Goal: Information Seeking & Learning: Learn about a topic

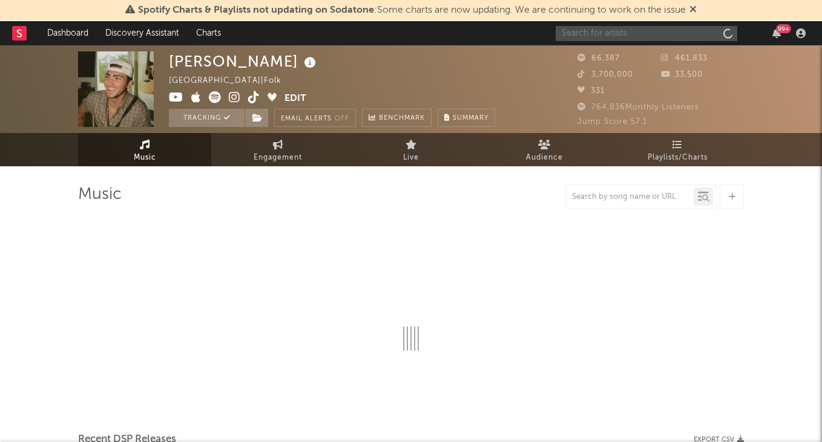
click at [611, 30] on input "text" at bounding box center [646, 33] width 182 height 15
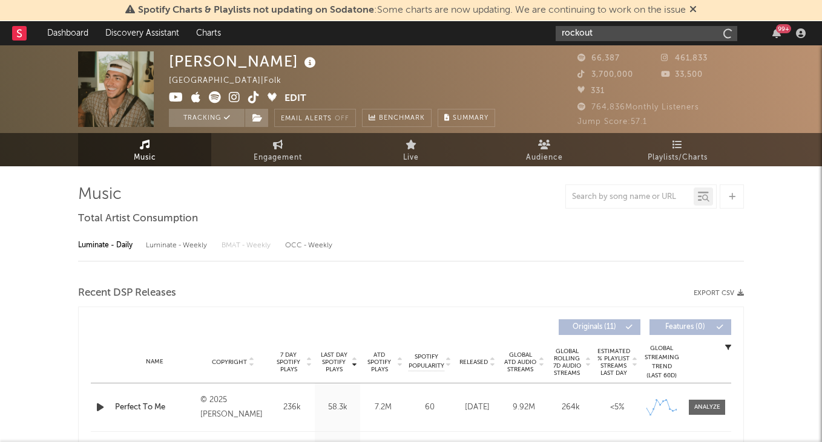
type input "Rockout"
select select "6m"
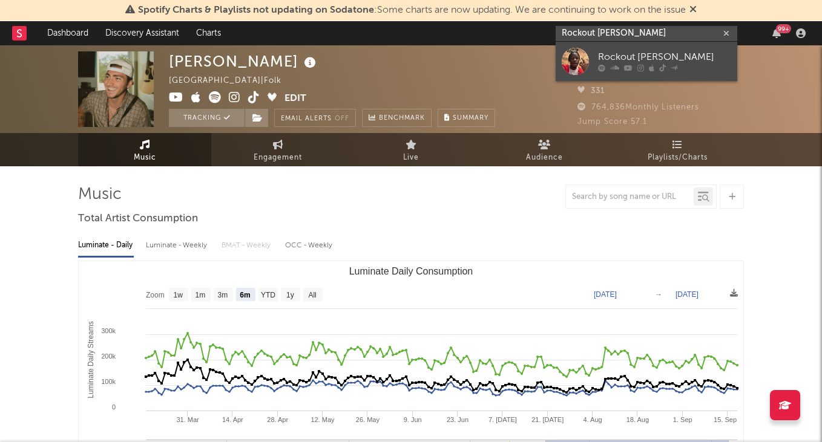
type input "Rockout [PERSON_NAME]"
click at [615, 53] on div "Rockout [PERSON_NAME]" at bounding box center [664, 57] width 133 height 15
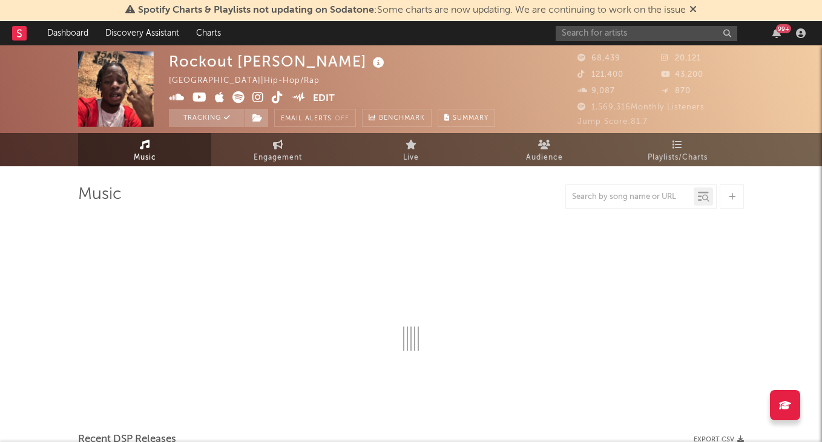
select select "6m"
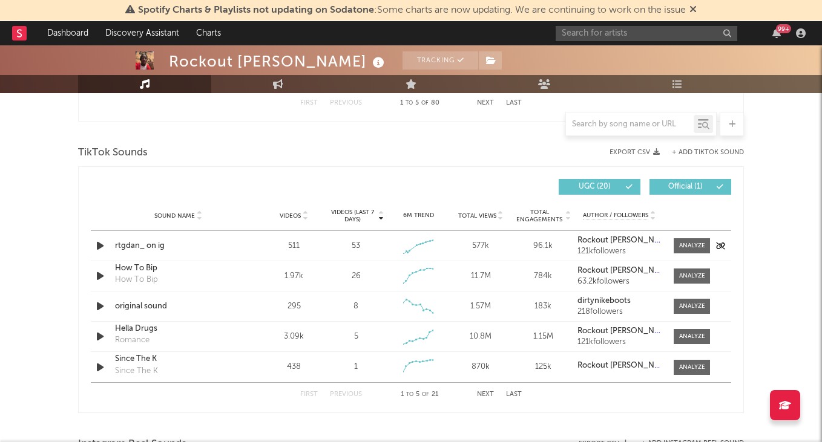
scroll to position [778, 0]
click at [508, 394] on button "Last" at bounding box center [514, 394] width 16 height 7
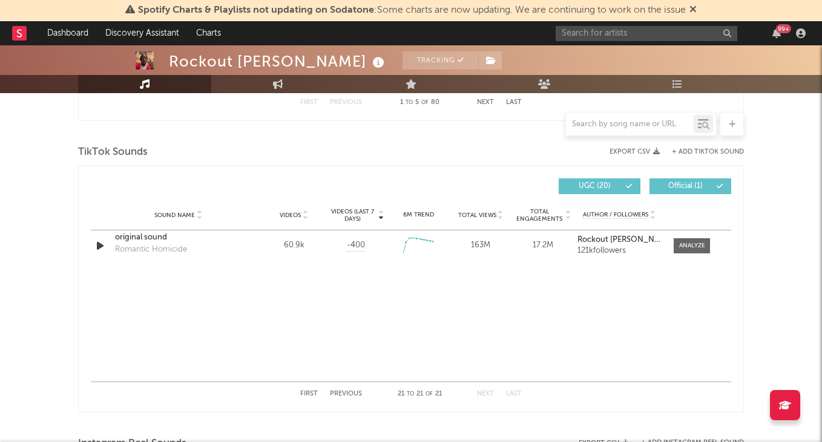
click at [350, 391] on button "Previous" at bounding box center [346, 394] width 32 height 7
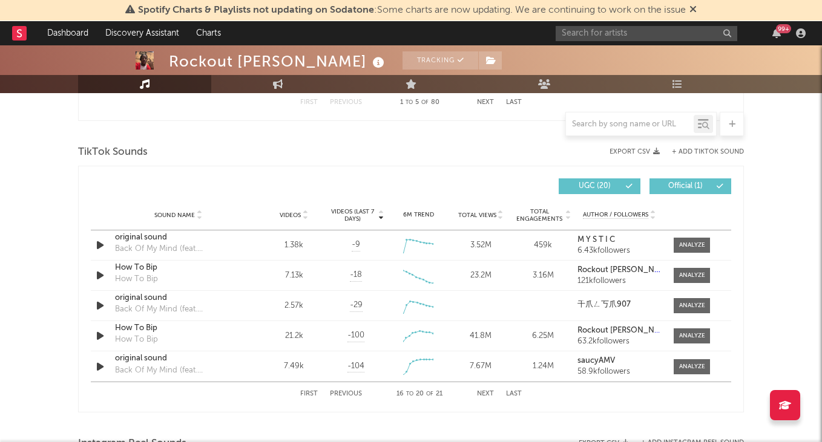
click at [291, 214] on span "Videos" at bounding box center [290, 215] width 21 height 7
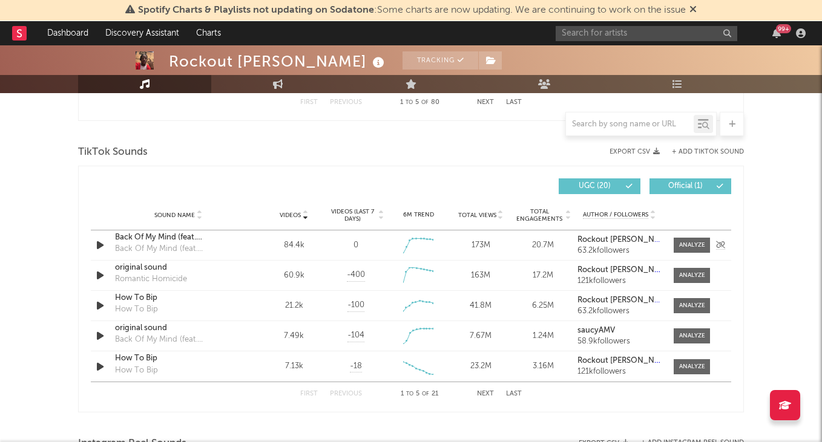
click at [204, 238] on div "Back Of My Mind (feat. [PERSON_NAME])" at bounding box center [178, 238] width 126 height 12
click at [696, 246] on div at bounding box center [692, 245] width 26 height 9
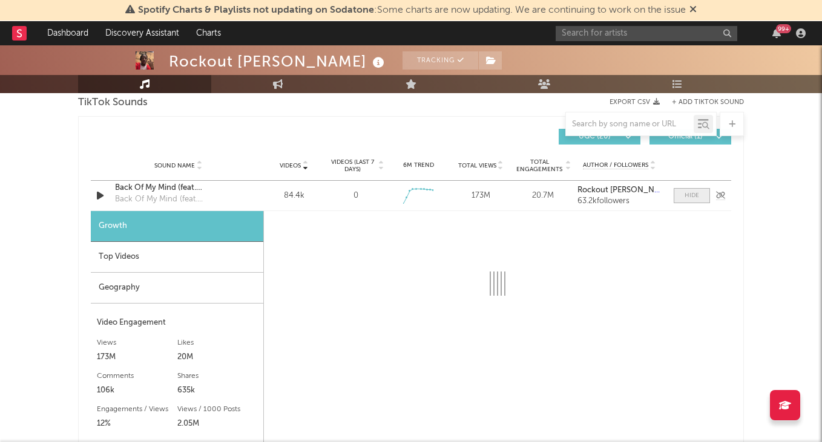
scroll to position [831, 0]
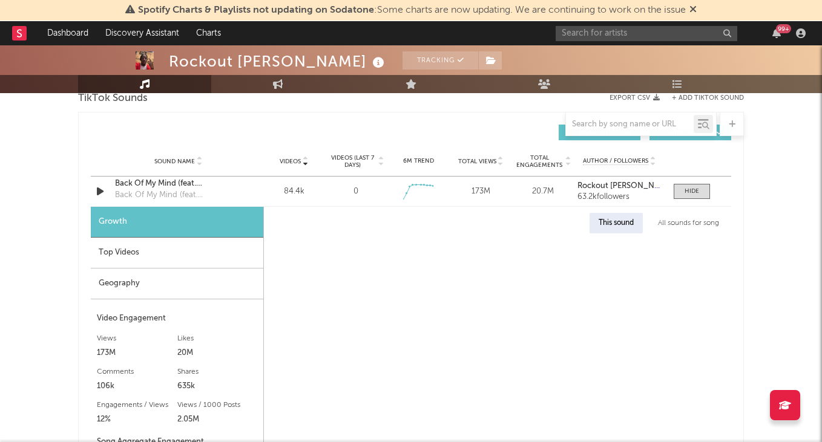
select select "1w"
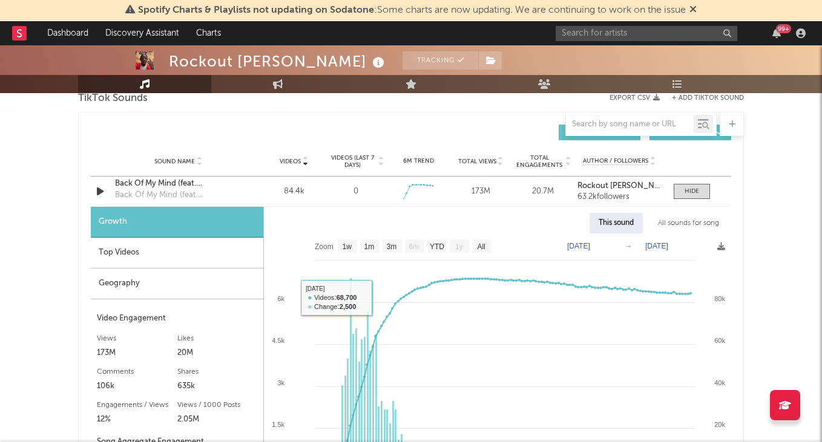
click at [183, 249] on div "Top Videos" at bounding box center [177, 253] width 172 height 31
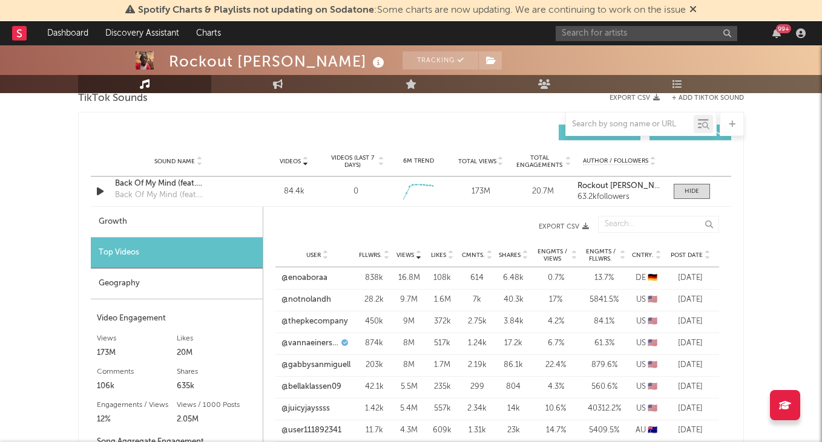
click at [691, 254] on span "Post Date" at bounding box center [686, 255] width 32 height 7
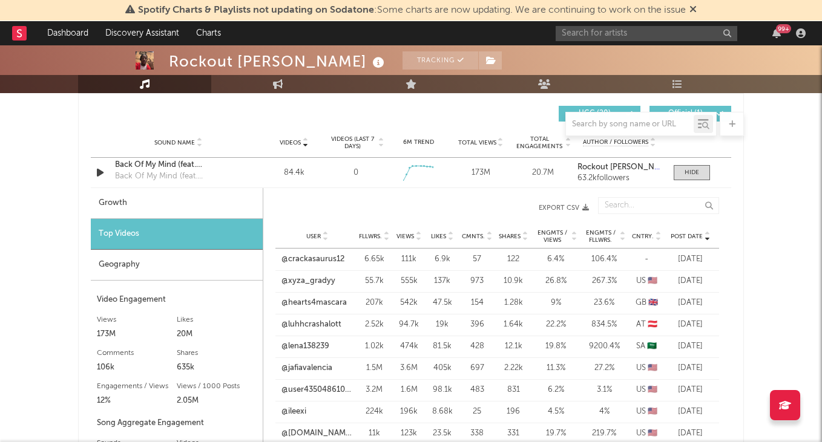
scroll to position [851, 0]
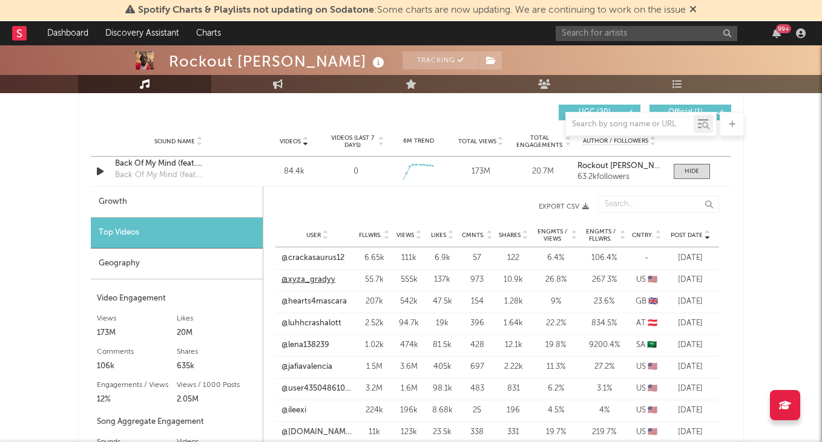
click at [304, 281] on link "@xyza_gradyy" at bounding box center [308, 280] width 54 height 12
click at [320, 254] on link "@crackasaurus12" at bounding box center [312, 258] width 63 height 12
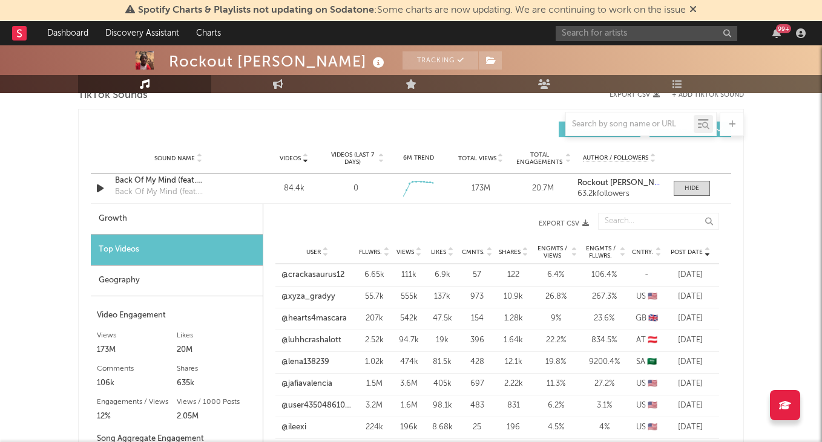
scroll to position [828, 0]
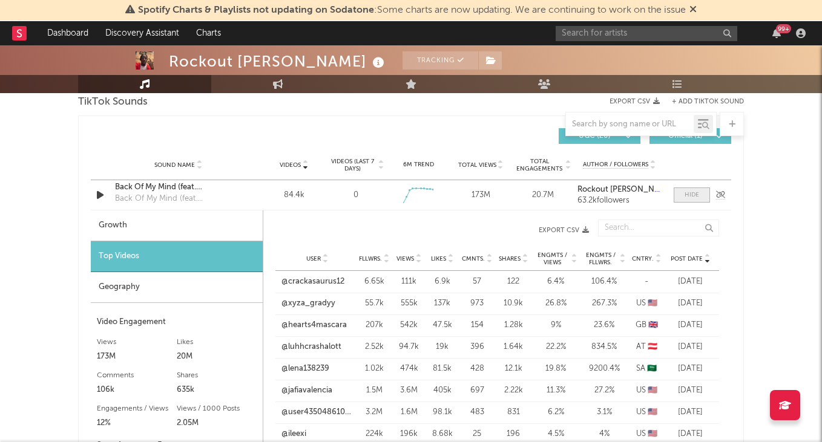
click at [692, 194] on div at bounding box center [691, 195] width 15 height 9
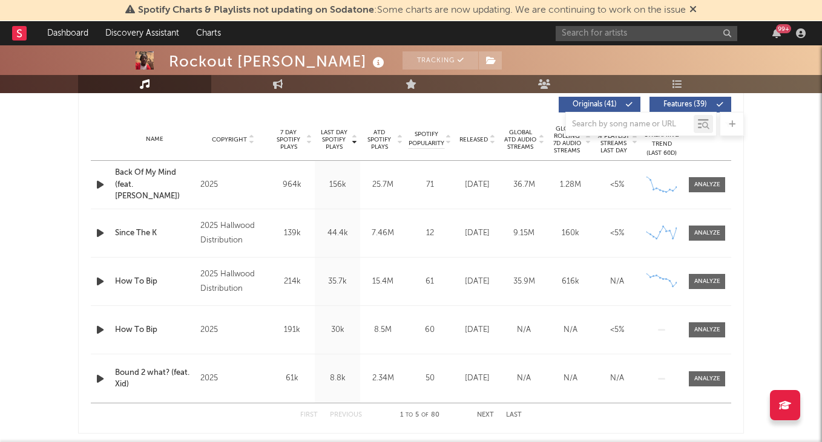
scroll to position [464, 0]
click at [705, 178] on div "Name Back Of My Mind (feat. [PERSON_NAME]) Copyright 2025 Label P2025 Album Nam…" at bounding box center [411, 186] width 640 height 48
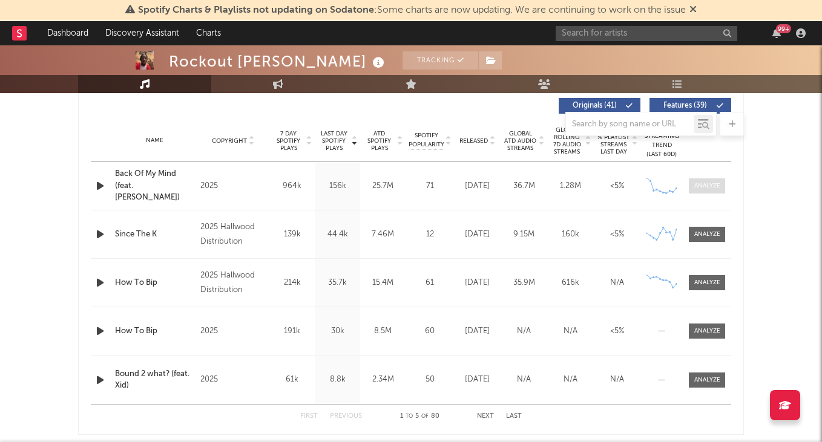
click at [706, 185] on div at bounding box center [707, 186] width 26 height 9
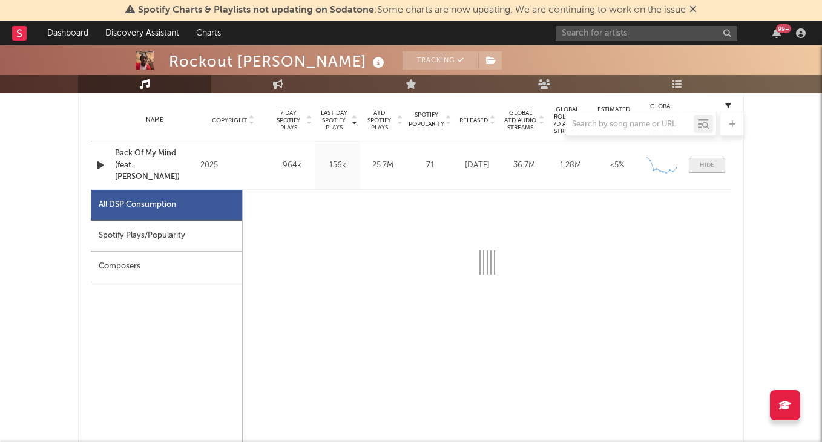
scroll to position [486, 0]
select select "1w"
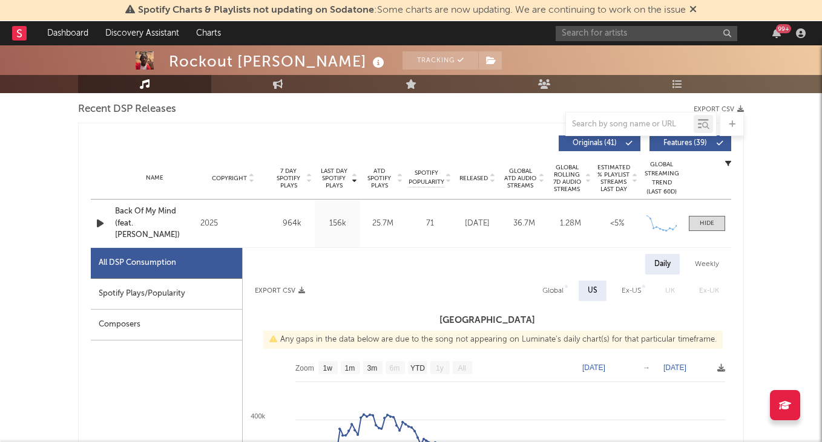
scroll to position [422, 0]
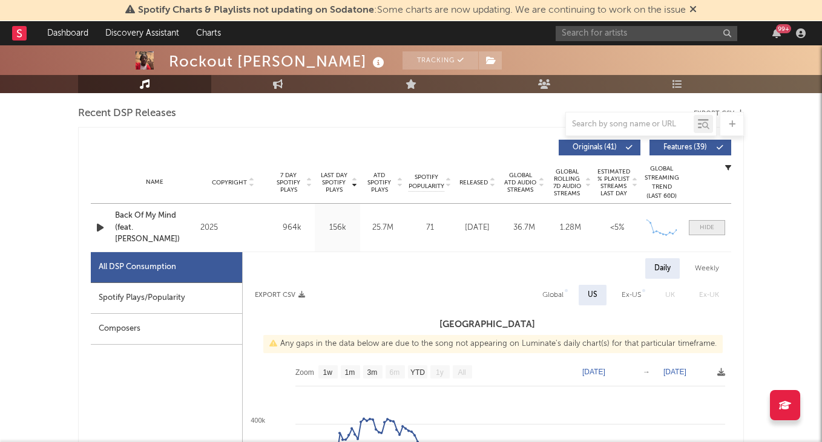
click at [710, 230] on div at bounding box center [707, 227] width 15 height 9
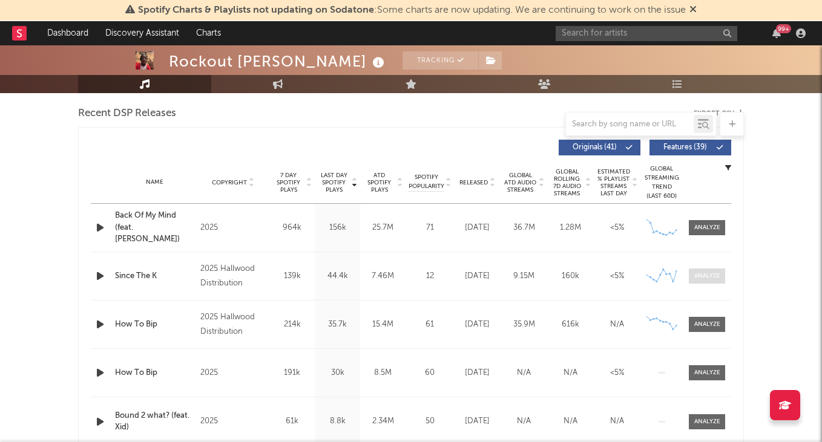
click at [700, 272] on div at bounding box center [707, 276] width 26 height 9
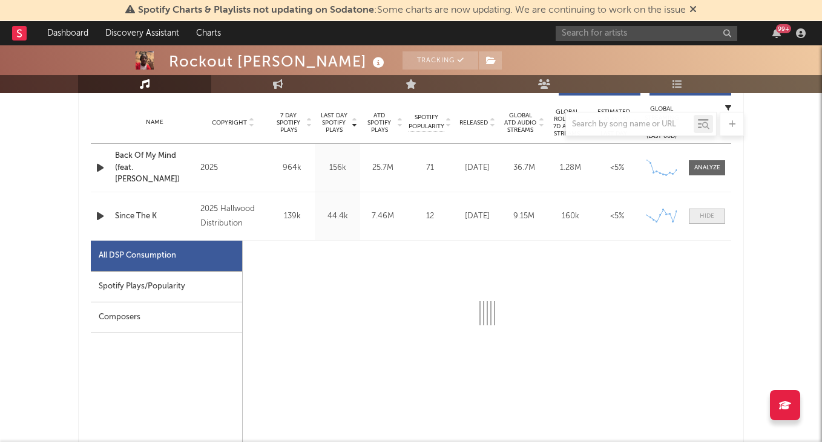
select select "6m"
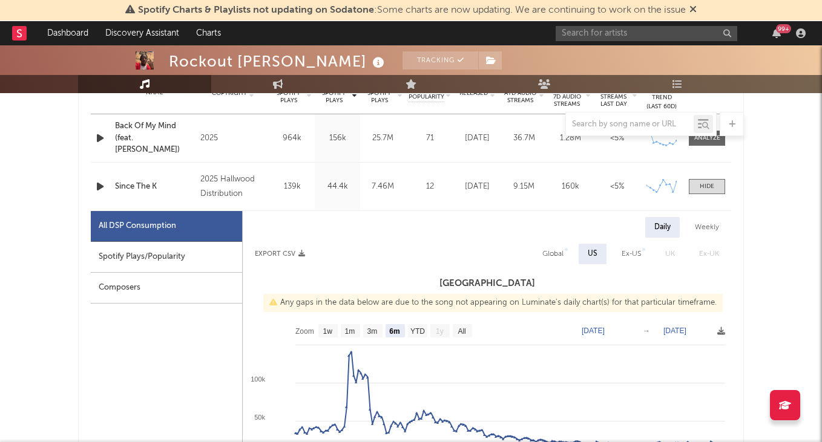
scroll to position [539, 0]
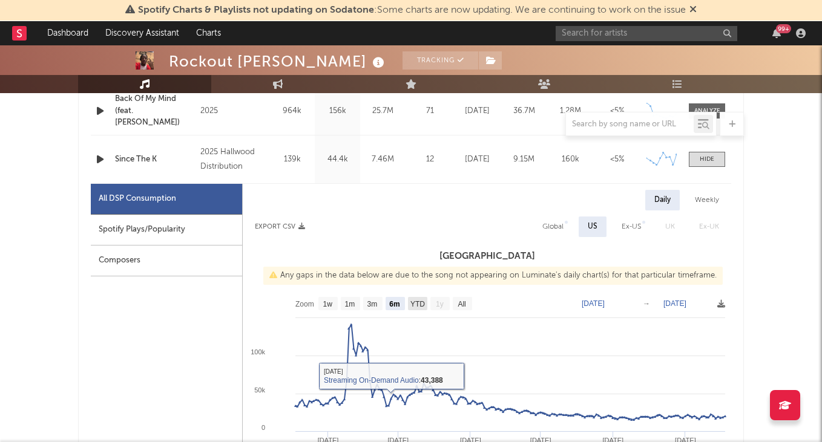
click at [418, 303] on text "YTD" at bounding box center [417, 304] width 15 height 8
select select "YTD"
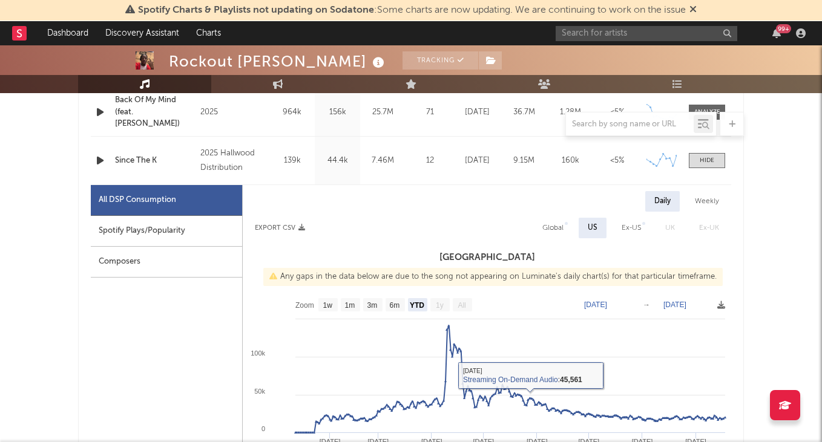
scroll to position [460, 0]
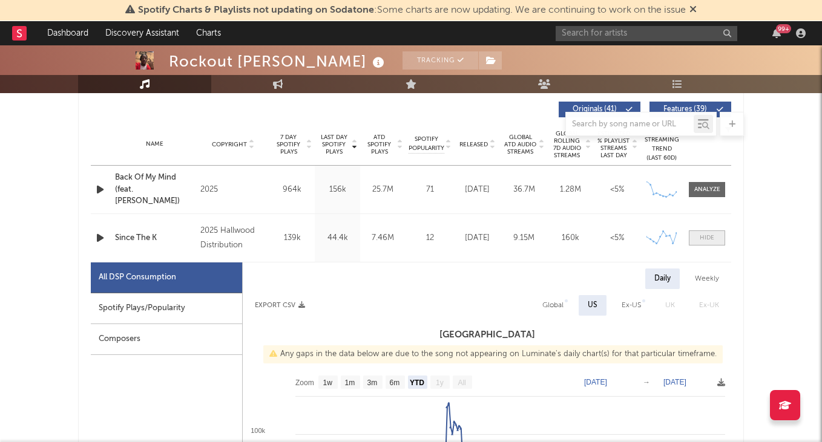
click at [714, 238] on span at bounding box center [707, 238] width 36 height 15
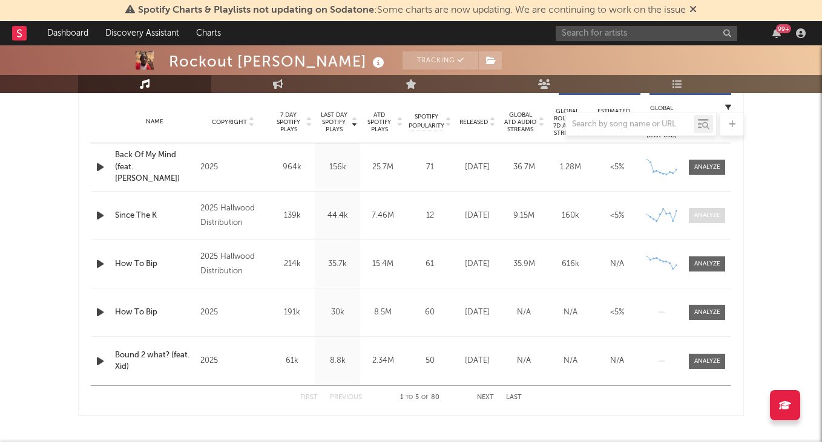
scroll to position [483, 0]
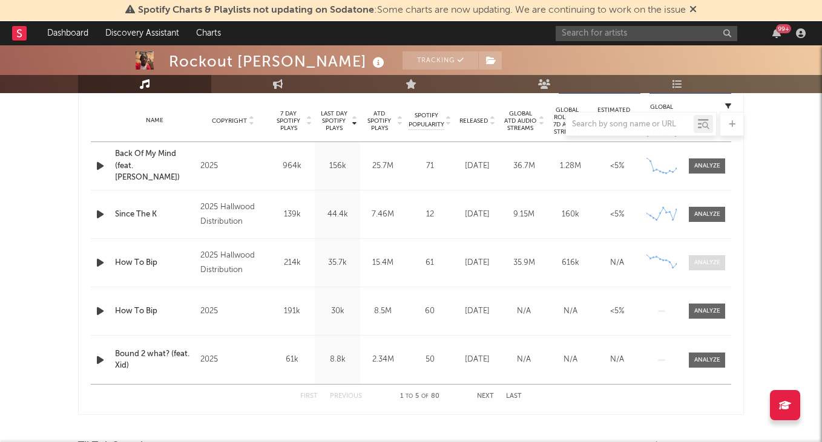
click at [709, 265] on div at bounding box center [707, 262] width 26 height 9
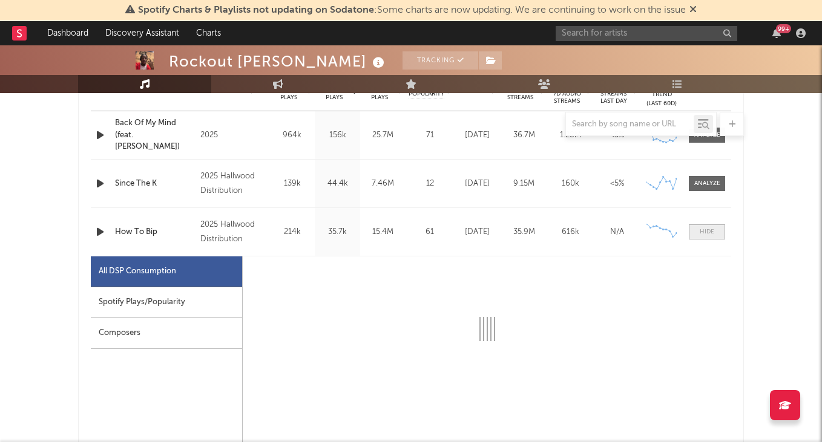
select select "6m"
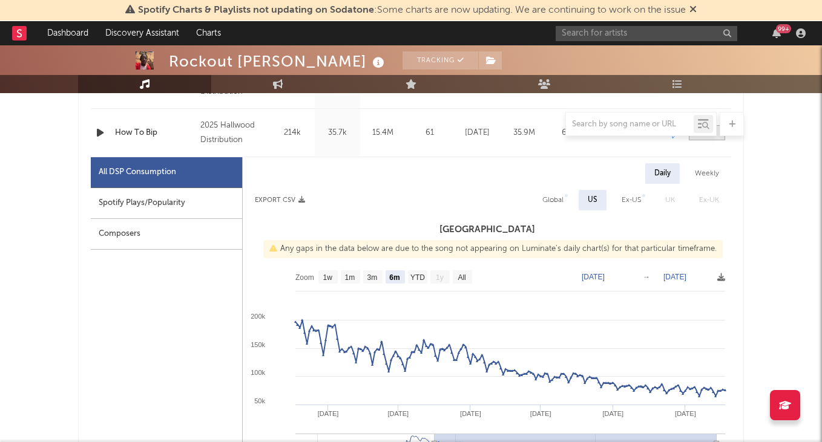
scroll to position [663, 0]
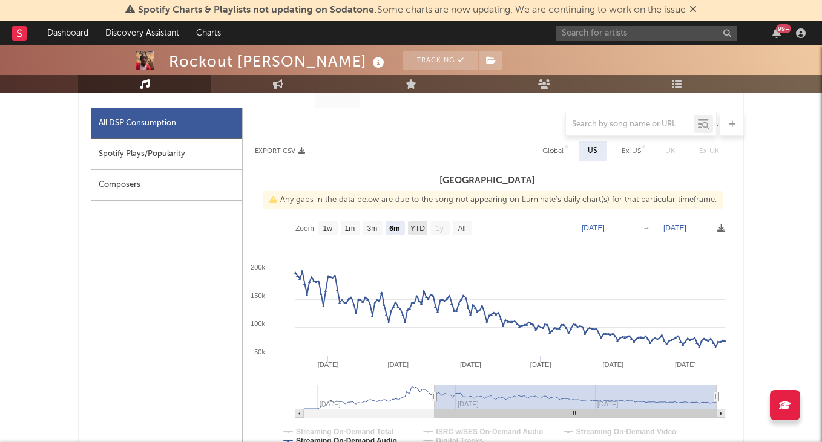
click at [418, 226] on text "YTD" at bounding box center [417, 228] width 15 height 8
select select "YTD"
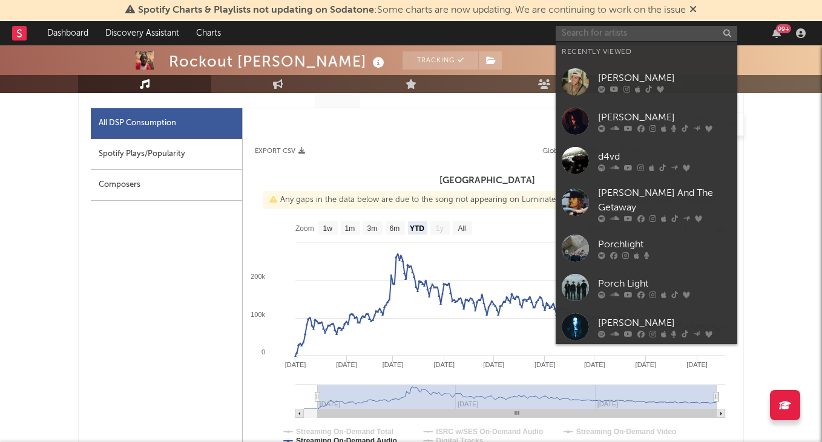
click at [603, 33] on input "text" at bounding box center [646, 33] width 182 height 15
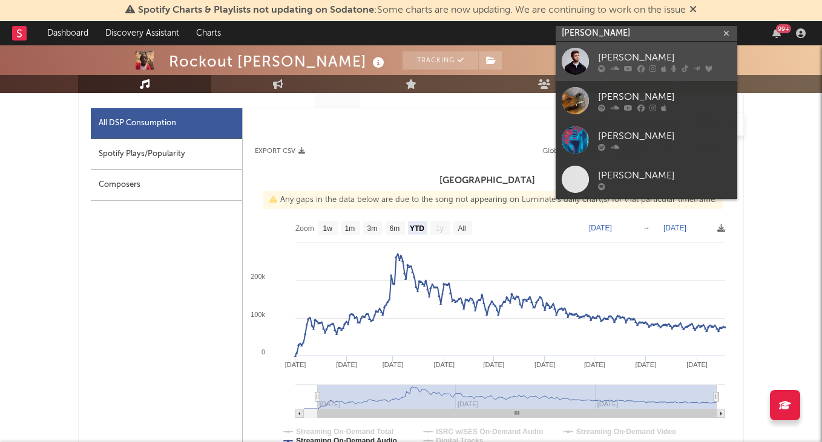
type input "[PERSON_NAME]"
click at [657, 49] on link "[PERSON_NAME]" at bounding box center [646, 61] width 182 height 39
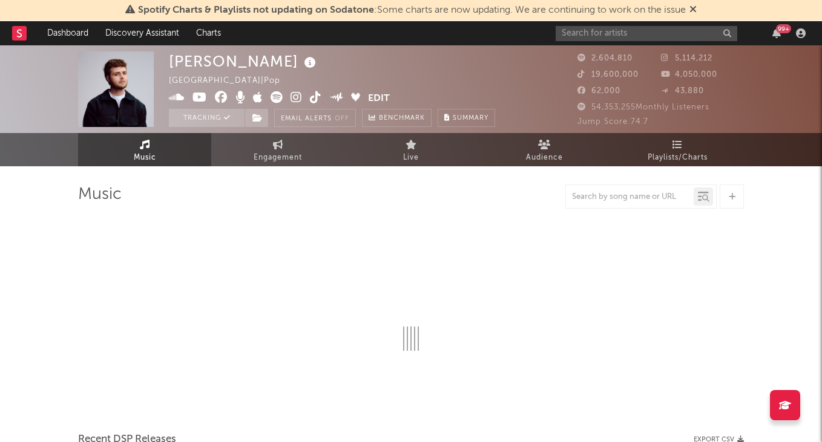
select select "6m"
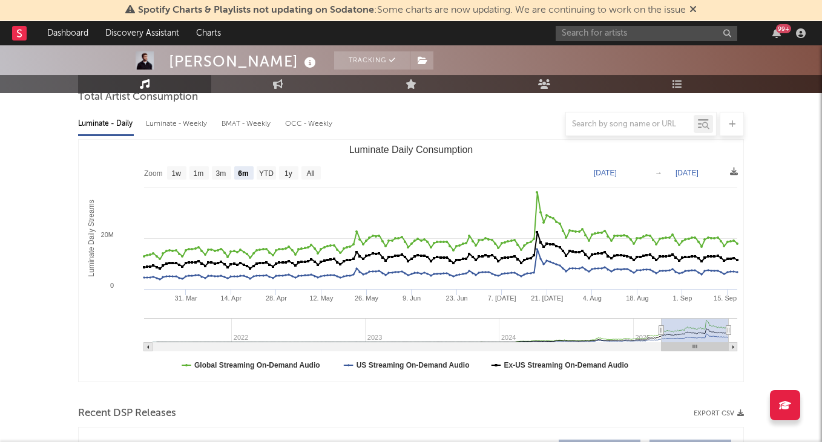
scroll to position [120, 0]
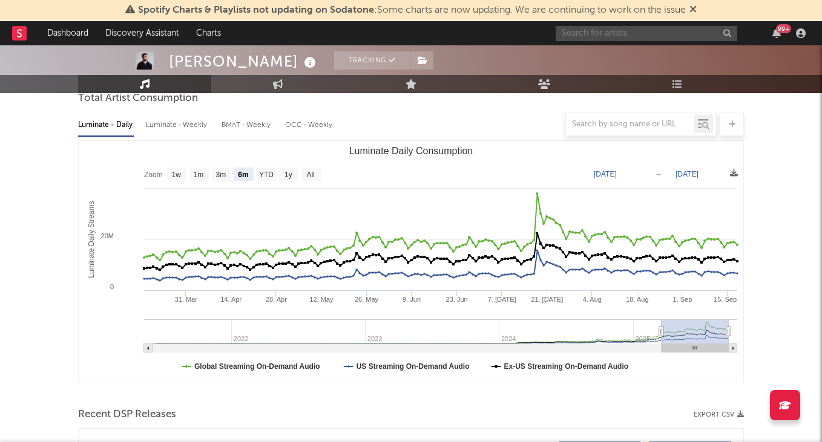
click at [606, 31] on input "text" at bounding box center [646, 33] width 182 height 15
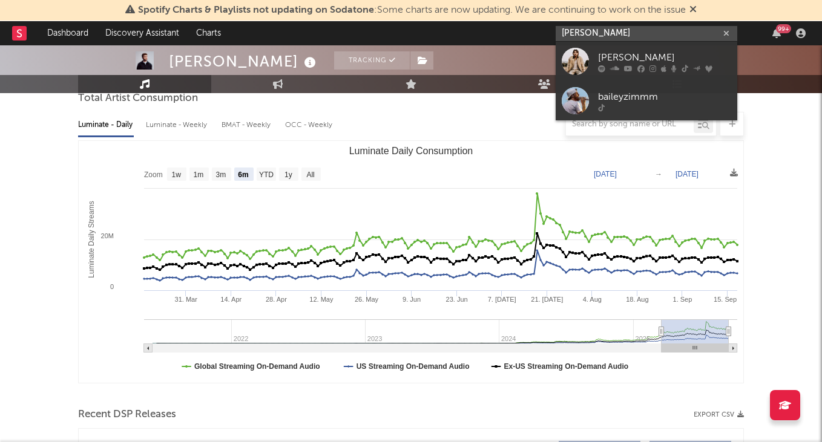
type input "[PERSON_NAME]"
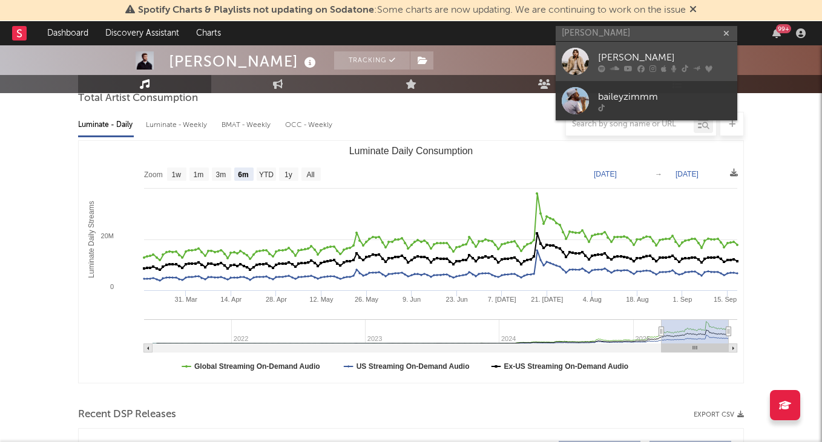
drag, startPoint x: 606, startPoint y: 31, endPoint x: 615, endPoint y: 54, distance: 24.7
click at [615, 54] on div "[PERSON_NAME]" at bounding box center [664, 57] width 133 height 15
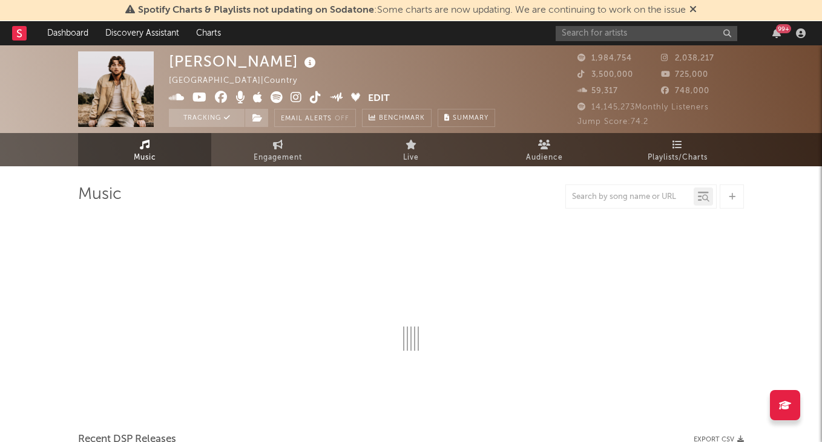
select select "6m"
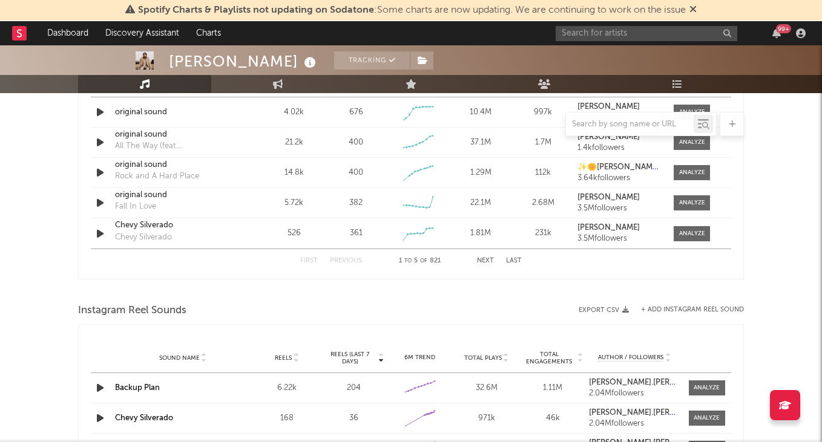
scroll to position [995, 0]
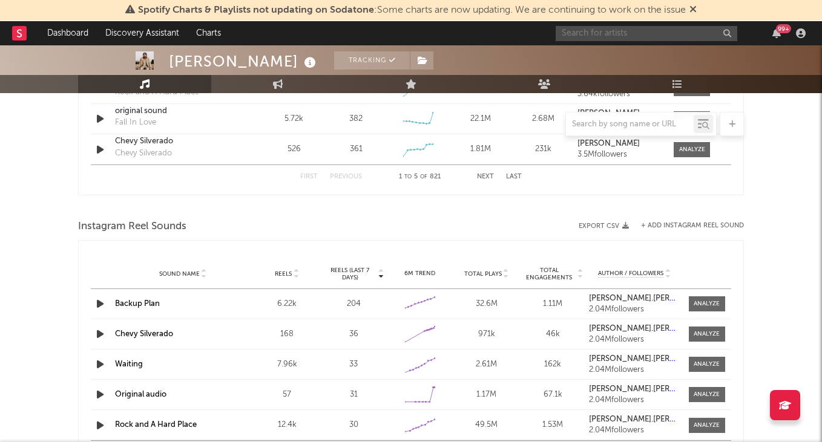
click at [644, 39] on input "text" at bounding box center [646, 33] width 182 height 15
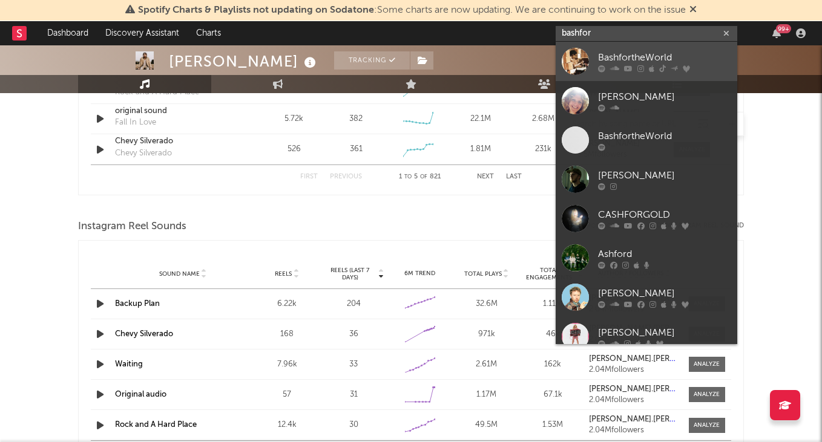
type input "bashfor"
click at [650, 60] on div "BashfortheWorld" at bounding box center [664, 57] width 133 height 15
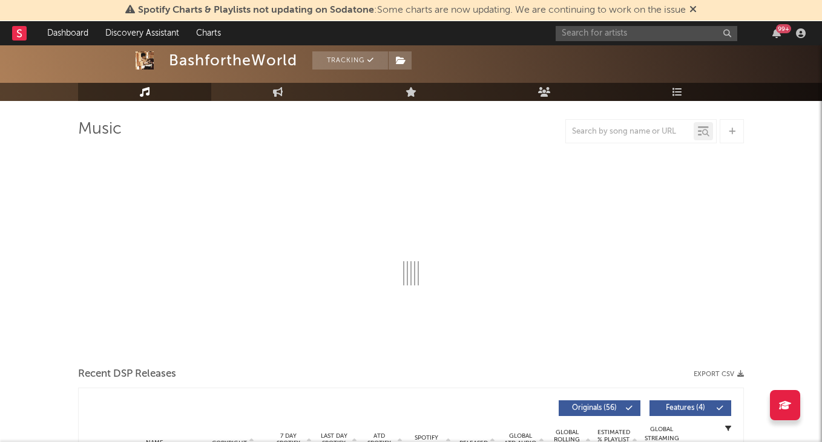
select select "6m"
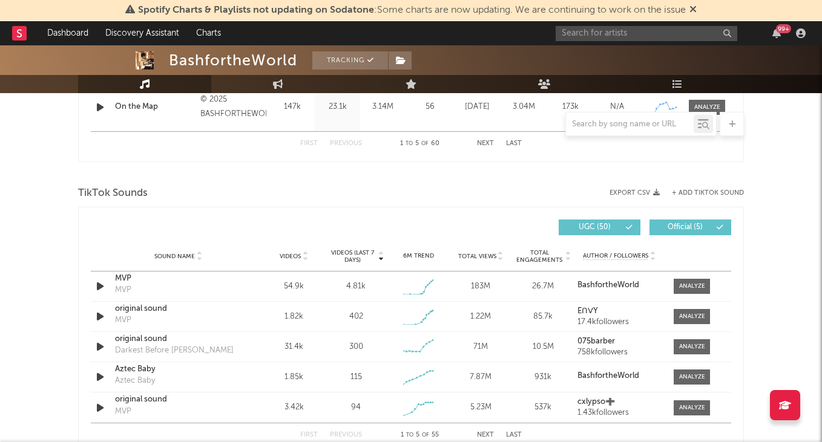
scroll to position [735, 0]
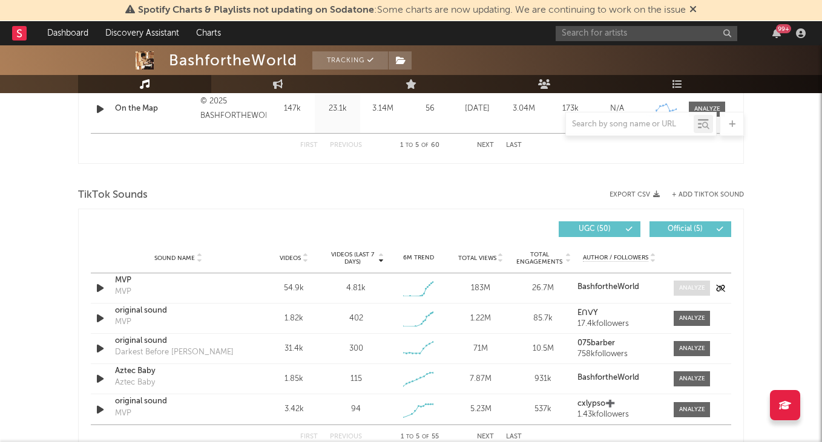
click at [685, 284] on div at bounding box center [692, 288] width 26 height 9
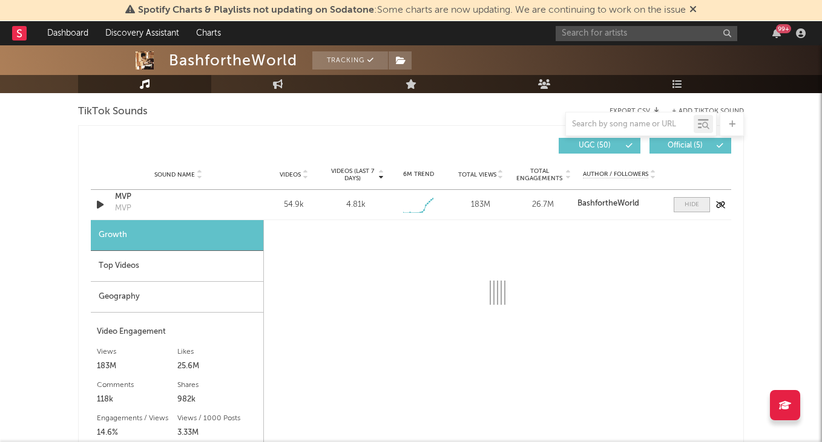
select select "1w"
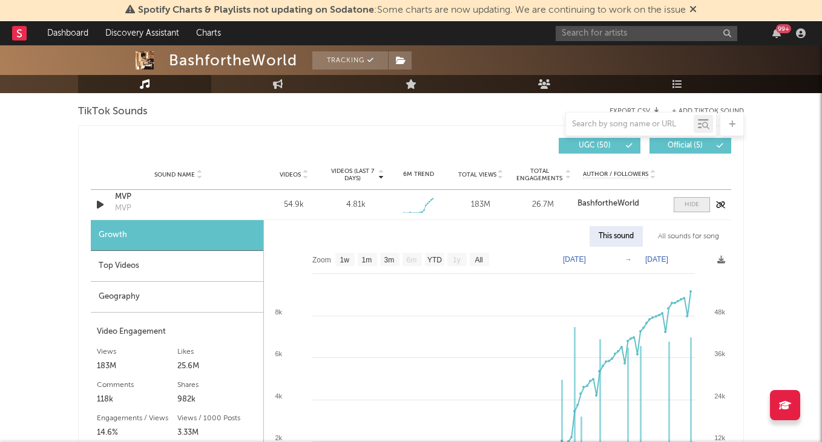
scroll to position [825, 0]
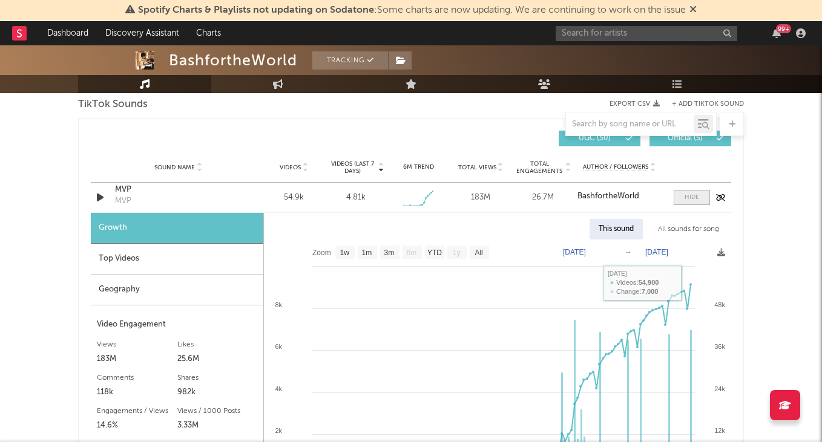
click at [687, 198] on div at bounding box center [691, 197] width 15 height 9
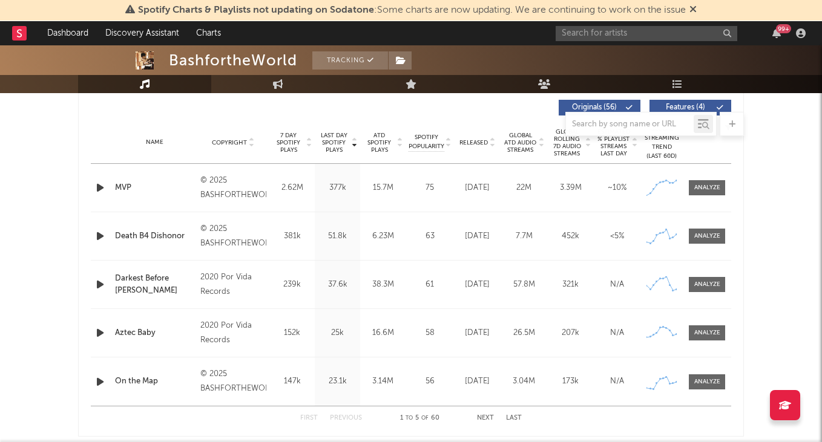
scroll to position [467, 0]
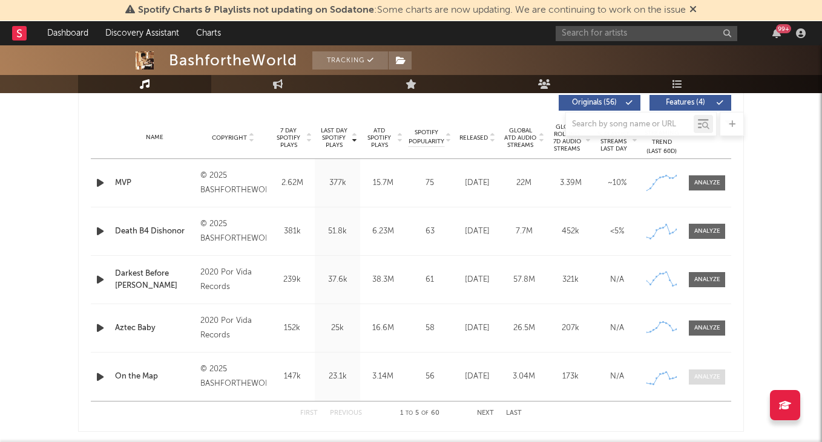
click at [709, 378] on div at bounding box center [707, 377] width 26 height 9
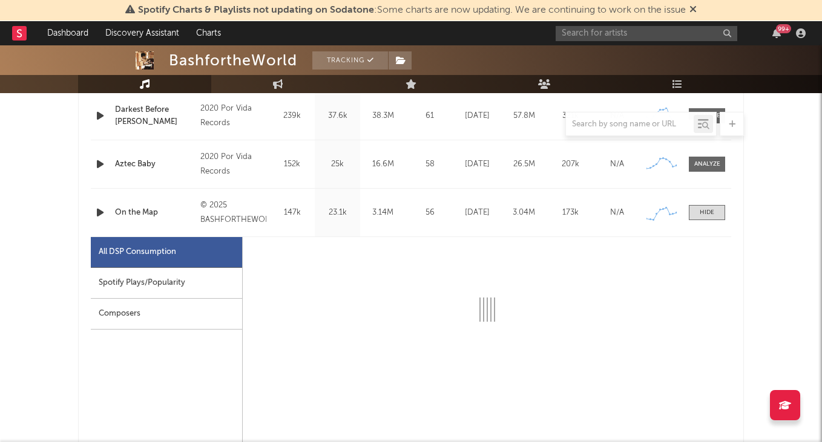
select select "6m"
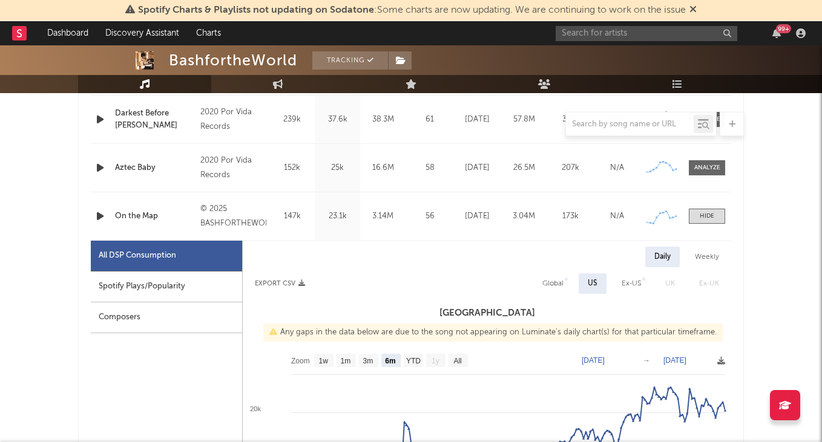
scroll to position [625, 0]
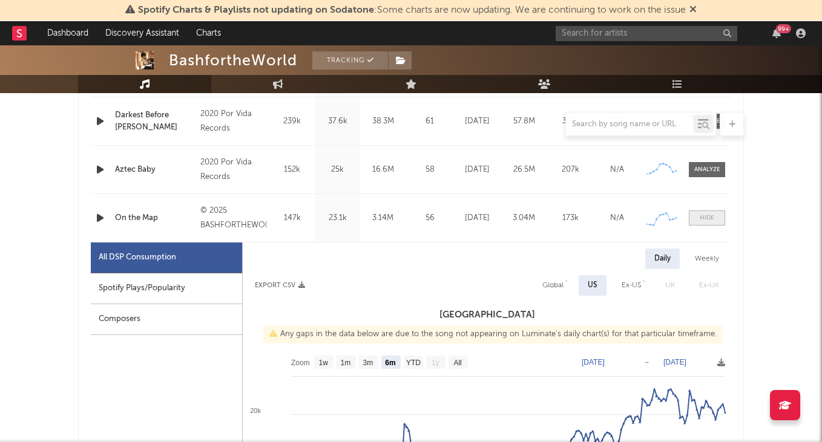
click at [709, 217] on div at bounding box center [707, 218] width 15 height 9
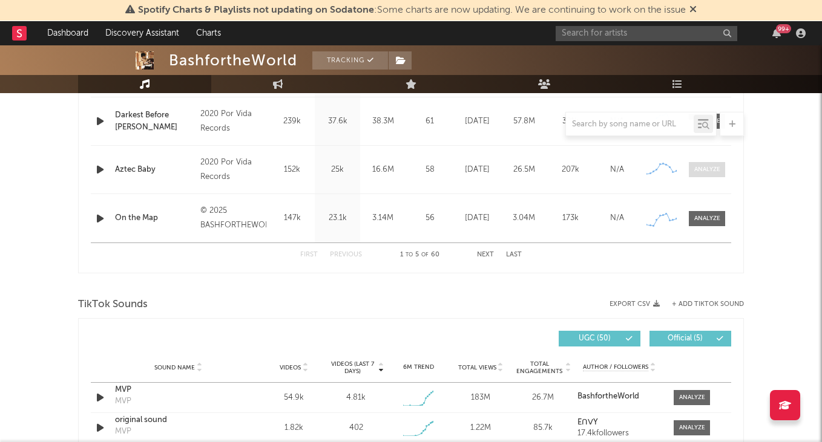
click at [707, 166] on div at bounding box center [707, 169] width 26 height 9
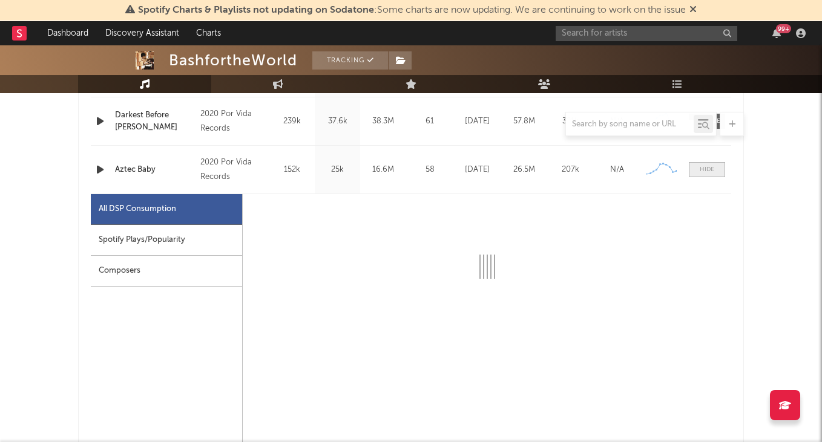
select select "6m"
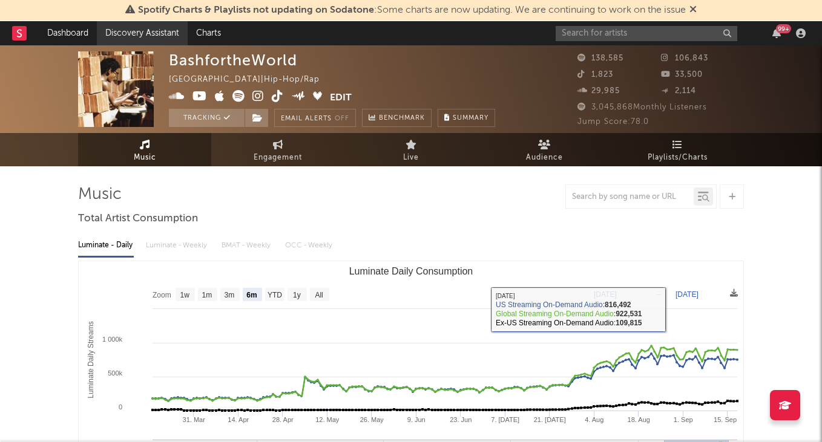
scroll to position [0, 0]
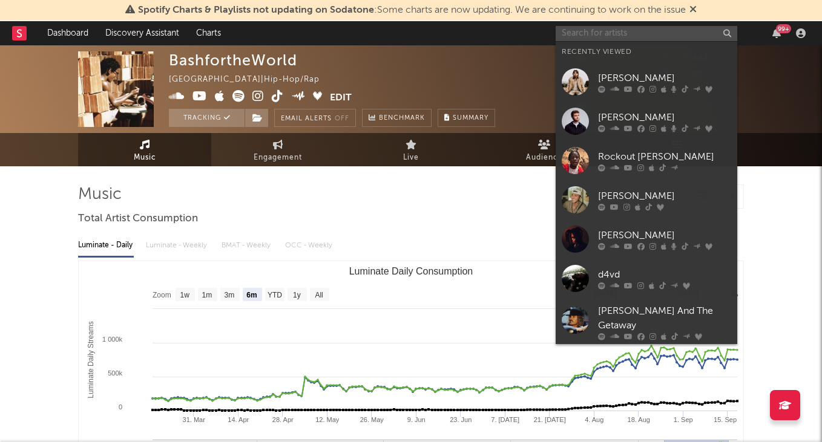
click at [629, 36] on input "text" at bounding box center [646, 33] width 182 height 15
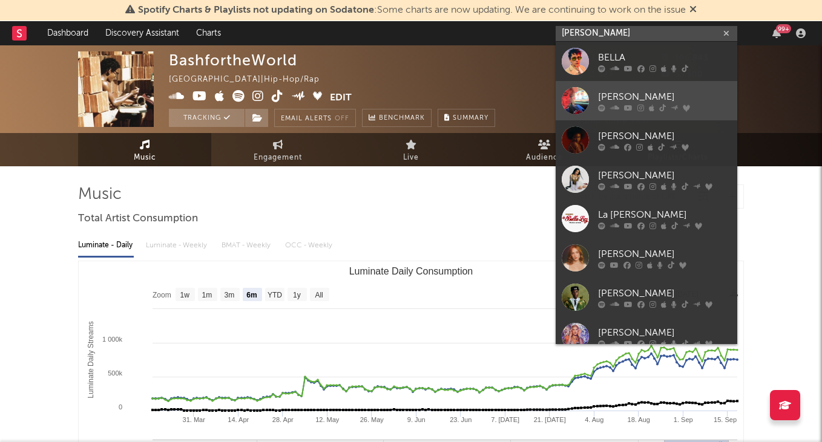
type input "[PERSON_NAME]"
click at [644, 94] on div "[PERSON_NAME]" at bounding box center [664, 97] width 133 height 15
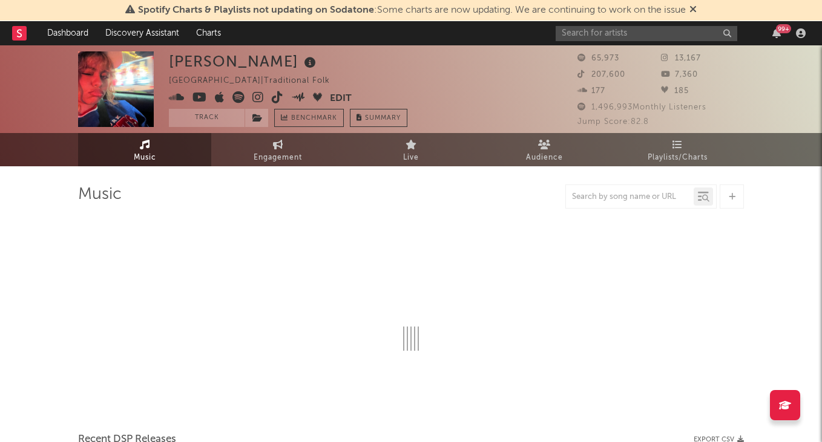
select select "1w"
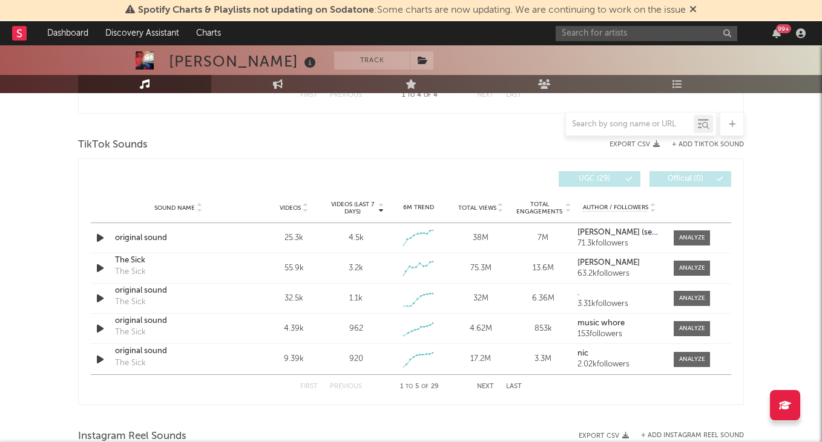
scroll to position [737, 0]
click at [606, 29] on input "text" at bounding box center [646, 33] width 182 height 15
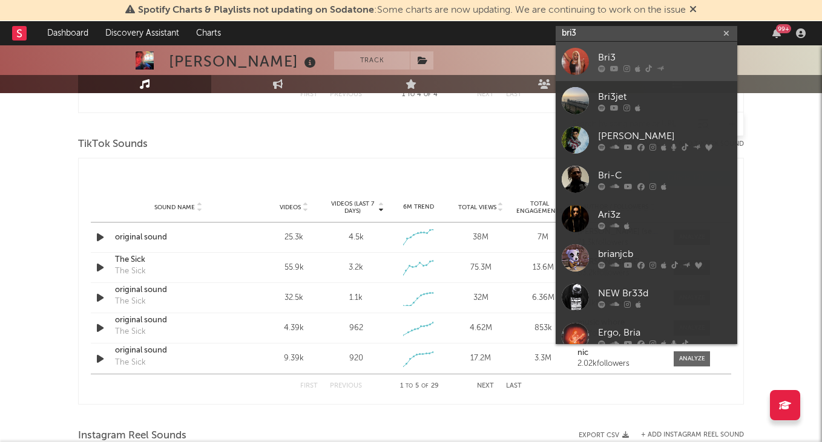
type input "bri3"
click at [622, 53] on div "Bri3" at bounding box center [664, 57] width 133 height 15
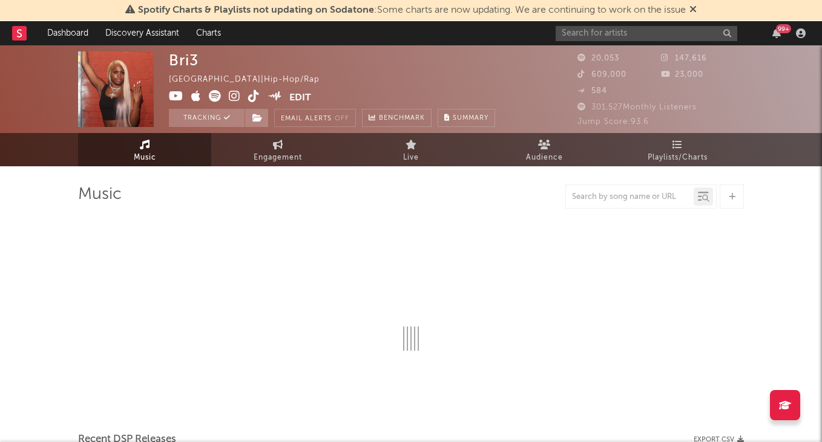
select select "6m"
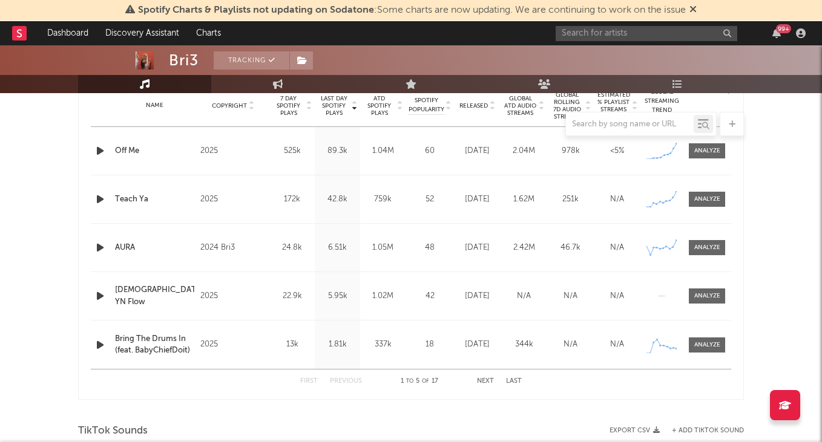
scroll to position [497, 0]
click at [700, 251] on div at bounding box center [707, 248] width 26 height 9
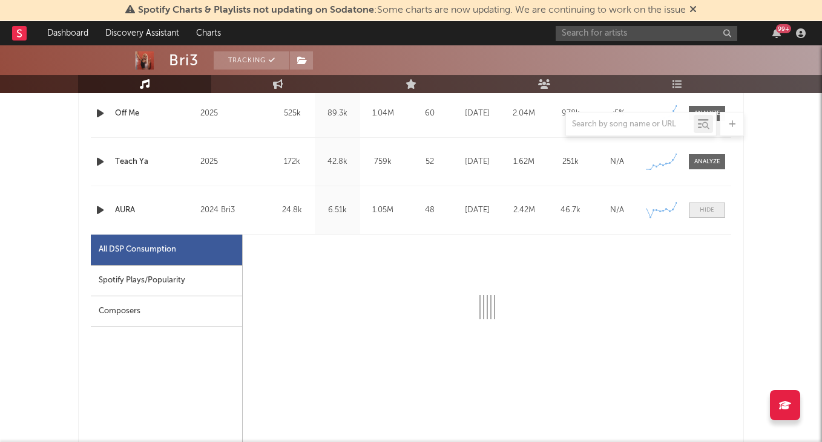
select select "6m"
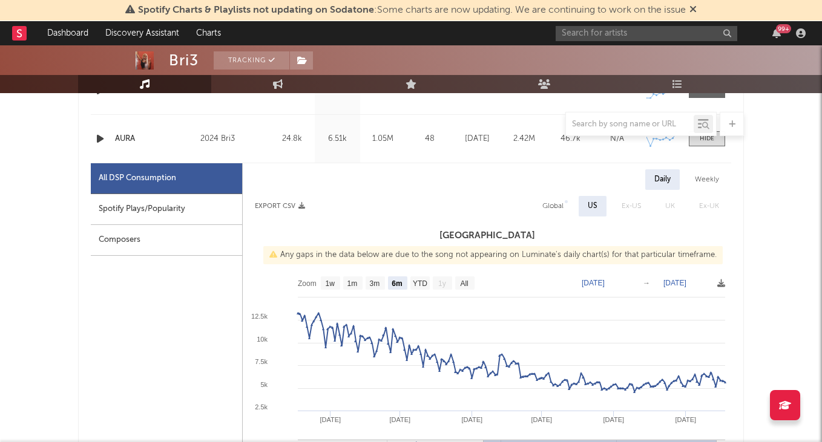
scroll to position [508, 0]
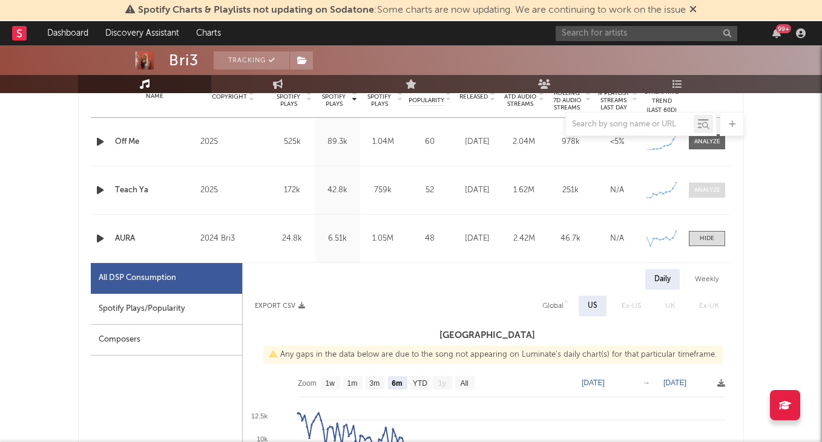
click at [707, 192] on div at bounding box center [707, 190] width 26 height 9
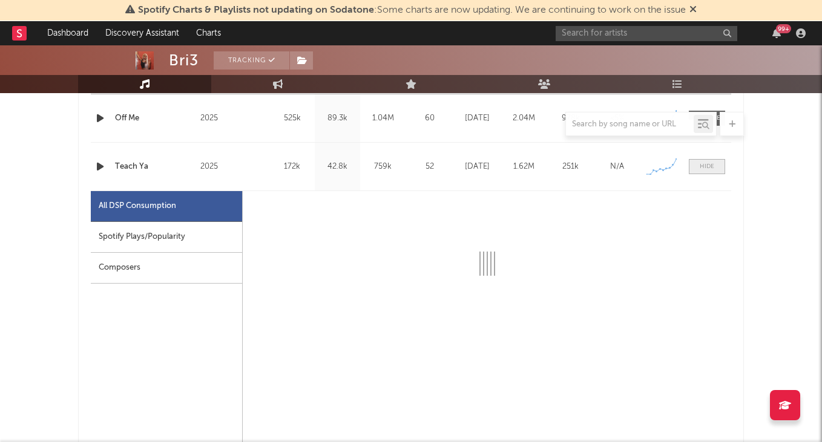
select select "1w"
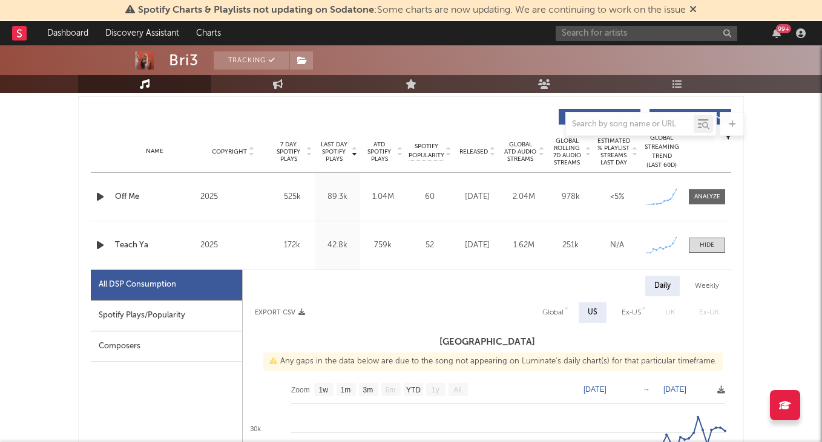
scroll to position [417, 0]
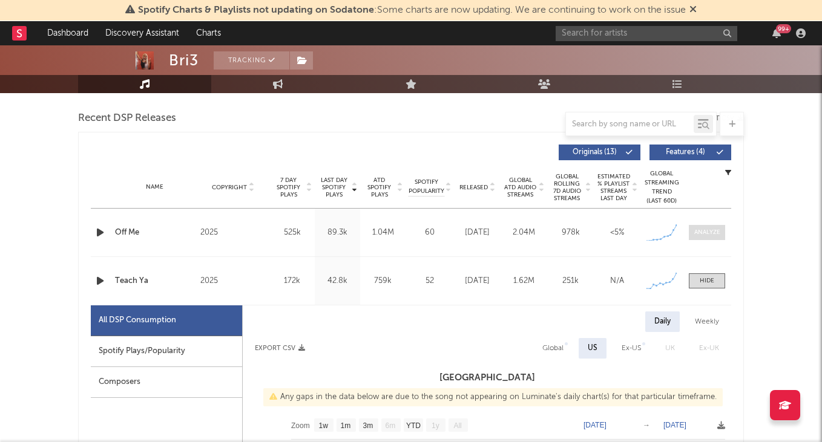
click at [704, 238] on span at bounding box center [707, 232] width 36 height 15
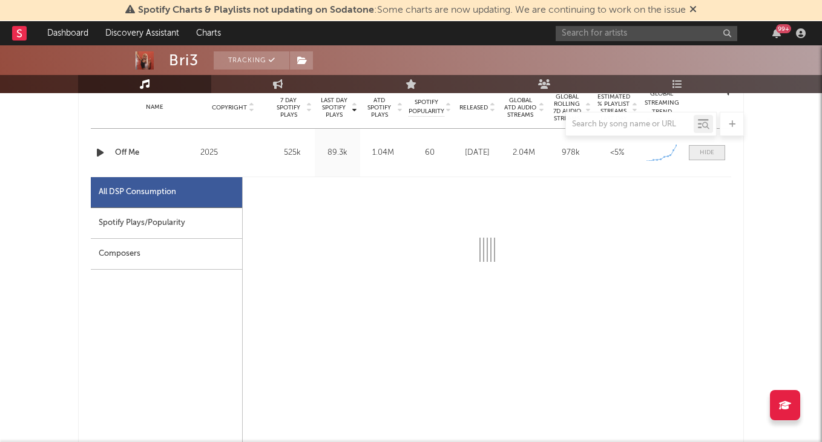
select select "1w"
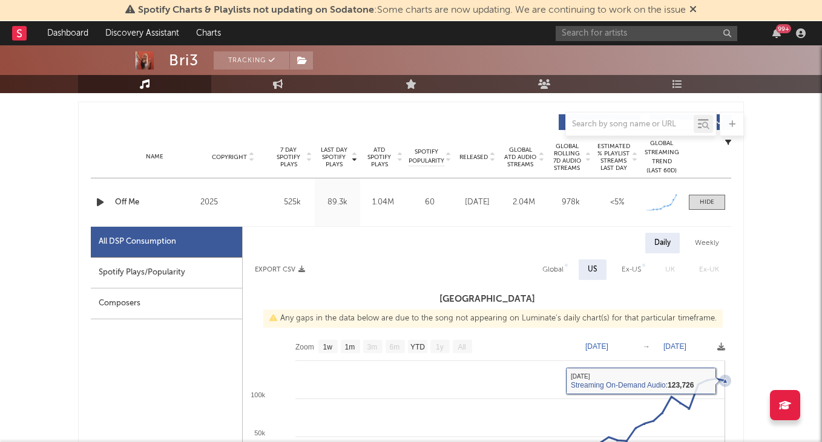
scroll to position [443, 0]
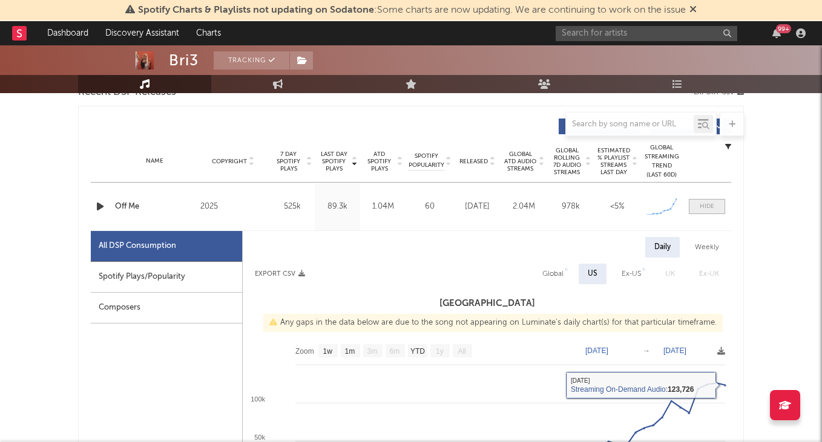
click at [709, 209] on div at bounding box center [707, 206] width 15 height 9
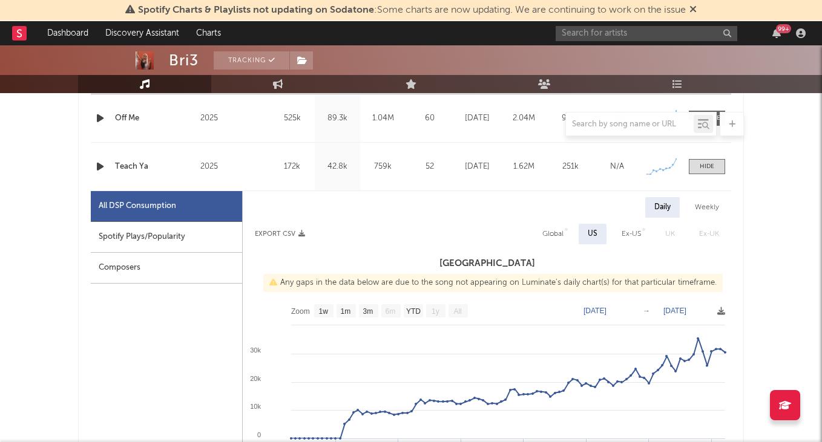
scroll to position [450, 0]
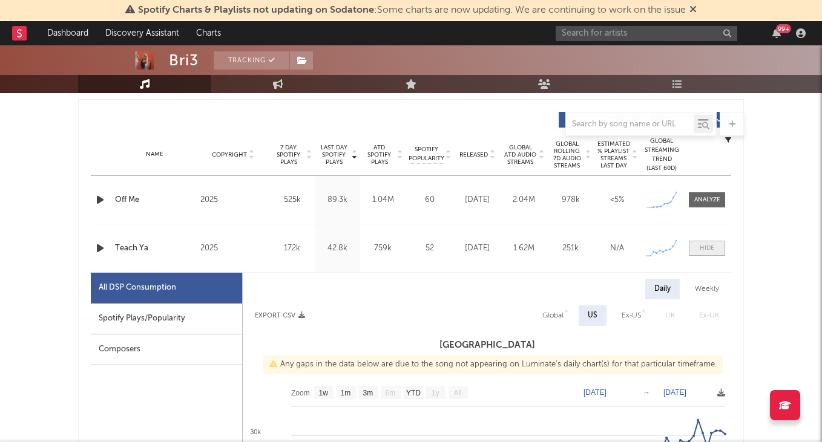
click at [712, 252] on div at bounding box center [707, 248] width 15 height 9
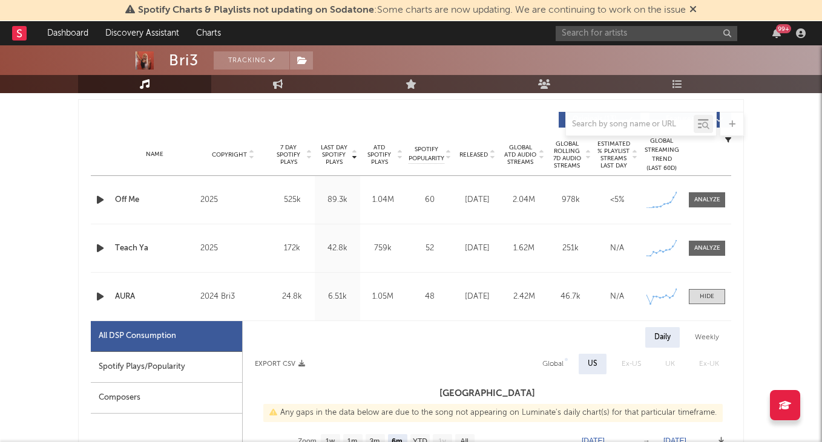
scroll to position [561, 0]
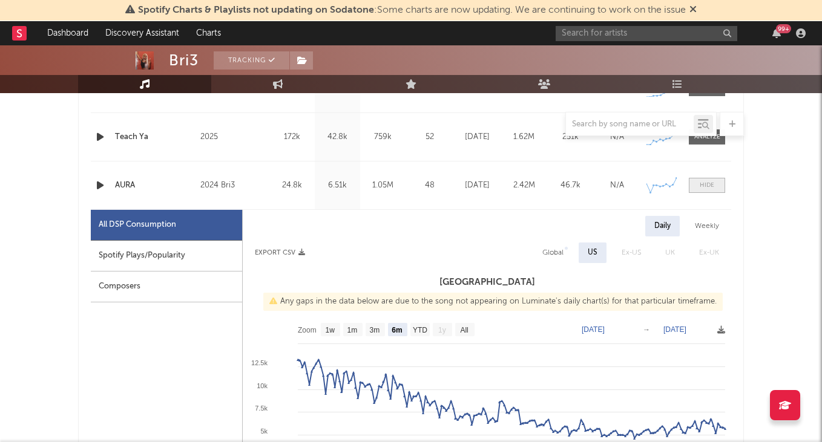
click at [714, 188] on span at bounding box center [707, 185] width 36 height 15
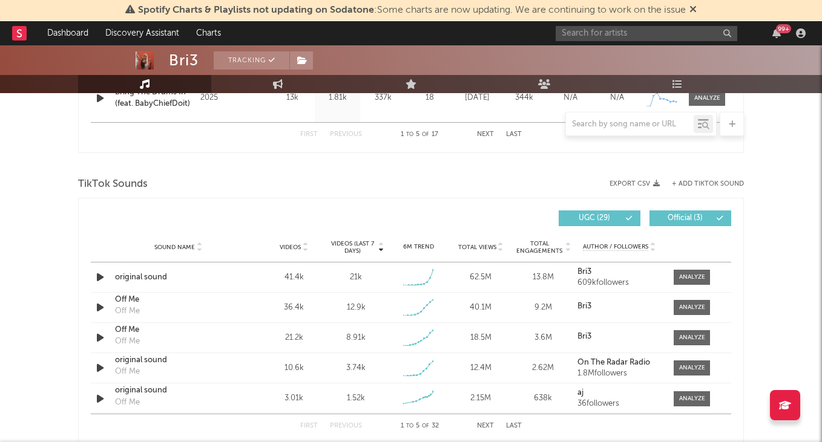
scroll to position [782, 0]
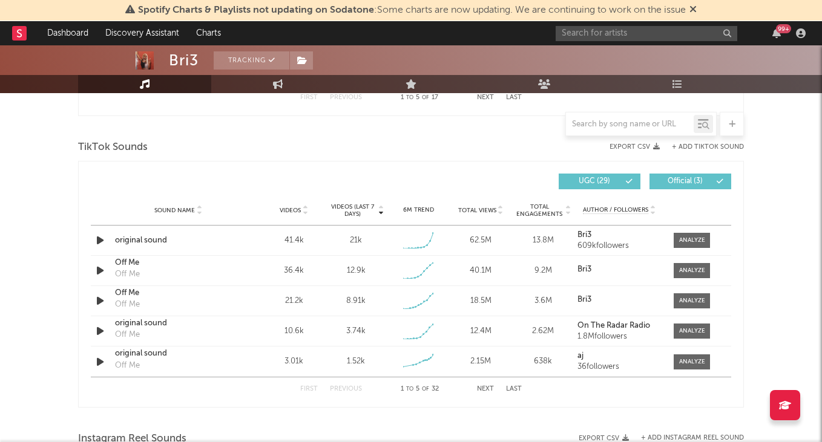
click at [483, 386] on button "Next" at bounding box center [485, 389] width 17 height 7
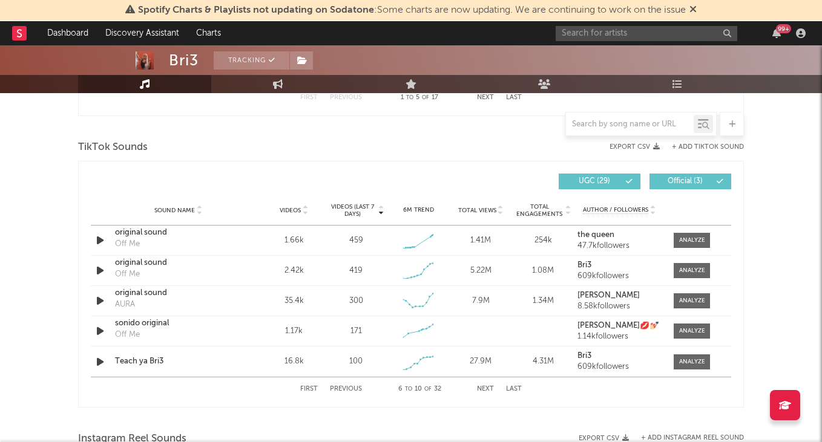
click at [341, 386] on button "Previous" at bounding box center [346, 389] width 32 height 7
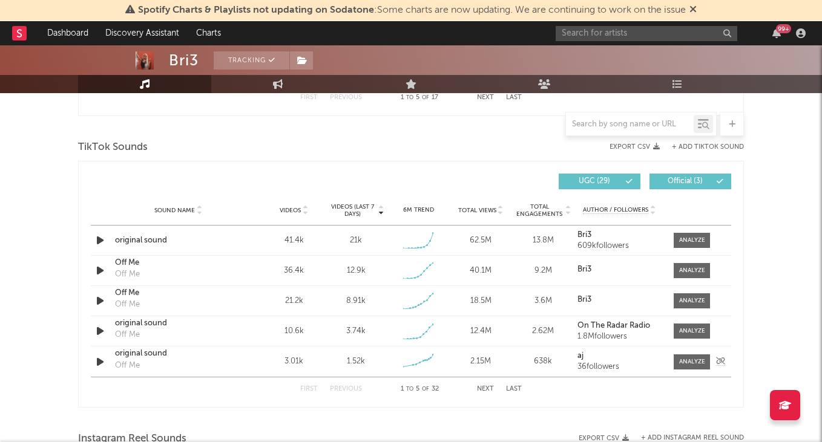
click at [148, 358] on div "original sound" at bounding box center [178, 354] width 126 height 12
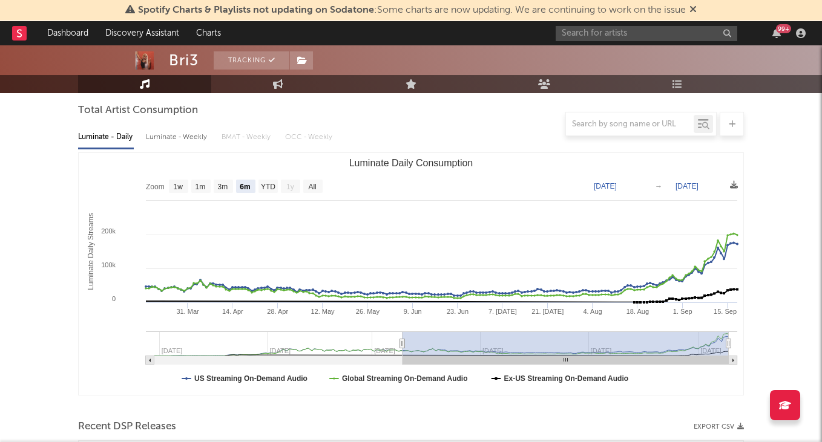
scroll to position [13, 0]
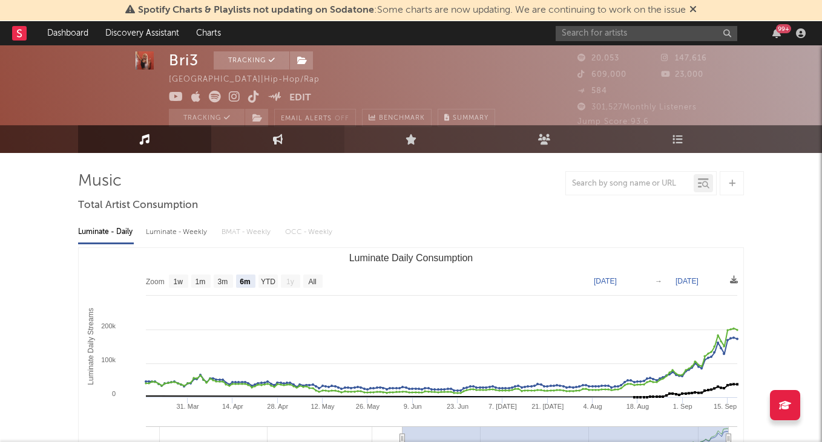
click at [290, 146] on link "Engagement" at bounding box center [277, 139] width 133 height 28
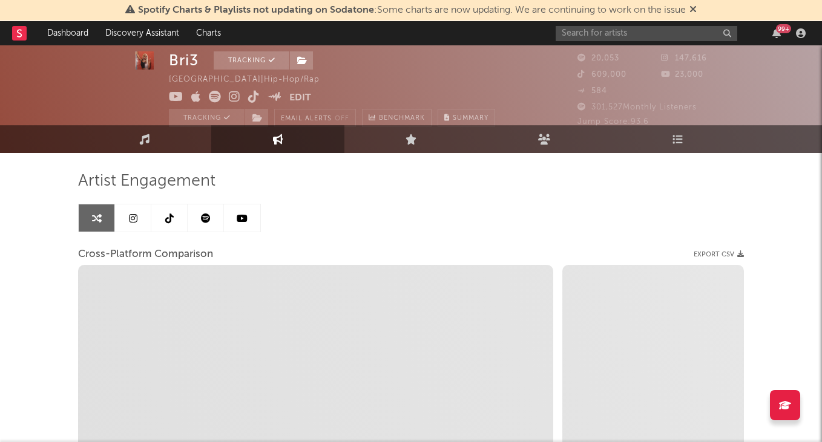
select select "1w"
click at [171, 139] on link "Music" at bounding box center [144, 139] width 133 height 28
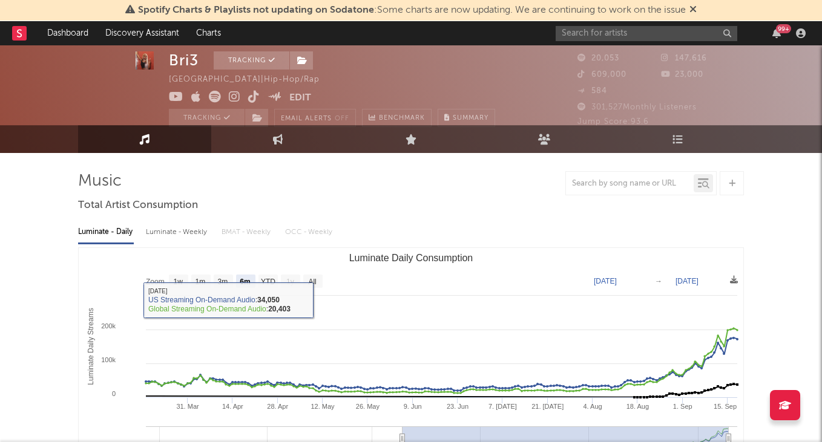
click at [309, 267] on rect "Luminate Daily Consumption" at bounding box center [411, 369] width 664 height 242
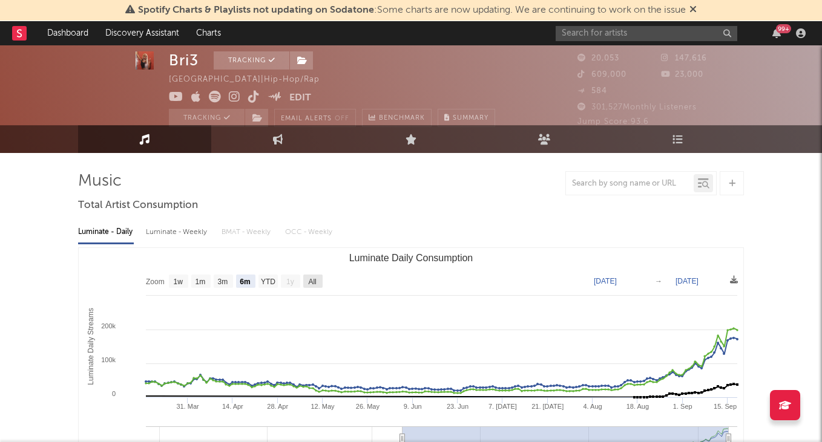
click at [309, 275] on rect "Luminate Daily Consumption" at bounding box center [312, 281] width 19 height 13
select select "All"
type input "[DATE]"
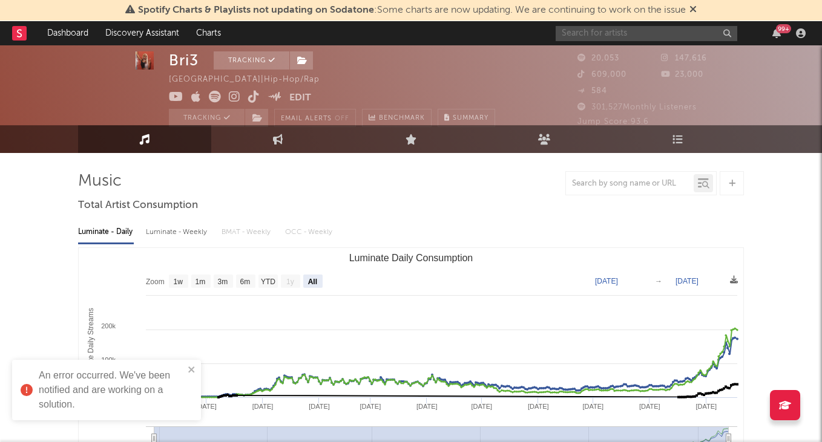
click at [666, 29] on input "text" at bounding box center [646, 33] width 182 height 15
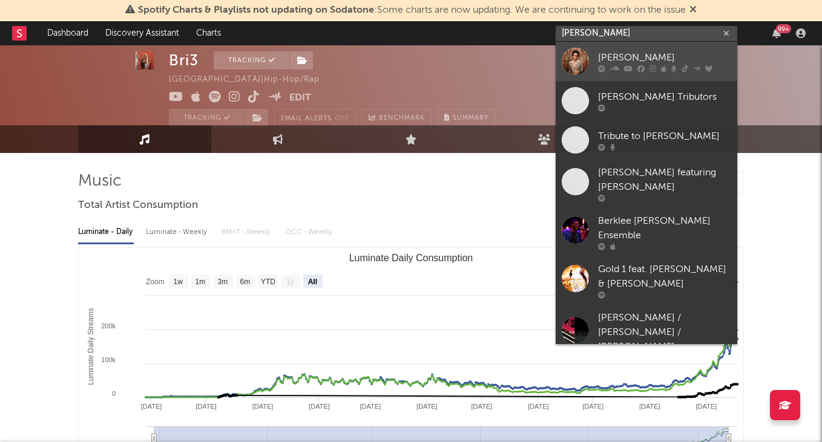
type input "[PERSON_NAME]"
click at [677, 54] on div "[PERSON_NAME]" at bounding box center [664, 57] width 133 height 15
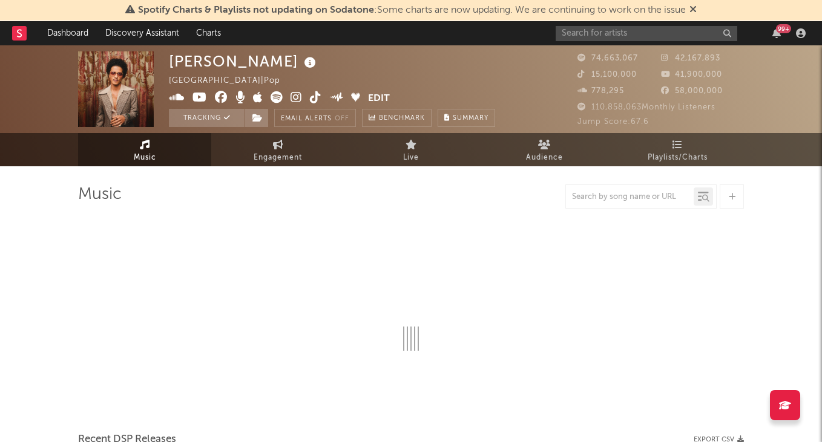
select select "6m"
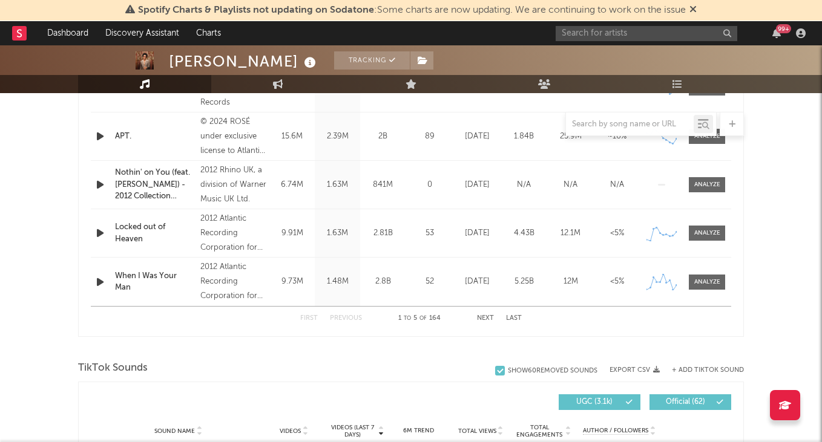
scroll to position [558, 0]
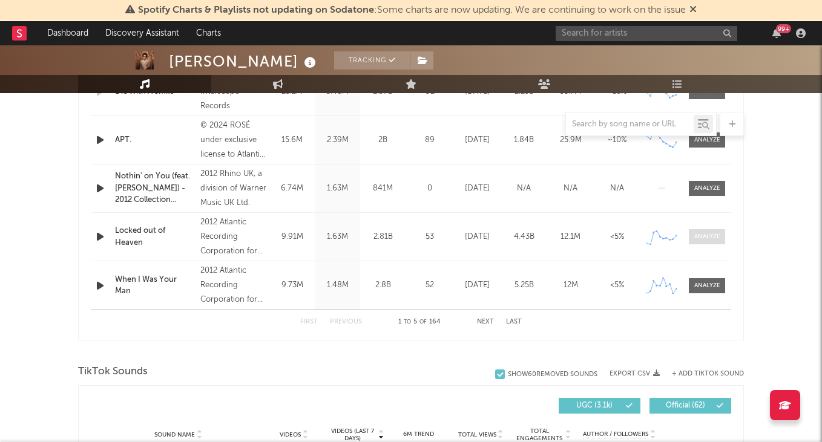
click at [713, 237] on div at bounding box center [707, 236] width 26 height 9
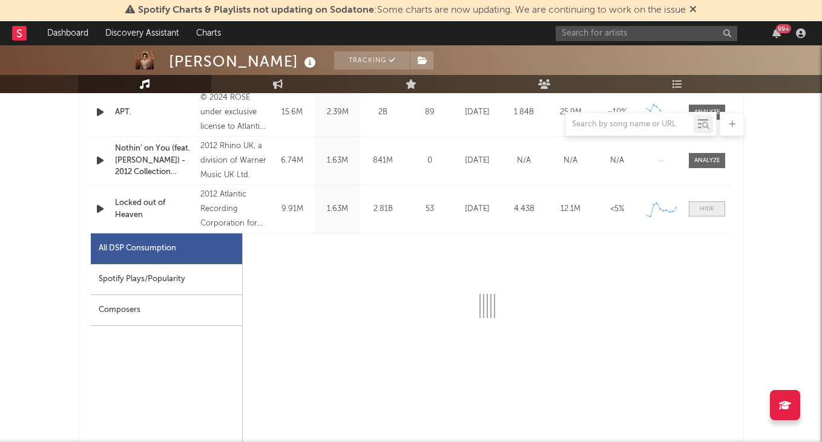
scroll to position [588, 0]
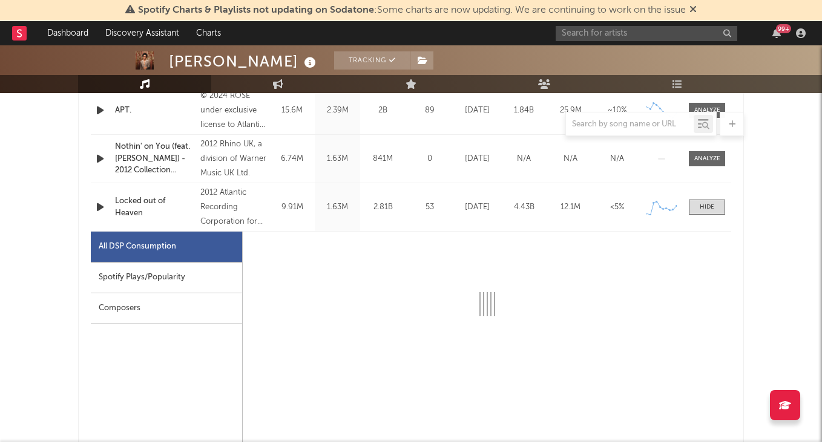
select select "6m"
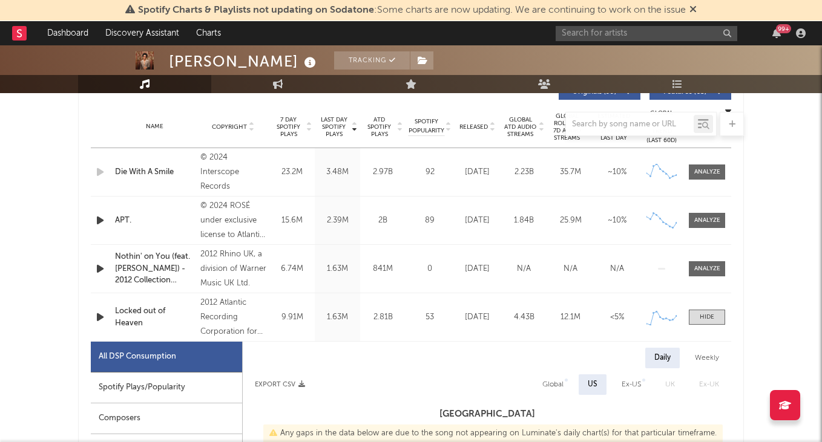
scroll to position [462, 0]
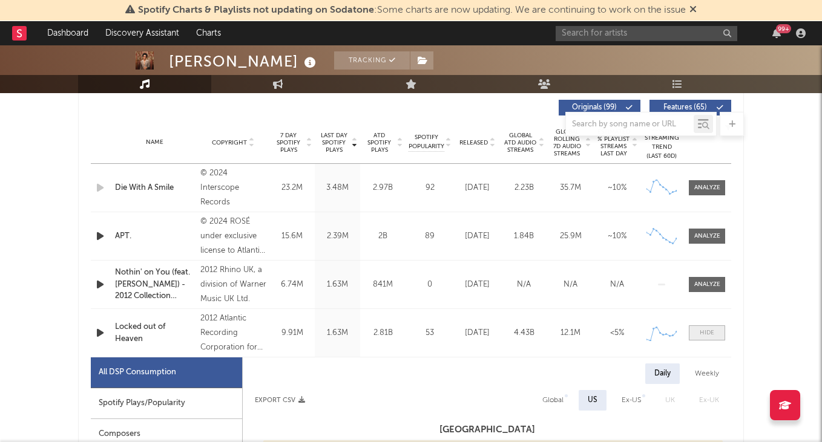
click at [717, 327] on span at bounding box center [707, 333] width 36 height 15
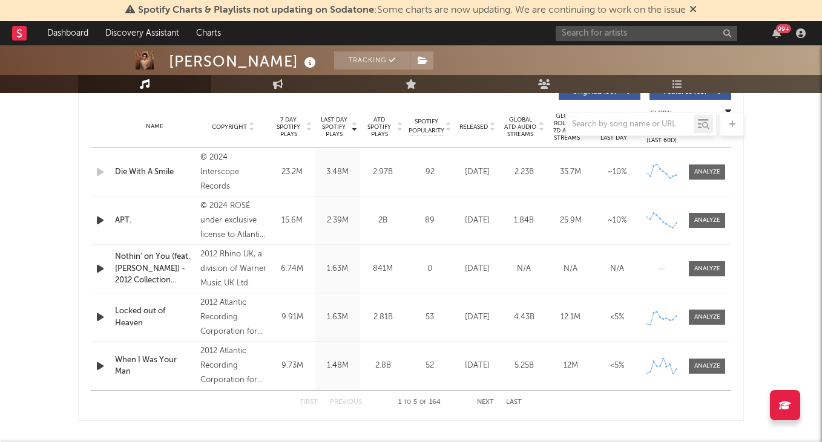
scroll to position [471, 0]
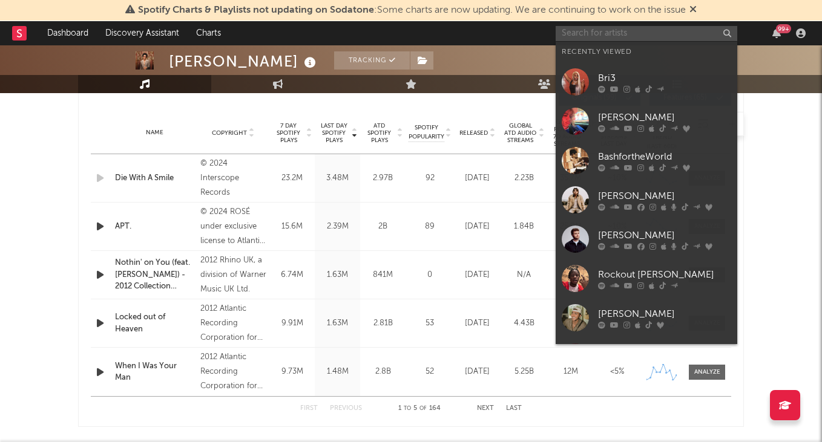
click at [618, 39] on input "text" at bounding box center [646, 33] width 182 height 15
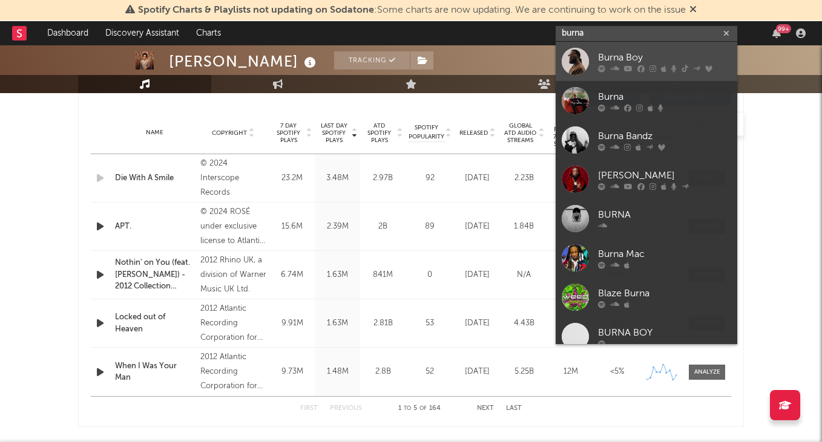
type input "burna"
click at [637, 61] on div "Burna Boy" at bounding box center [664, 57] width 133 height 15
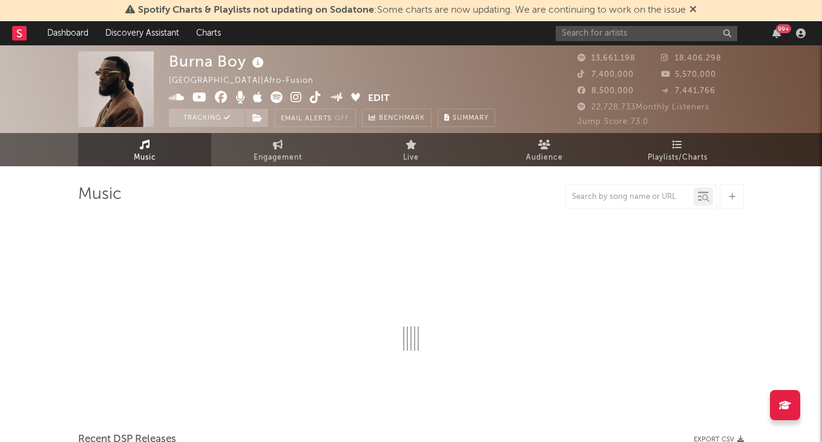
select select "6m"
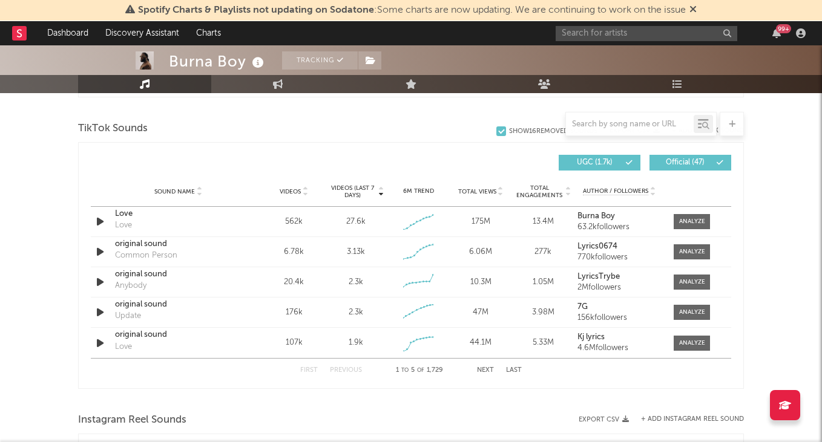
scroll to position [764, 0]
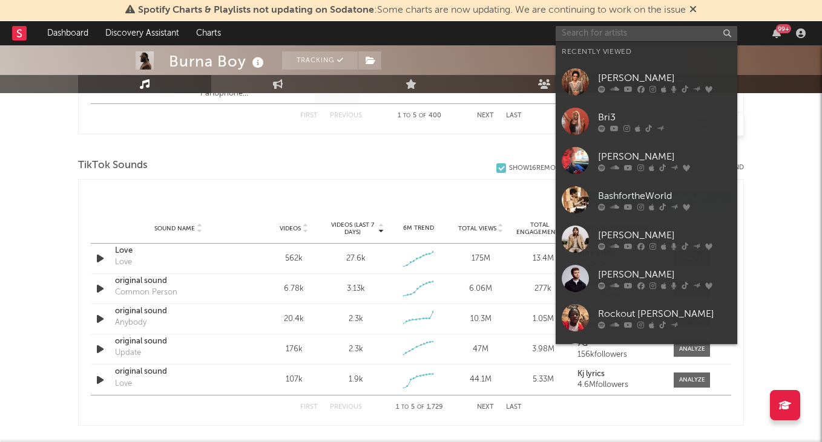
click at [577, 35] on input "text" at bounding box center [646, 33] width 182 height 15
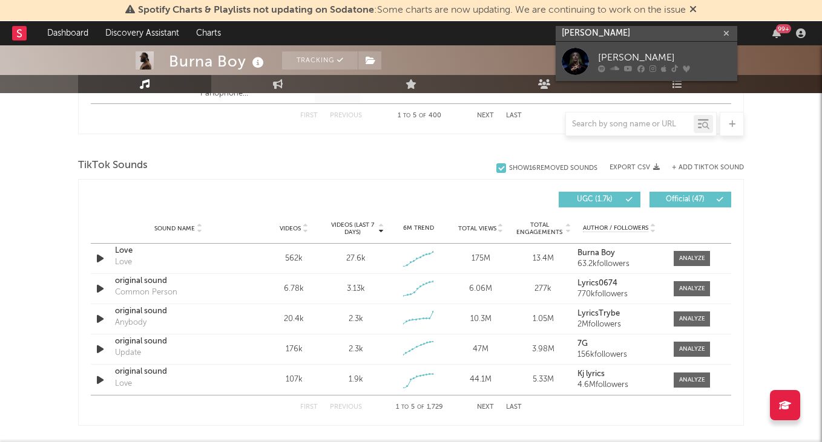
type input "[PERSON_NAME]"
click at [618, 55] on div "[PERSON_NAME]" at bounding box center [664, 57] width 133 height 15
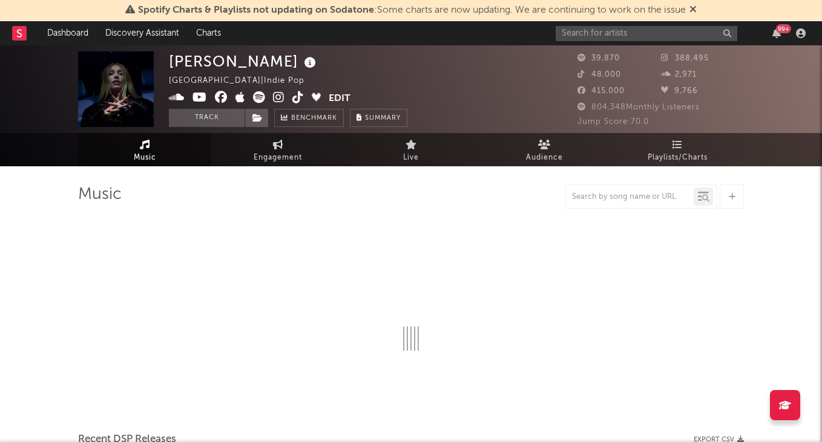
select select "6m"
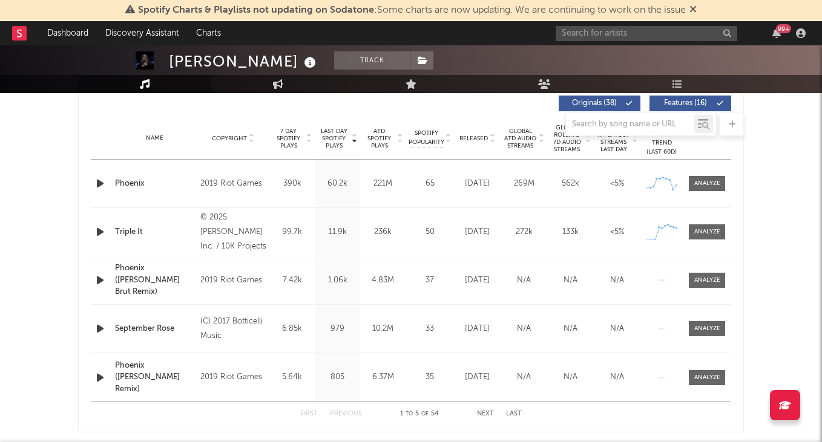
scroll to position [423, 0]
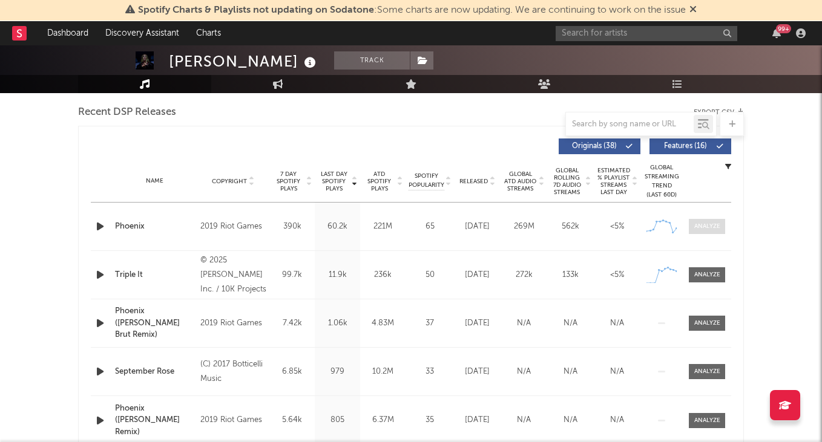
click at [704, 223] on div at bounding box center [707, 226] width 26 height 9
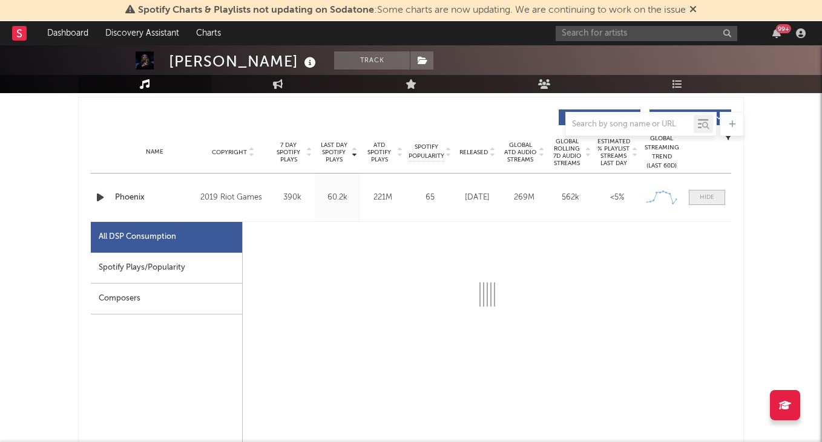
scroll to position [453, 0]
select select "6m"
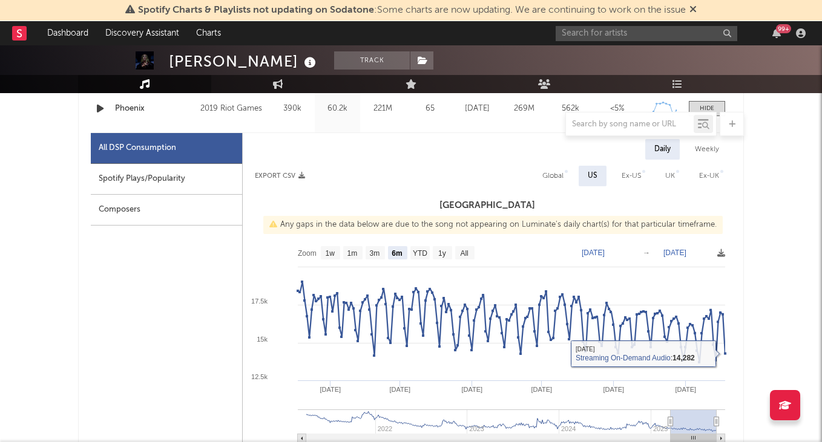
scroll to position [445, 0]
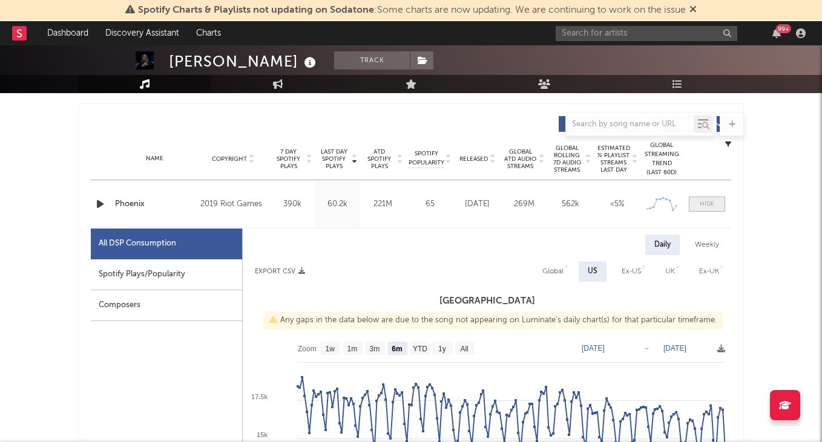
click at [701, 205] on div at bounding box center [707, 204] width 15 height 9
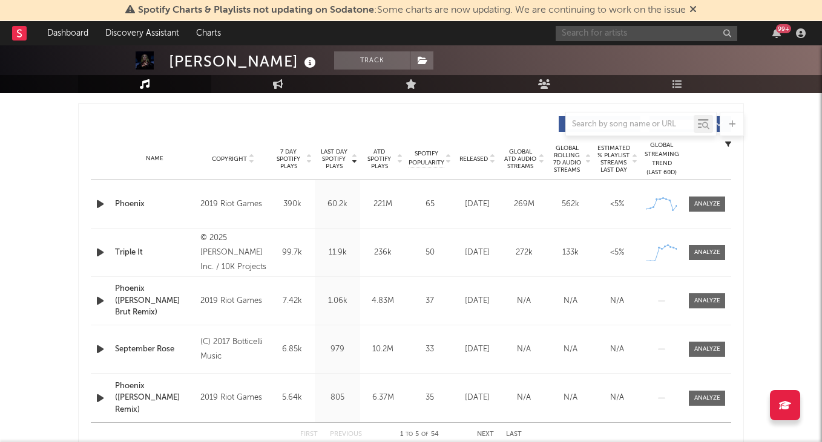
click at [630, 31] on input "text" at bounding box center [646, 33] width 182 height 15
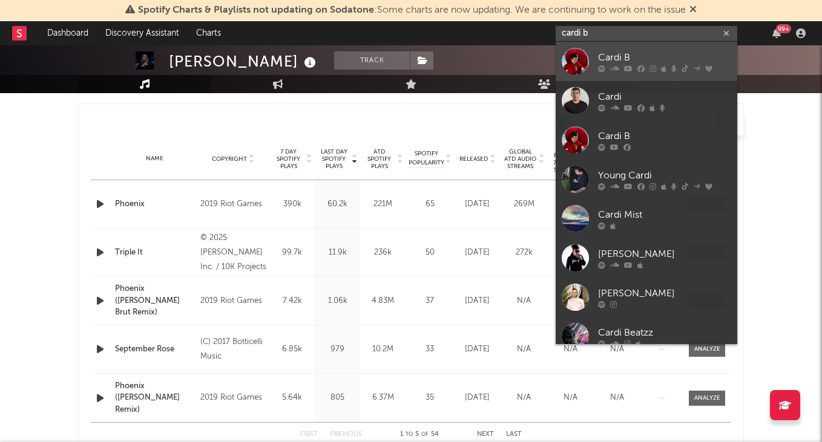
type input "cardi b"
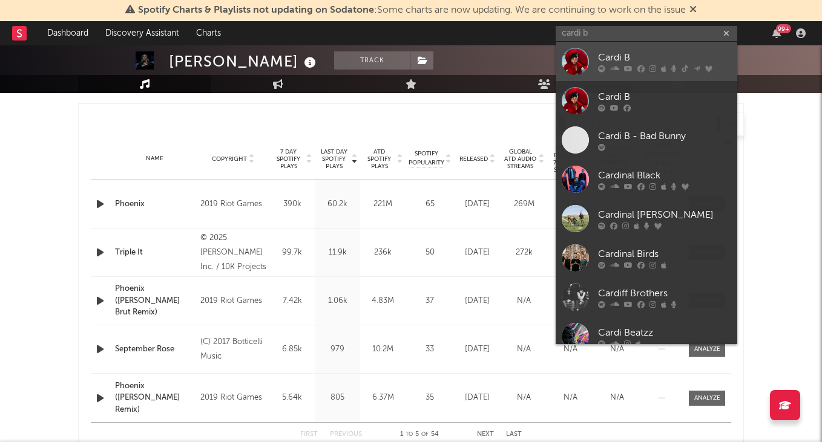
click at [649, 54] on div "Cardi B" at bounding box center [664, 57] width 133 height 15
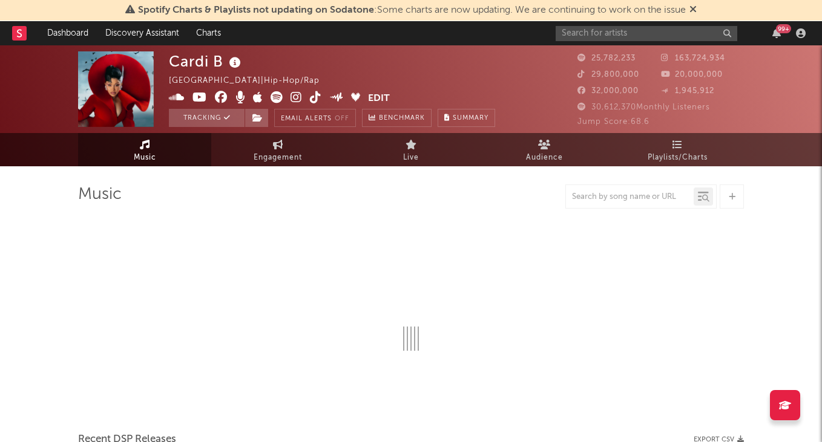
select select "6m"
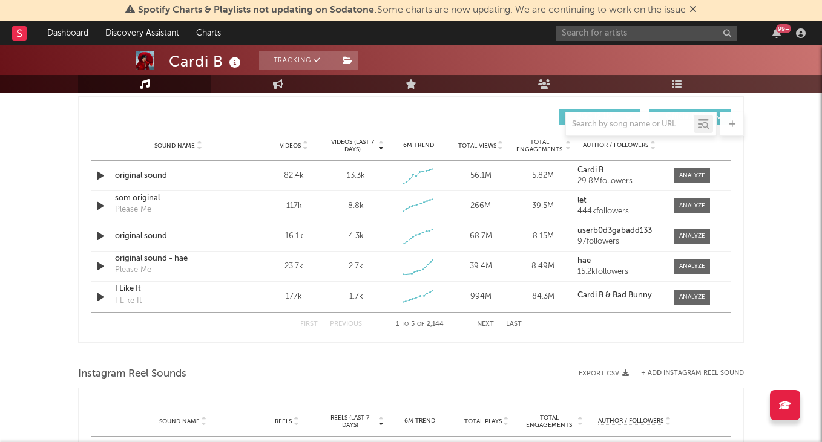
scroll to position [845, 0]
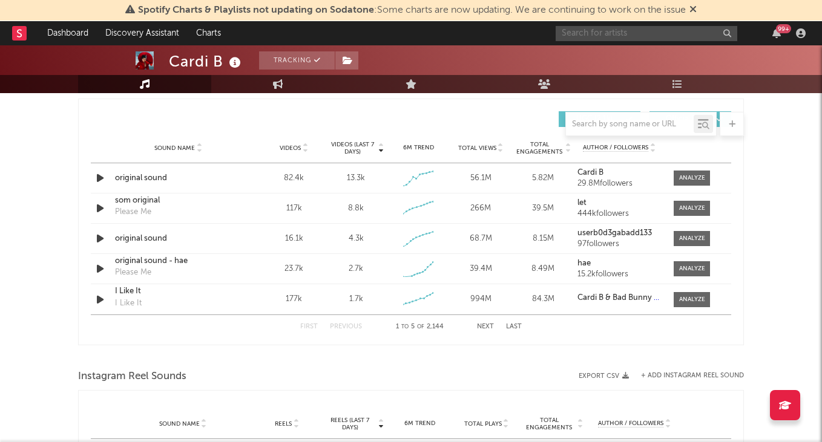
click at [598, 32] on input "text" at bounding box center [646, 33] width 182 height 15
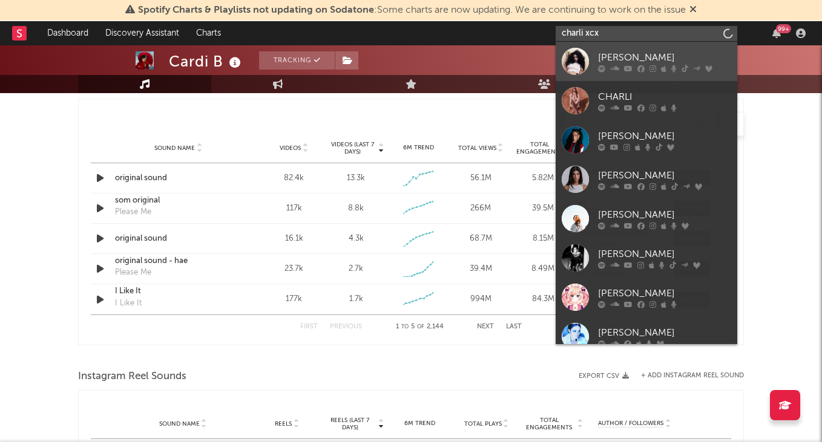
type input "charli xcx"
click at [640, 59] on div "[PERSON_NAME]" at bounding box center [664, 57] width 133 height 15
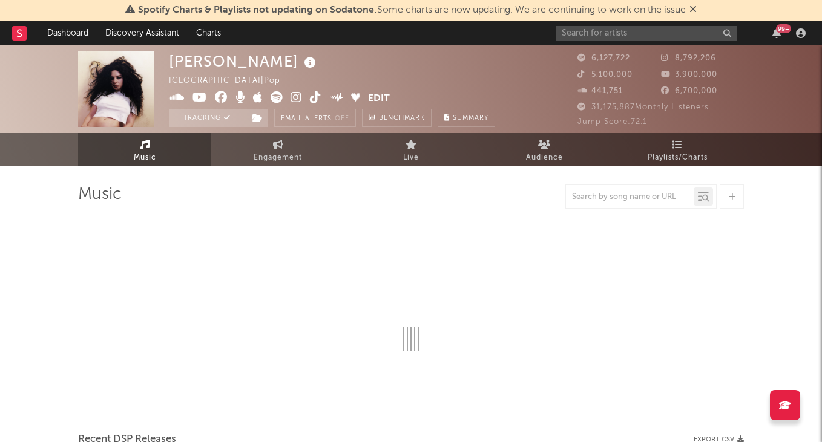
select select "6m"
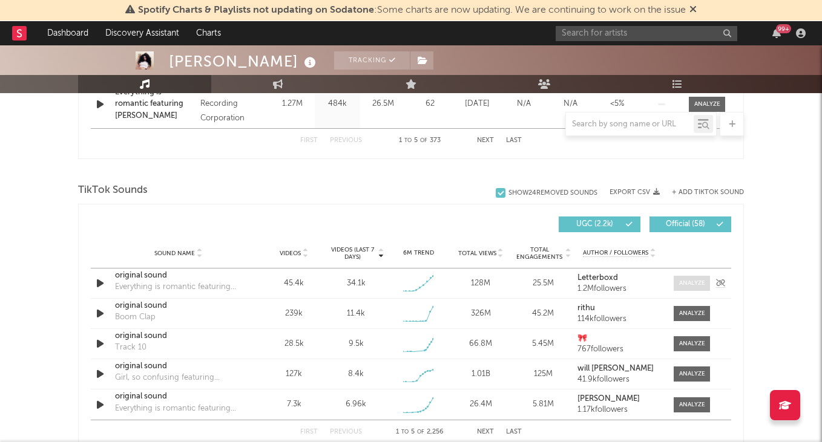
scroll to position [736, 0]
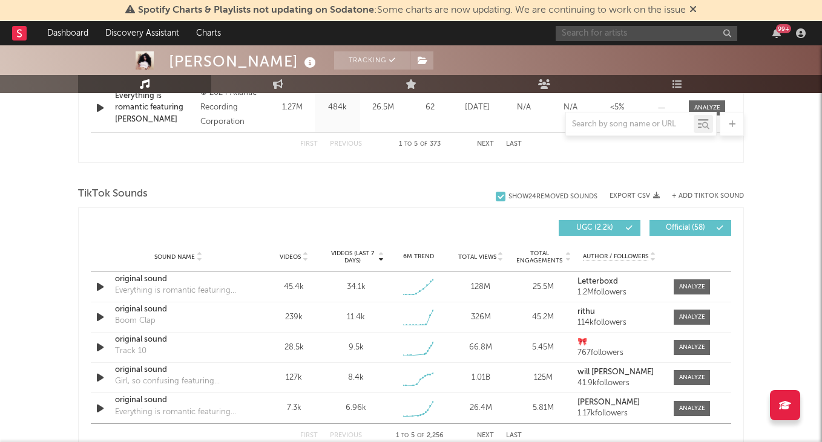
click at [629, 33] on input "text" at bounding box center [646, 33] width 182 height 15
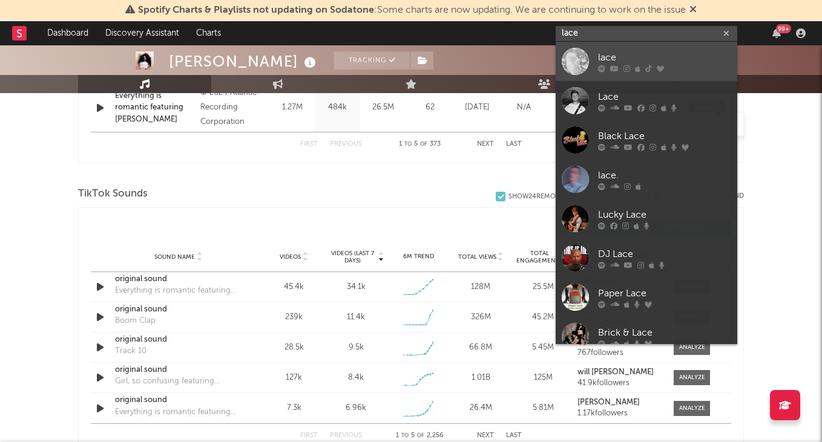
type input "lace"
click at [636, 57] on div "lace" at bounding box center [664, 57] width 133 height 15
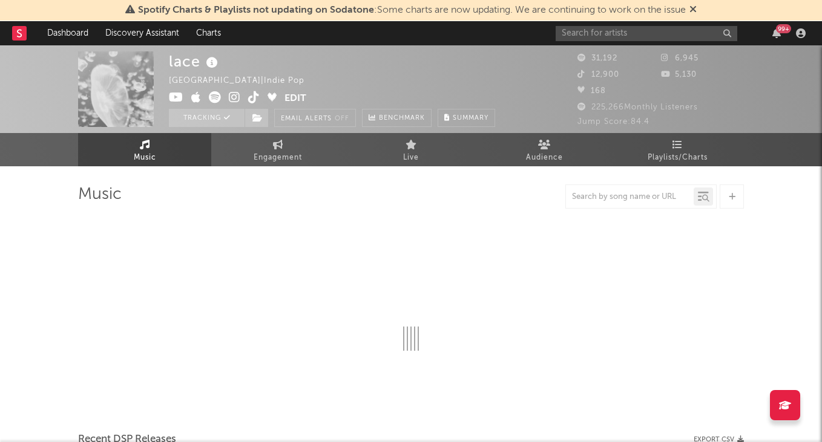
select select "6m"
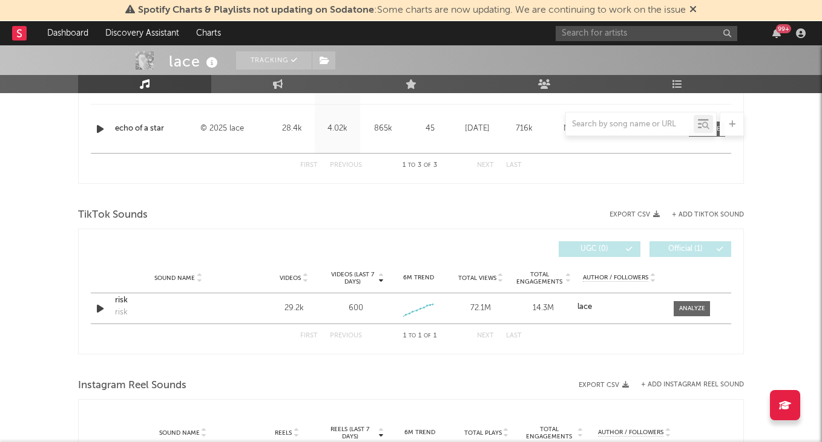
scroll to position [618, 0]
click at [695, 308] on div at bounding box center [692, 308] width 26 height 9
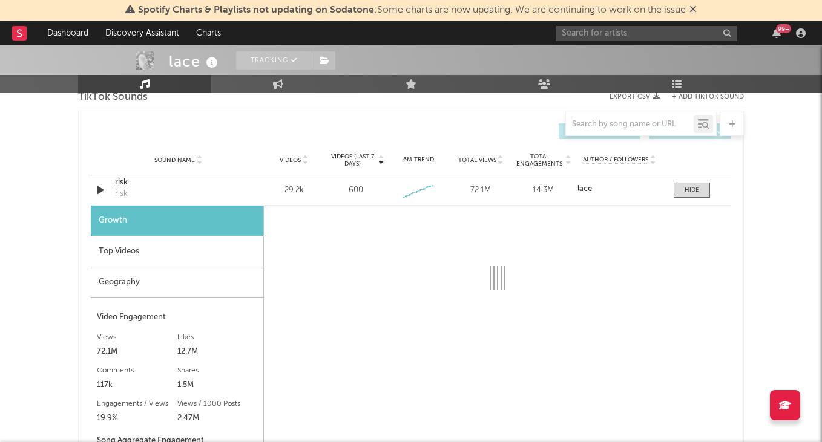
scroll to position [811, 0]
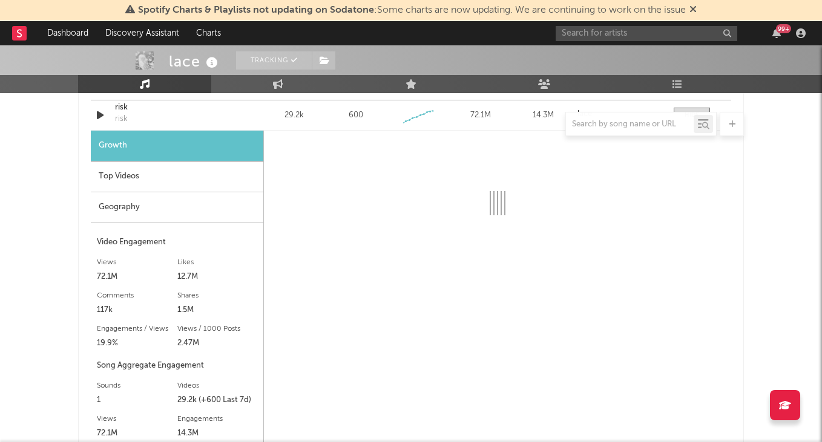
select select "6m"
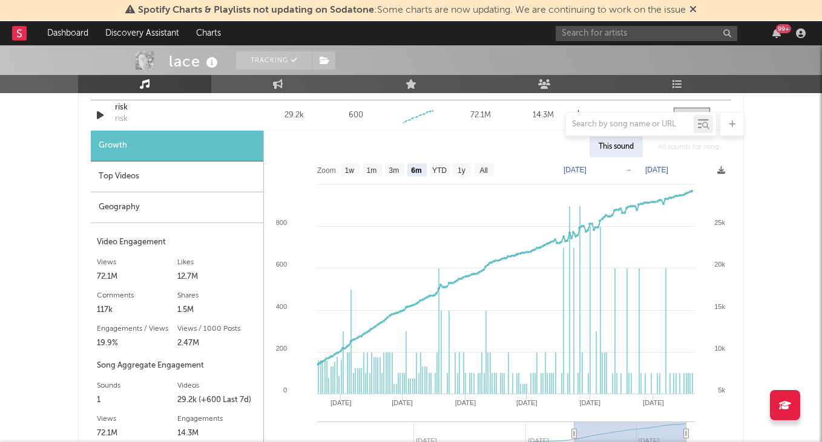
click at [176, 169] on div "Top Videos" at bounding box center [177, 177] width 172 height 31
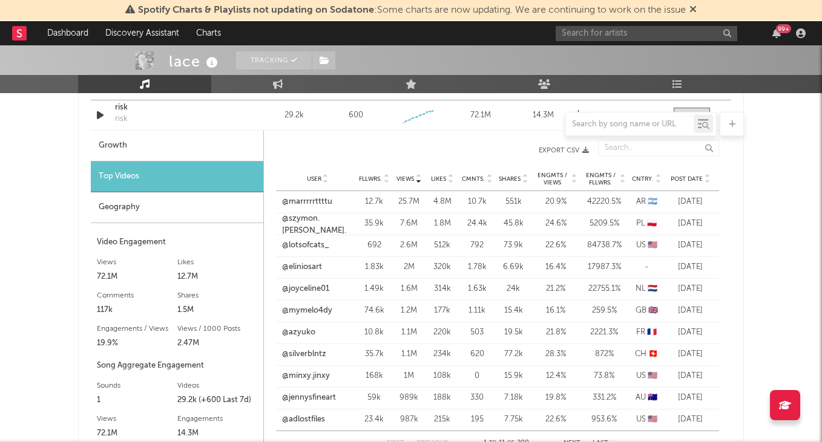
click at [691, 177] on span "Post Date" at bounding box center [686, 178] width 32 height 7
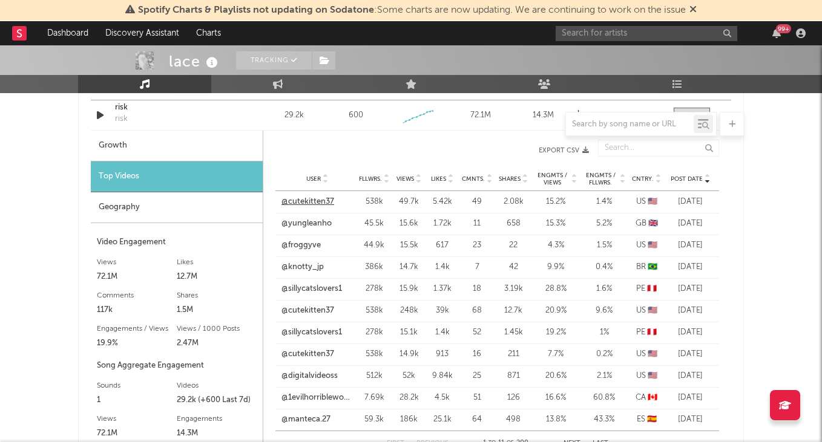
click at [316, 203] on link "@cutekitten37" at bounding box center [307, 202] width 53 height 12
click at [604, 38] on input "text" at bounding box center [646, 33] width 182 height 15
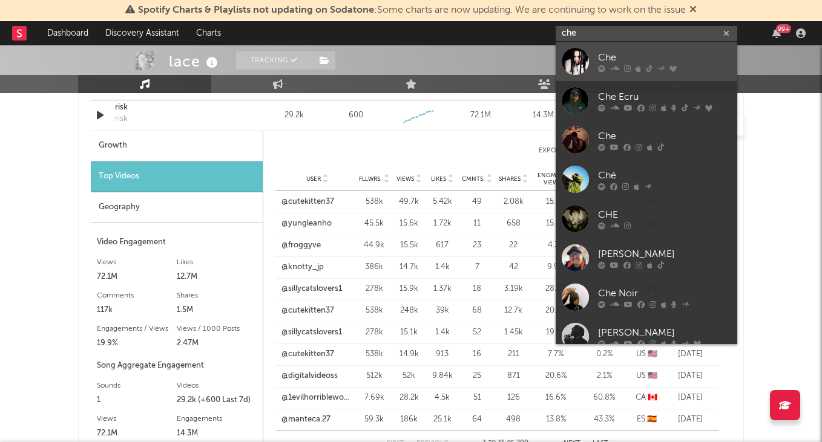
type input "che"
click at [634, 51] on div "Che" at bounding box center [664, 57] width 133 height 15
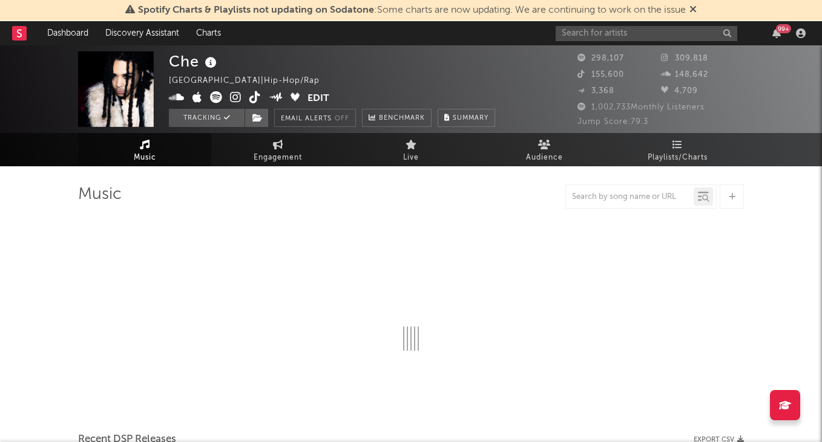
select select "6m"
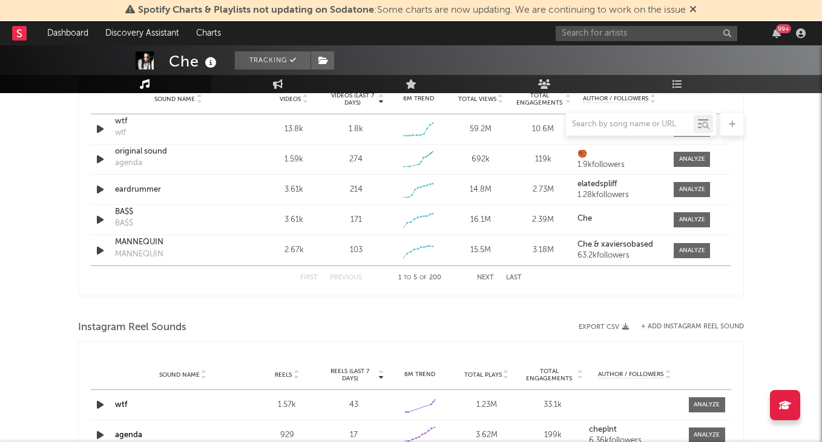
scroll to position [1027, 0]
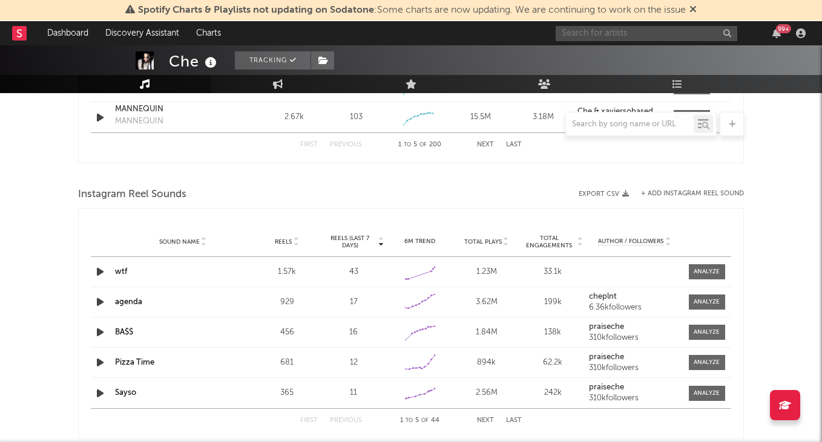
click at [593, 34] on input "text" at bounding box center [646, 33] width 182 height 15
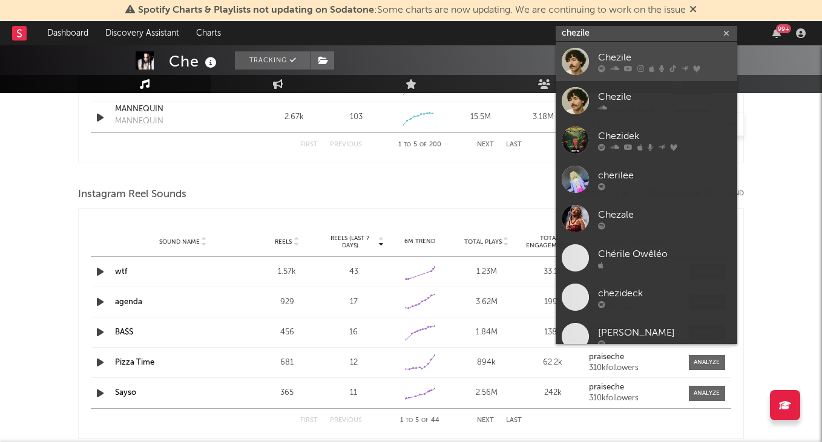
type input "chezile"
click at [626, 62] on div "Chezile" at bounding box center [664, 57] width 133 height 15
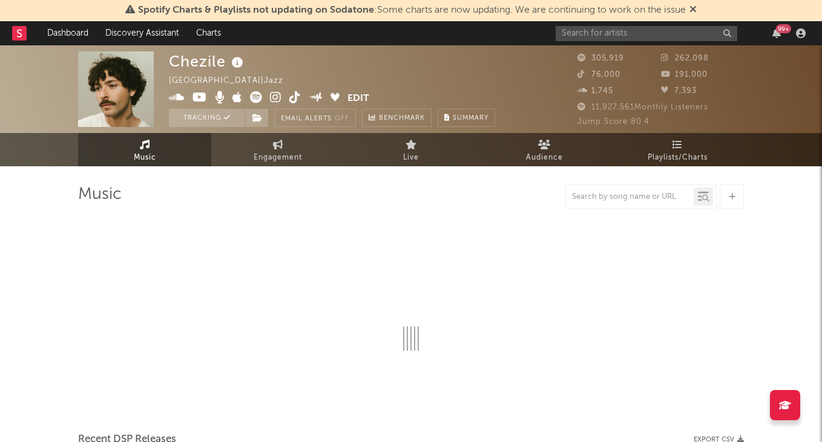
select select "6m"
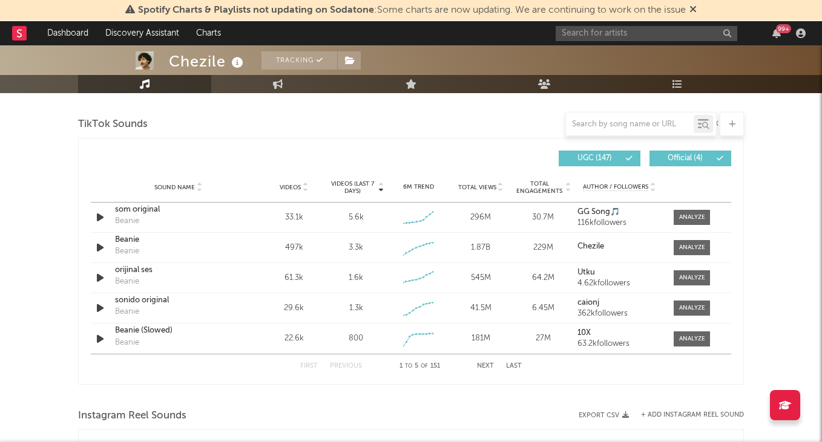
scroll to position [831, 0]
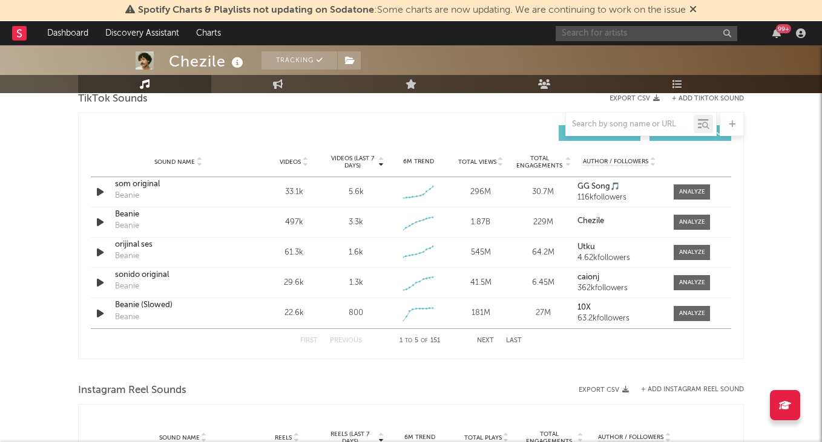
click at [592, 36] on input "text" at bounding box center [646, 33] width 182 height 15
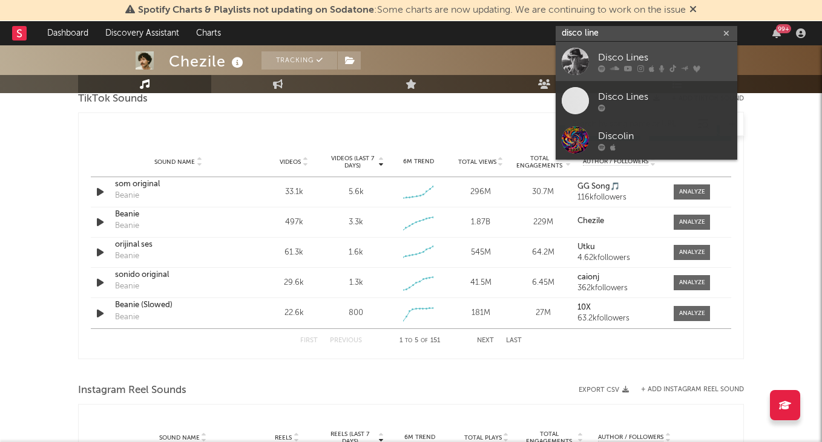
type input "disco line"
click at [624, 53] on div "Disco Lines" at bounding box center [664, 57] width 133 height 15
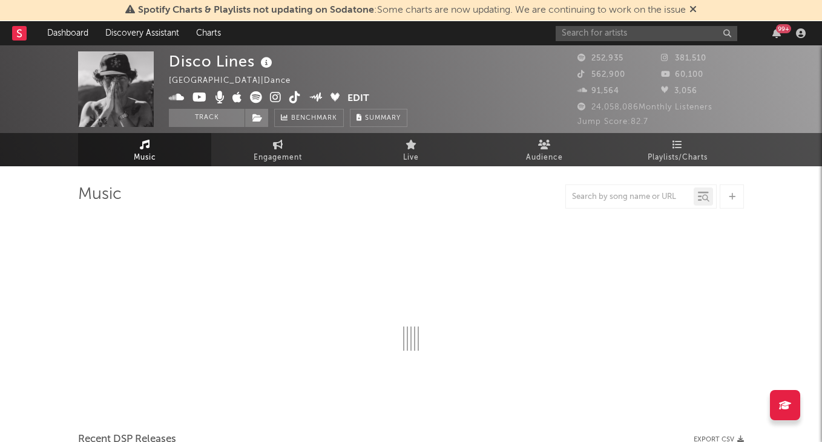
select select "6m"
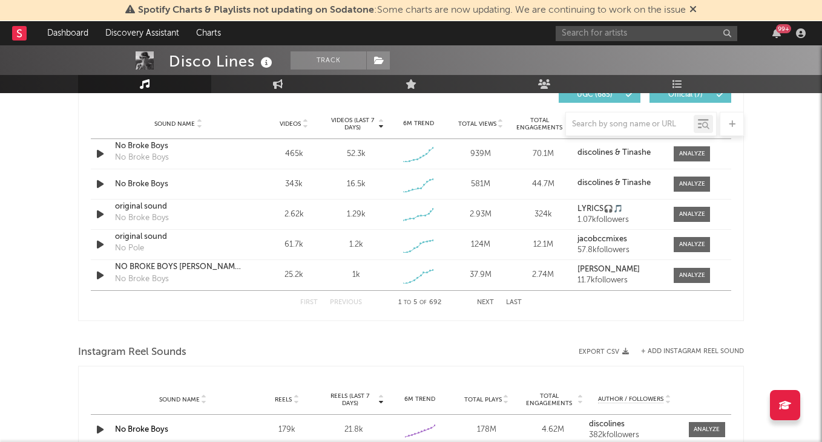
scroll to position [808, 0]
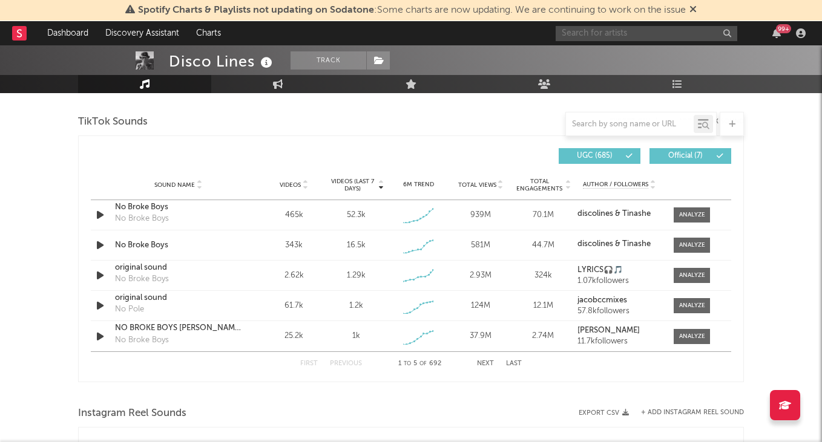
click at [581, 34] on input "text" at bounding box center [646, 33] width 182 height 15
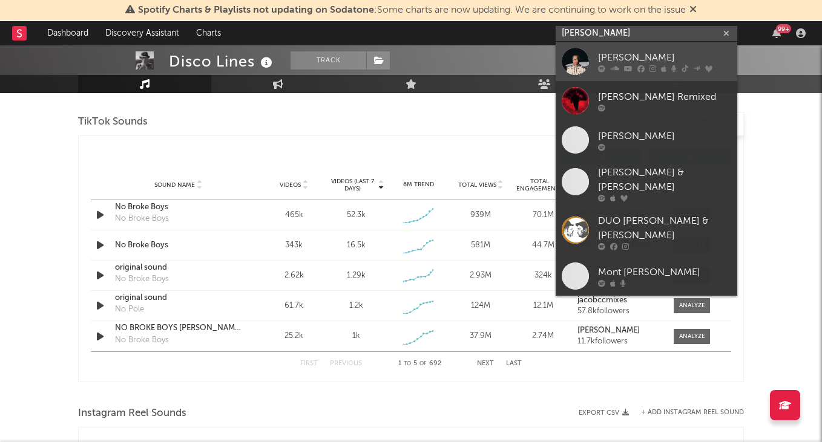
type input "[PERSON_NAME]"
click at [609, 50] on div "[PERSON_NAME]" at bounding box center [664, 57] width 133 height 15
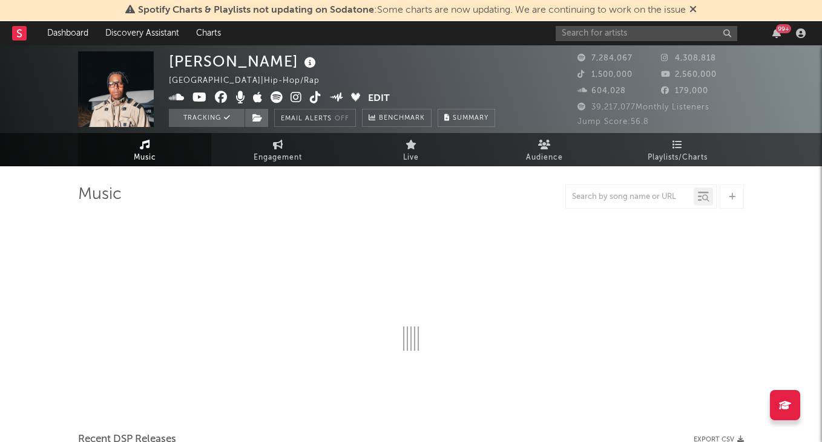
select select "6m"
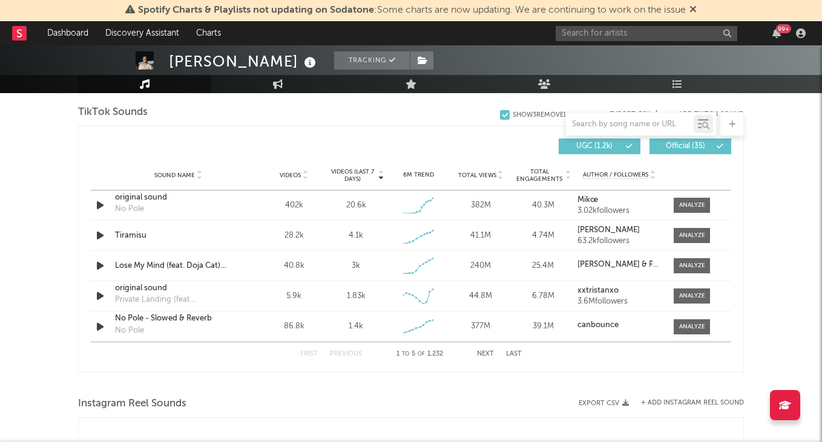
scroll to position [795, 0]
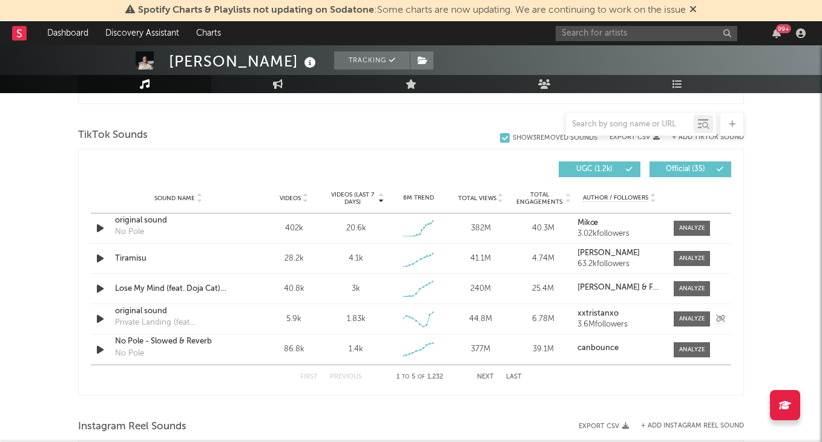
click at [149, 310] on div "original sound" at bounding box center [178, 312] width 126 height 12
click at [628, 39] on input "text" at bounding box center [646, 33] width 182 height 15
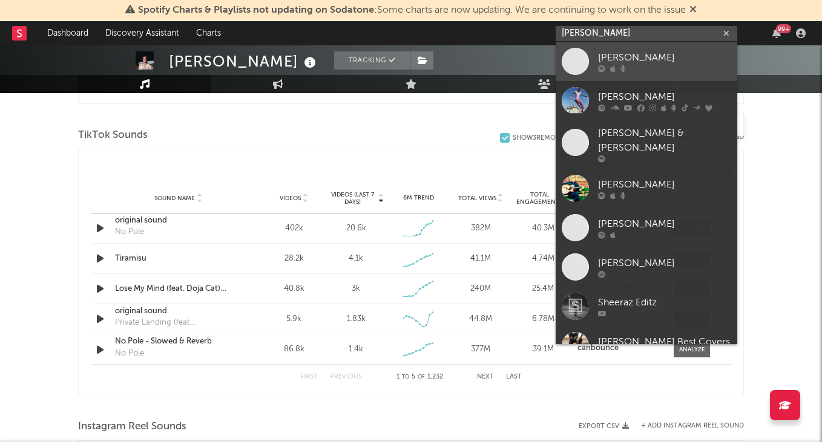
type input "[PERSON_NAME]"
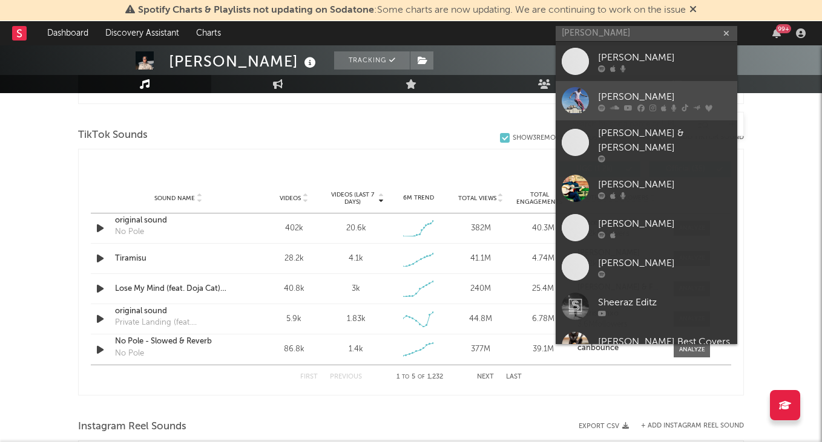
click at [631, 97] on div "[PERSON_NAME]" at bounding box center [664, 97] width 133 height 15
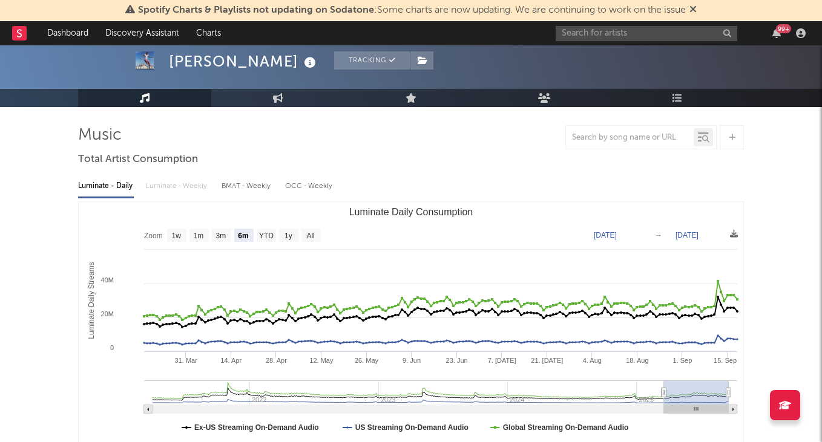
scroll to position [66, 0]
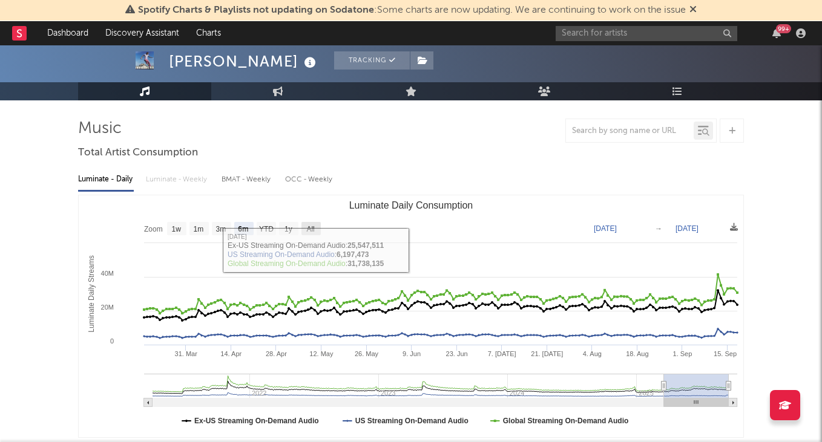
click at [310, 228] on text "All" at bounding box center [310, 229] width 8 height 8
select select "All"
type input "[DATE]"
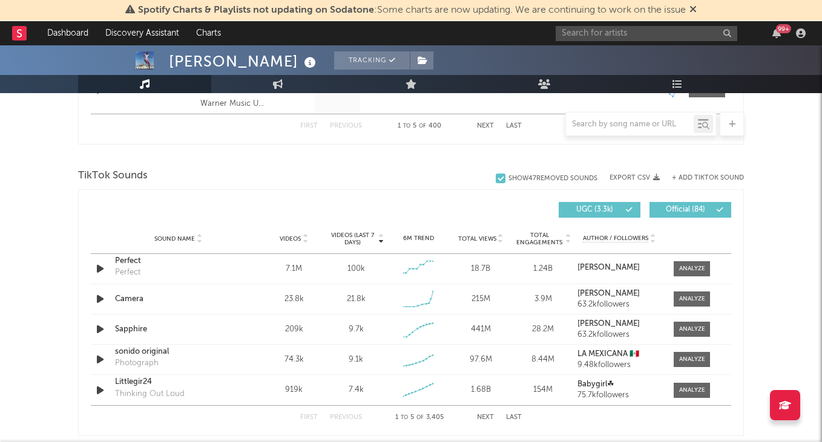
scroll to position [756, 0]
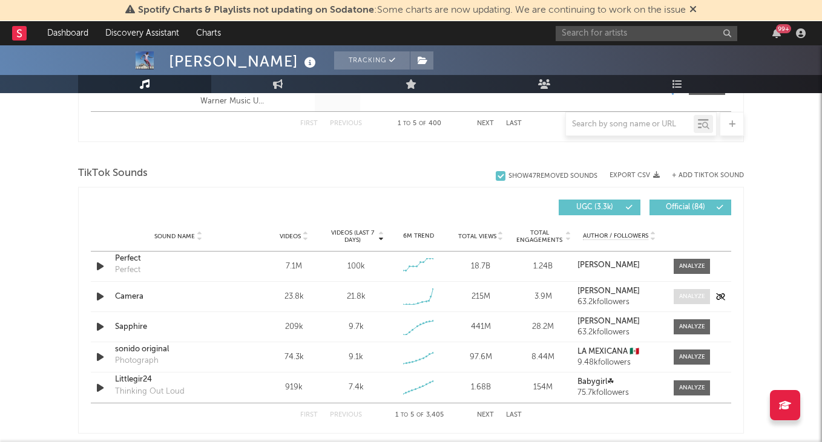
click at [693, 296] on div at bounding box center [692, 296] width 26 height 9
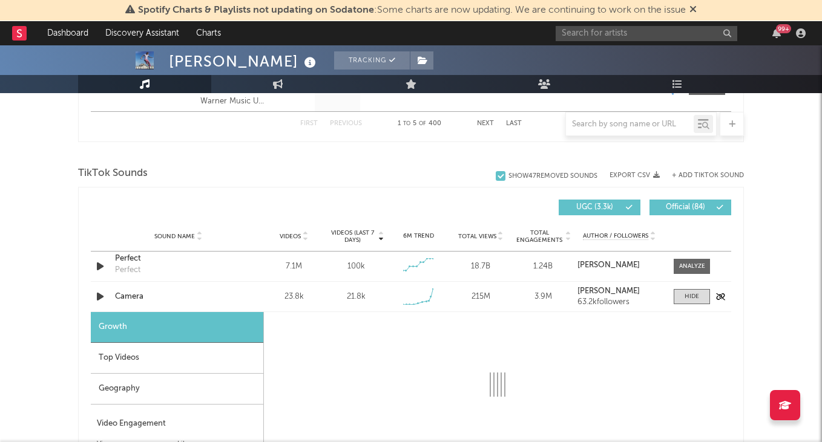
select select "1w"
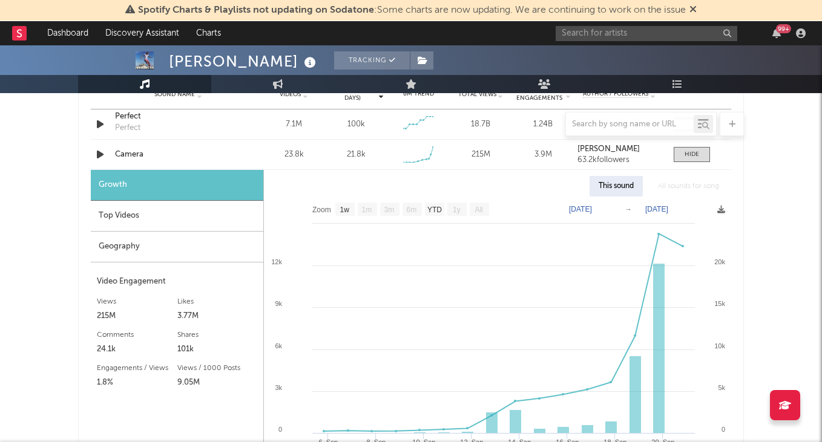
scroll to position [883, 0]
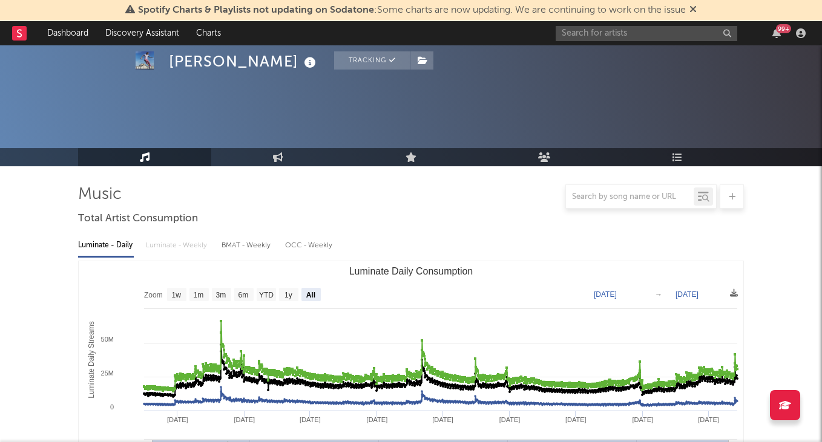
select select "All"
select select "1w"
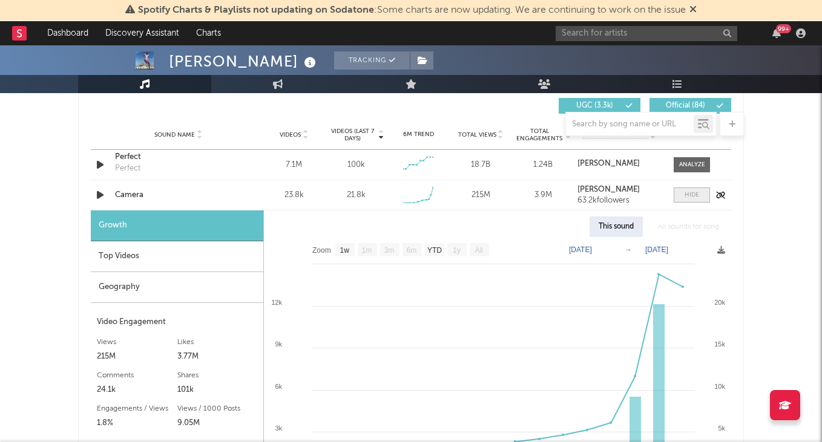
scroll to position [853, 0]
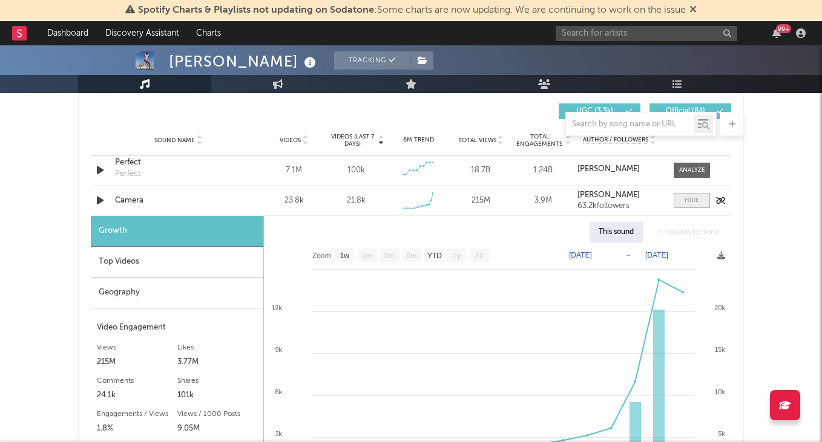
click at [696, 200] on div at bounding box center [691, 200] width 15 height 9
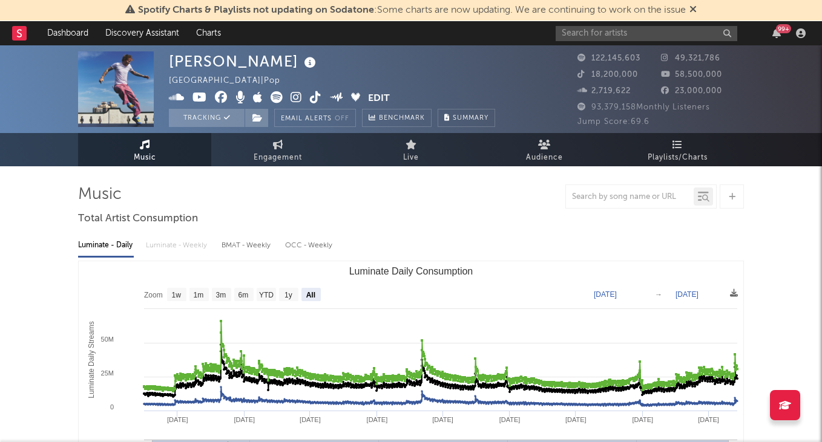
scroll to position [0, 0]
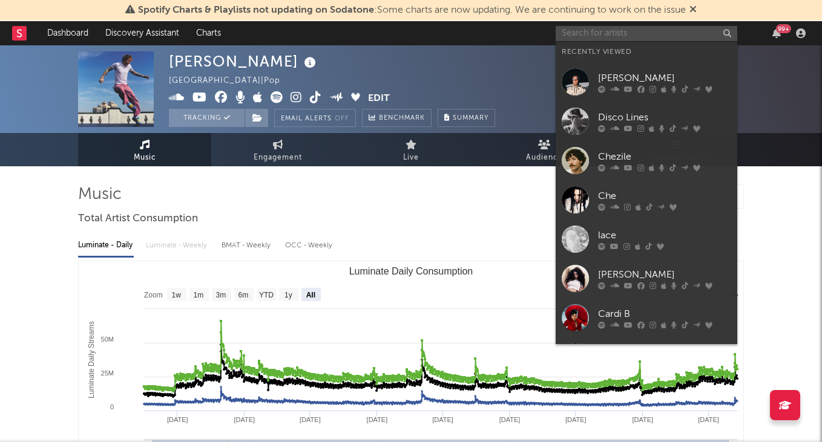
click at [597, 34] on input "text" at bounding box center [646, 33] width 182 height 15
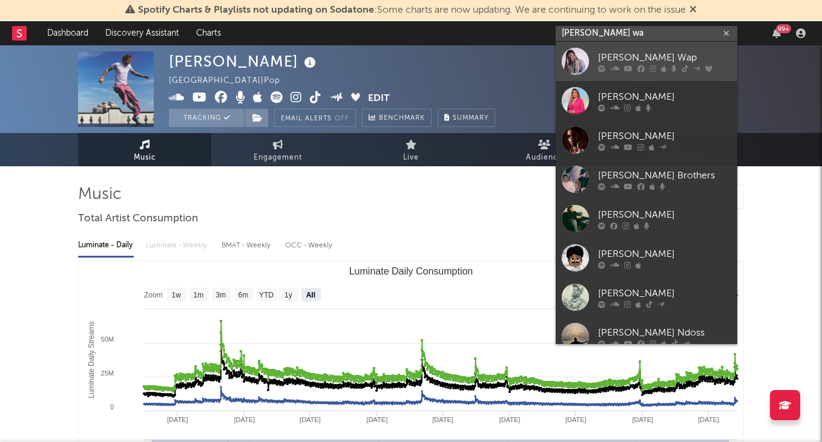
type input "fetty wa"
click at [630, 61] on div "Fetty Wap" at bounding box center [664, 57] width 133 height 15
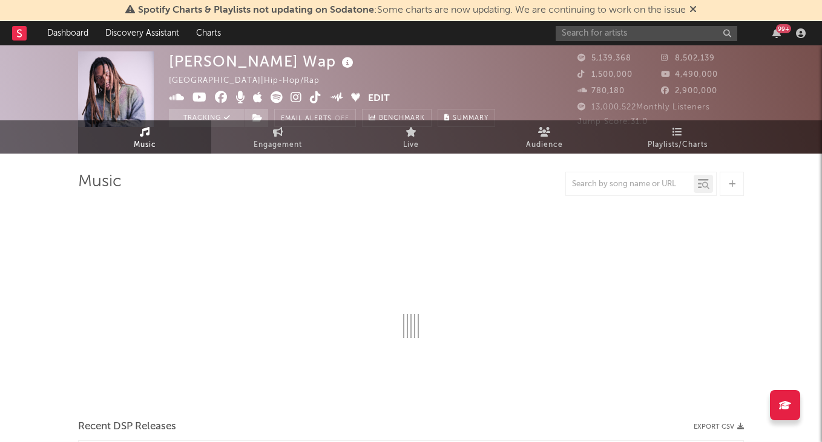
scroll to position [17, 0]
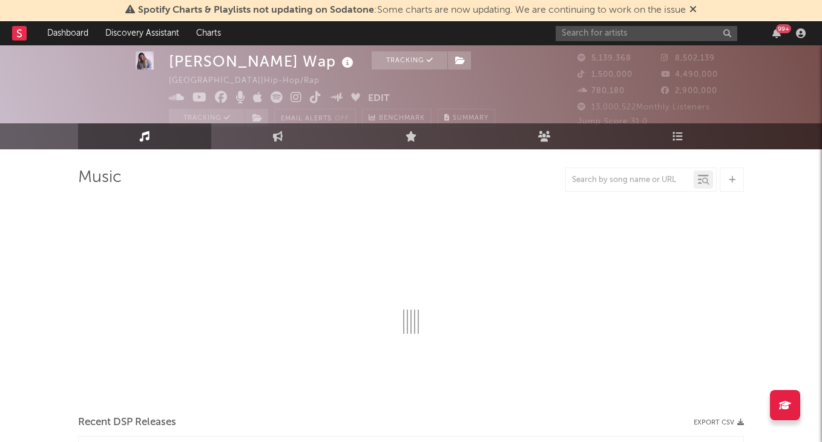
select select "6m"
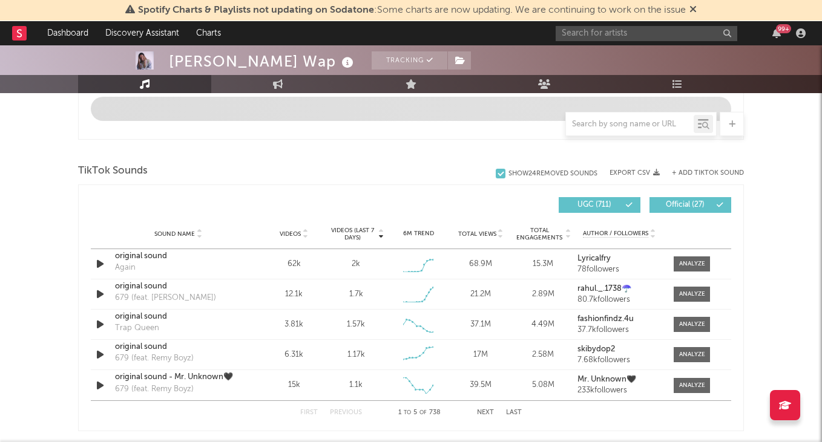
scroll to position [787, 0]
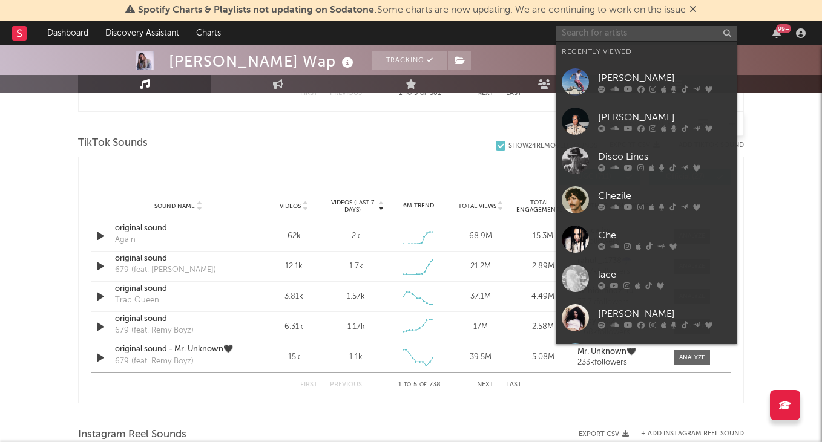
click at [621, 36] on input "text" at bounding box center [646, 33] width 182 height 15
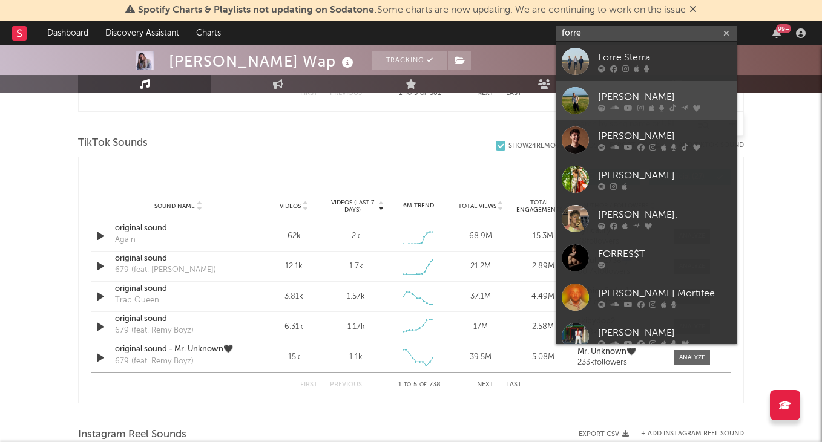
type input "forre"
click at [615, 94] on div "[PERSON_NAME]" at bounding box center [664, 97] width 133 height 15
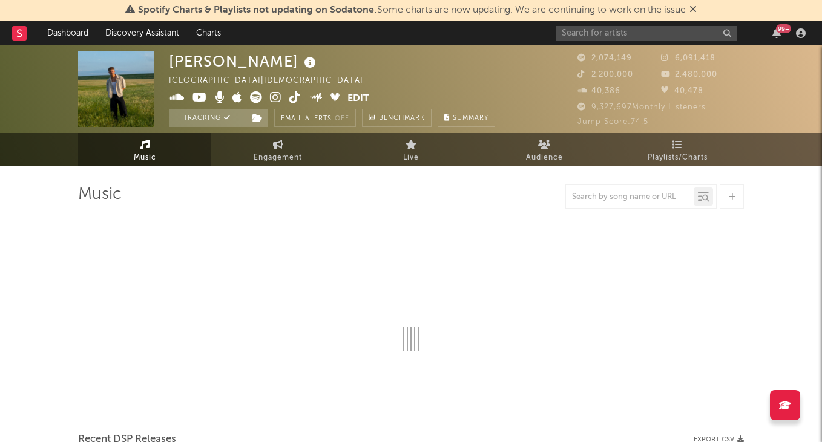
select select "6m"
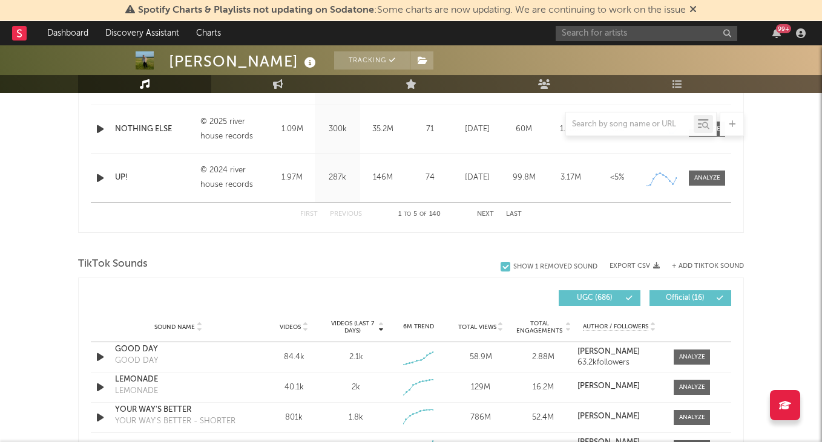
scroll to position [670, 0]
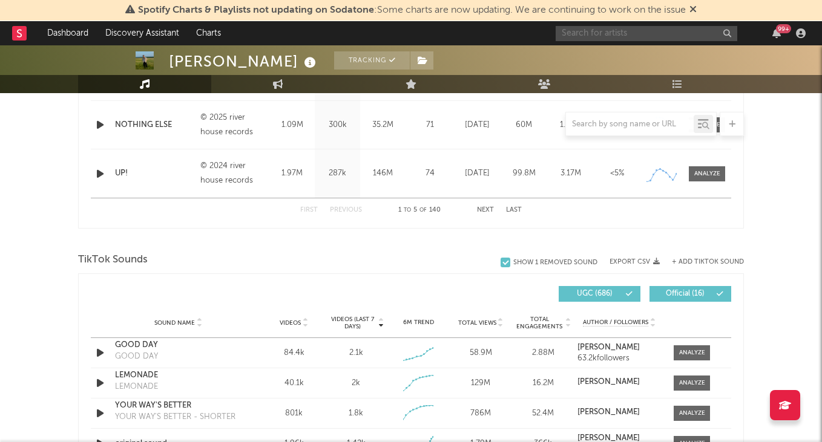
click at [595, 37] on input "text" at bounding box center [646, 33] width 182 height 15
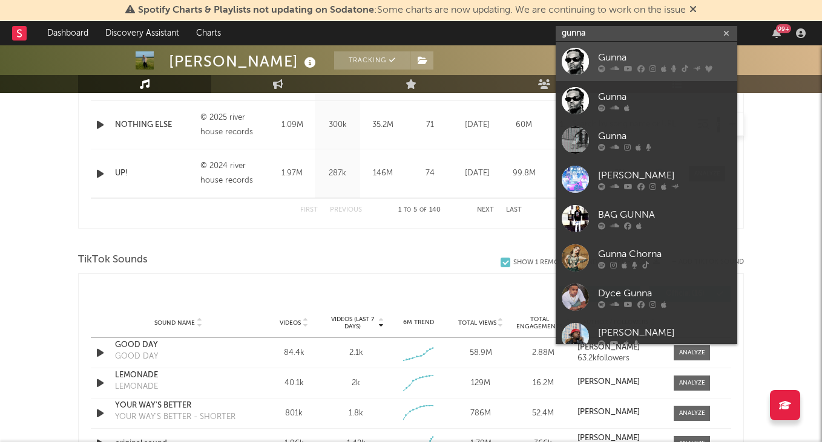
type input "gunna"
click at [633, 57] on div "Gunna" at bounding box center [664, 57] width 133 height 15
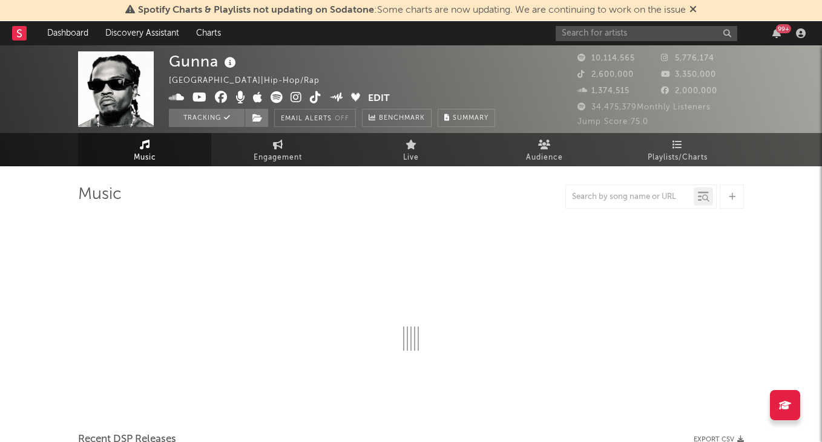
select select "6m"
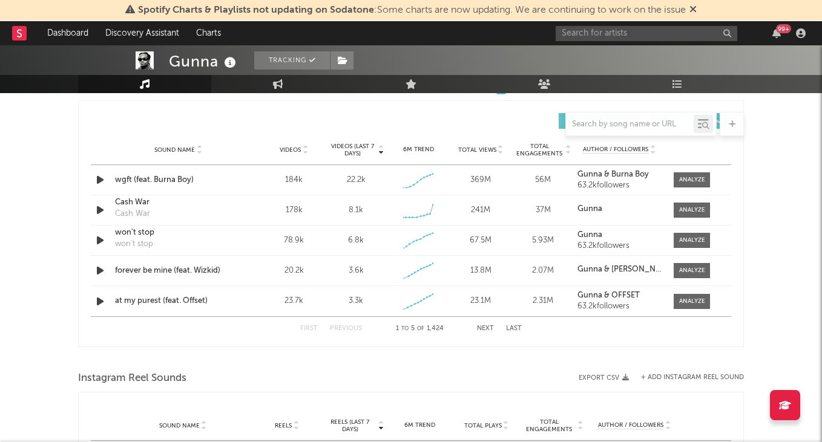
scroll to position [845, 0]
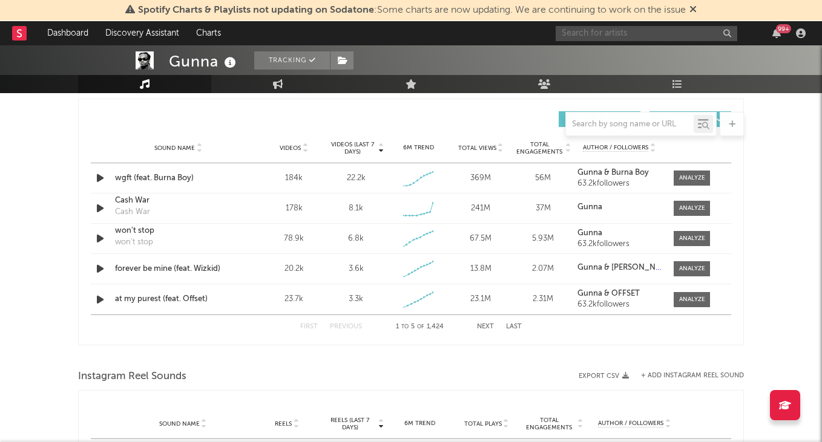
click at [667, 31] on input "text" at bounding box center [646, 33] width 182 height 15
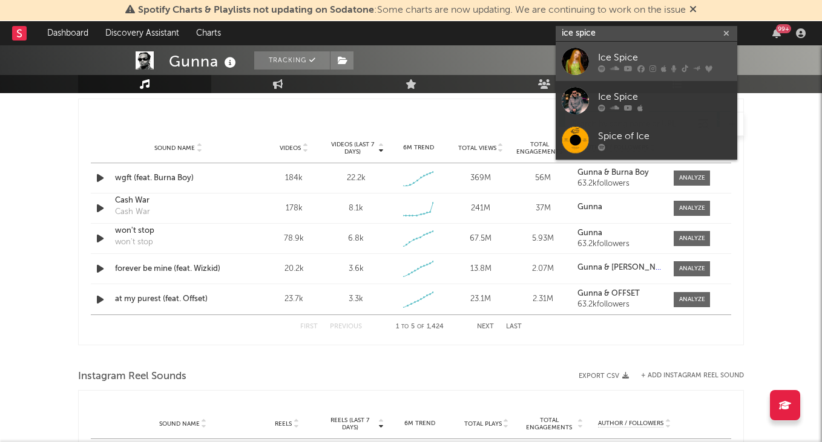
type input "ice spice"
click at [671, 48] on link "Ice Spice" at bounding box center [646, 61] width 182 height 39
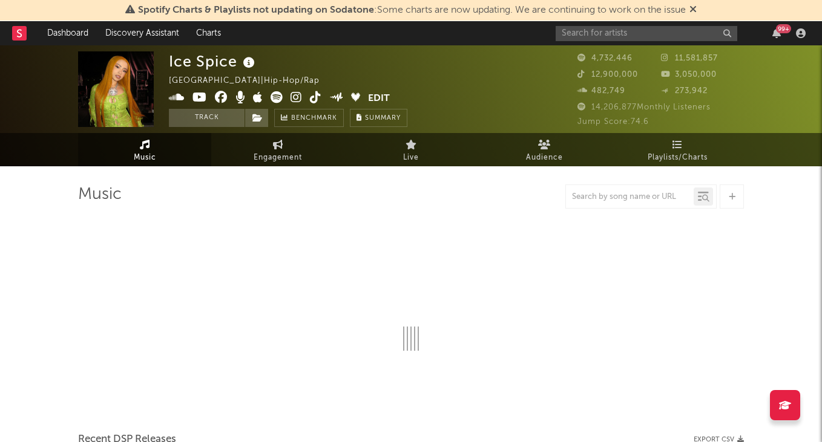
select select "6m"
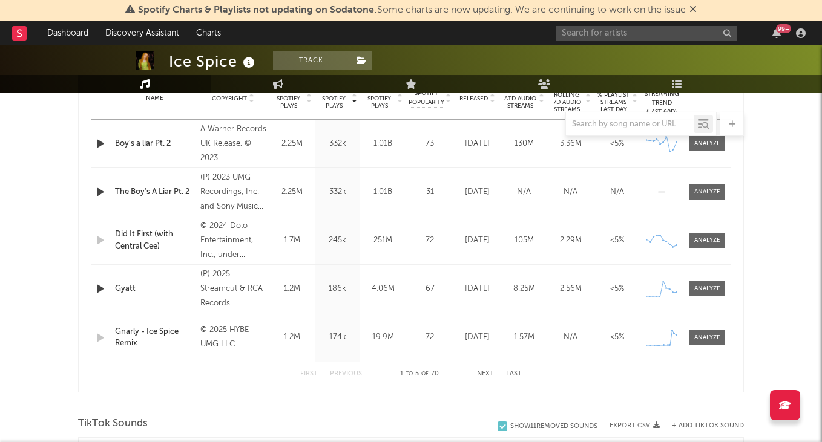
scroll to position [505, 0]
click at [706, 237] on div at bounding box center [707, 241] width 26 height 9
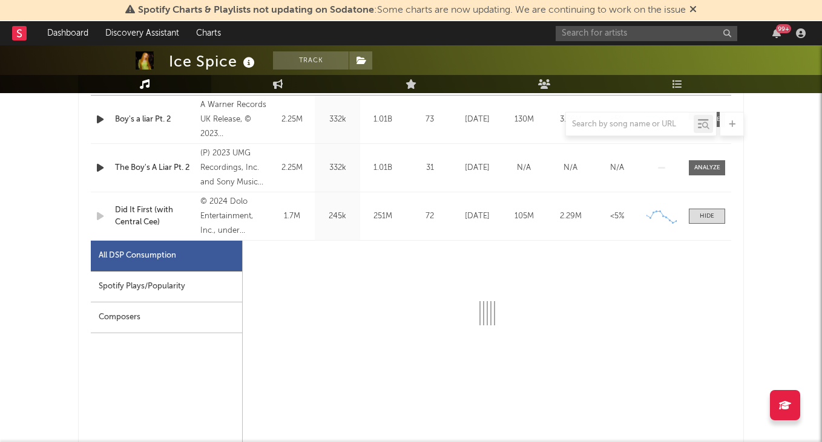
select select "6m"
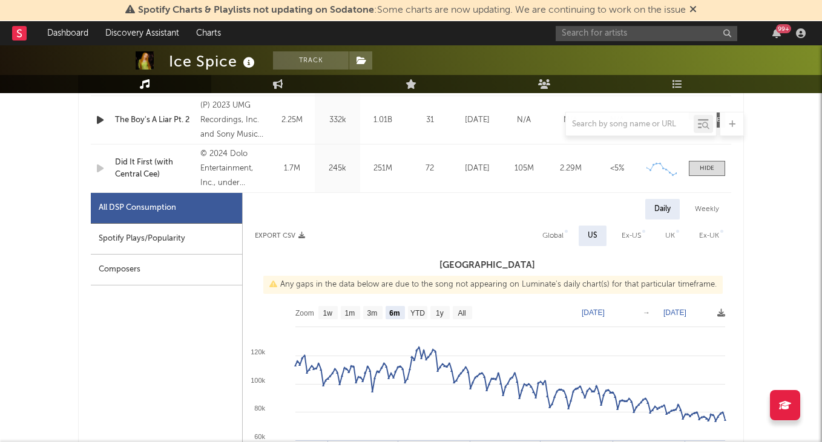
scroll to position [576, 0]
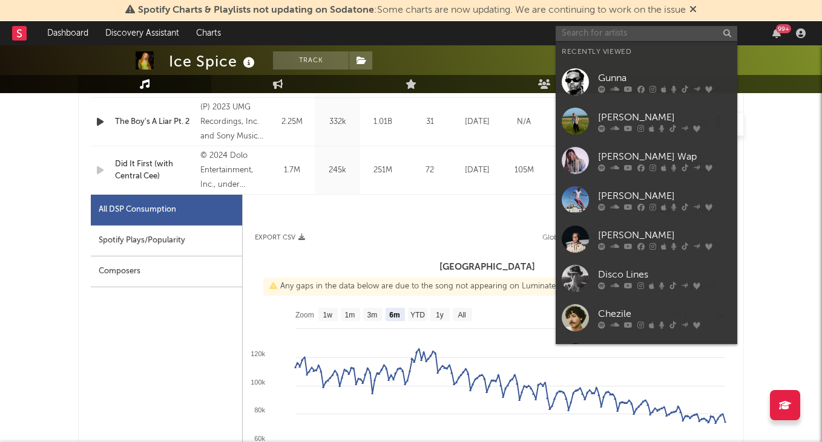
click at [601, 31] on input "text" at bounding box center [646, 33] width 182 height 15
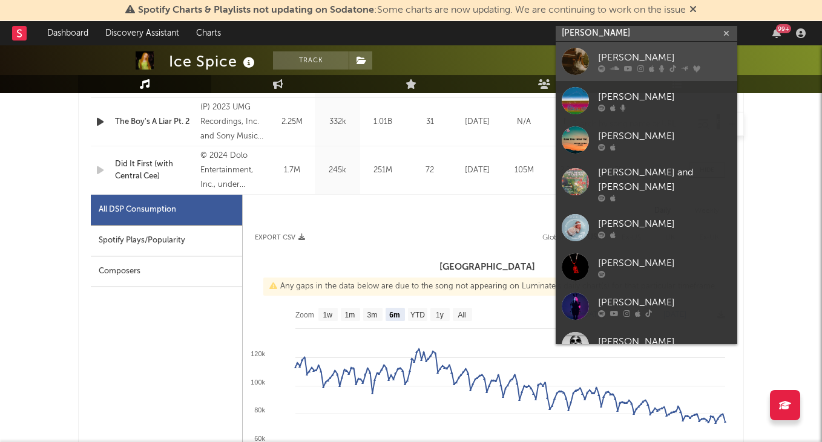
type input "jess bai"
click at [636, 50] on div "Jessica Baio" at bounding box center [664, 57] width 133 height 15
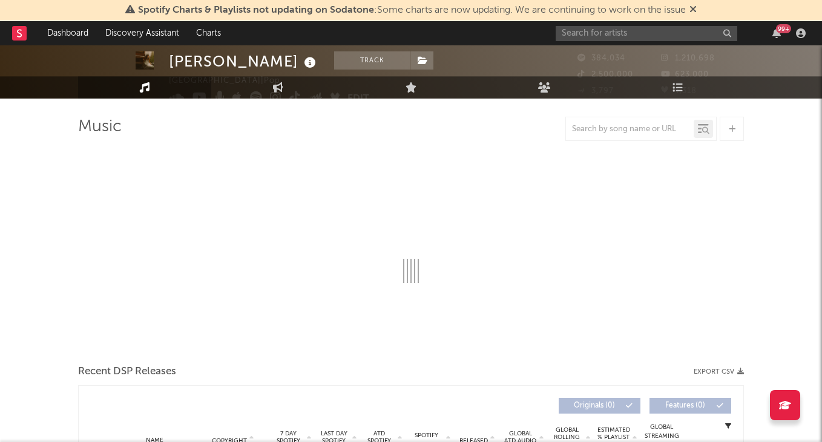
select select "6m"
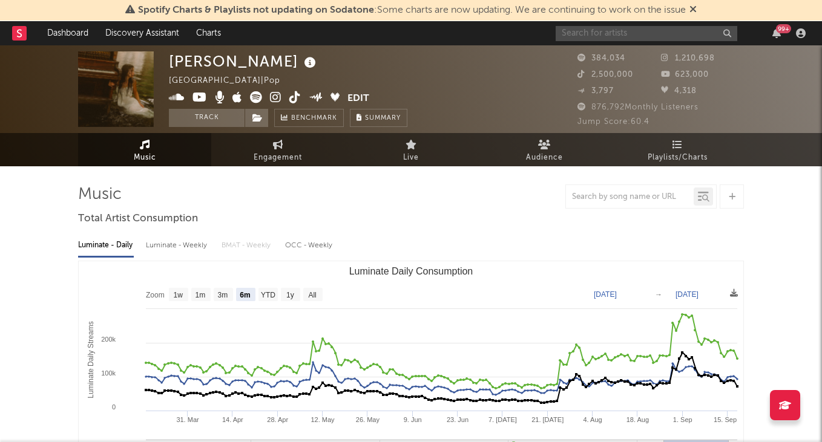
click at [628, 39] on input "text" at bounding box center [646, 33] width 182 height 15
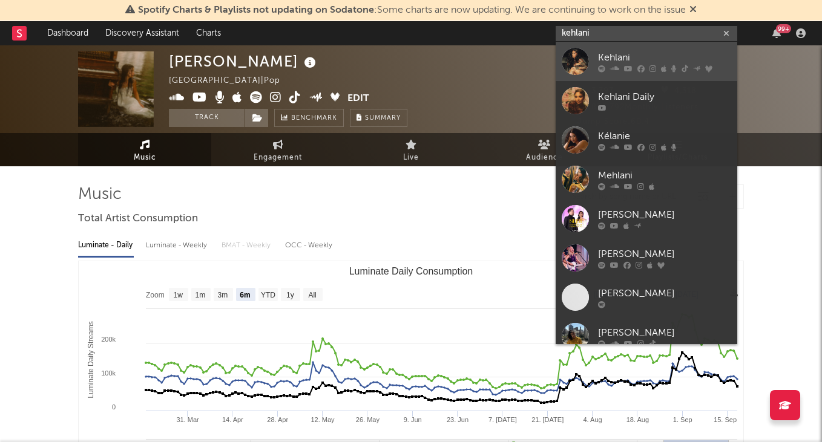
type input "kehlani"
click at [646, 59] on div "Kehlani" at bounding box center [664, 57] width 133 height 15
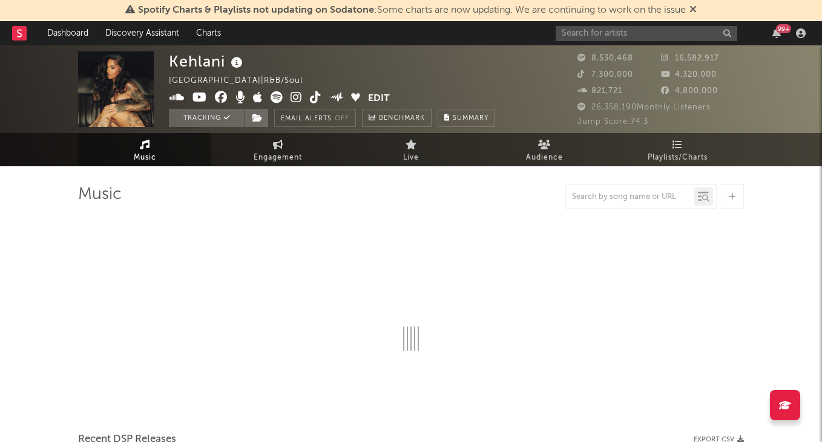
select select "6m"
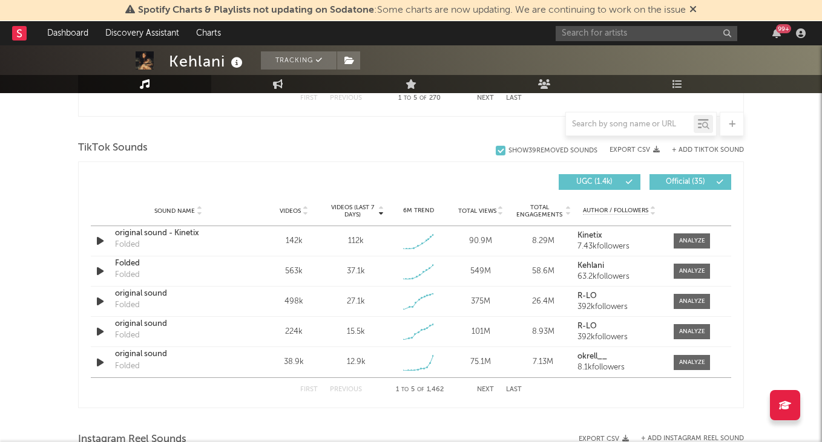
scroll to position [804, 0]
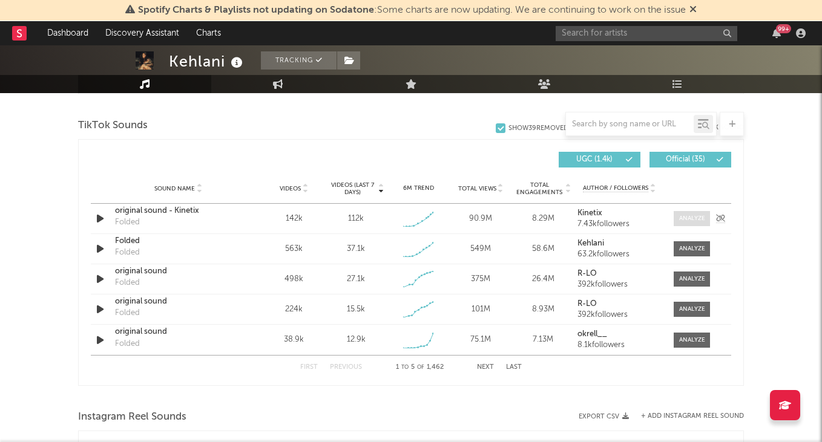
click at [693, 217] on div at bounding box center [692, 218] width 26 height 9
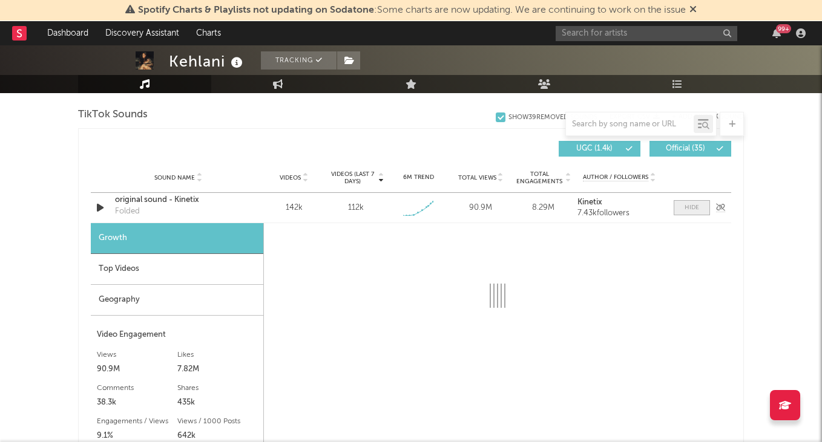
select select "1w"
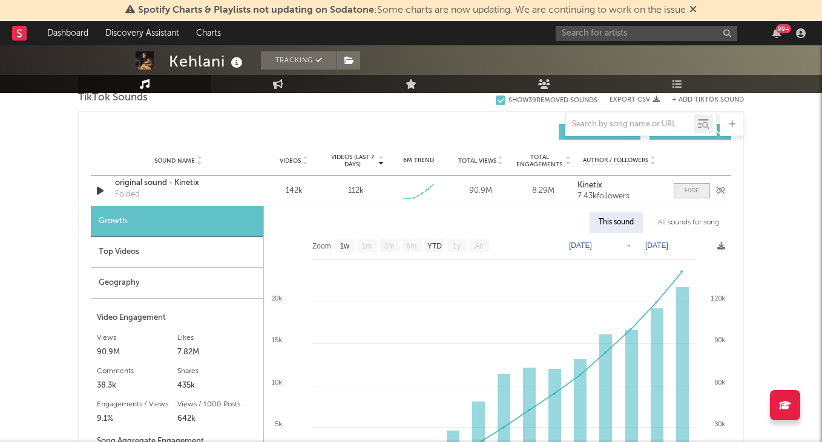
scroll to position [833, 0]
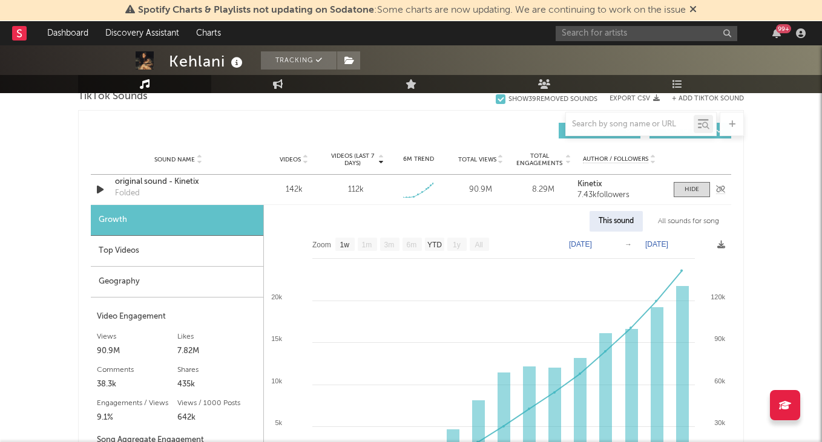
click at [142, 180] on div "original sound - Kinetix" at bounding box center [178, 182] width 126 height 12
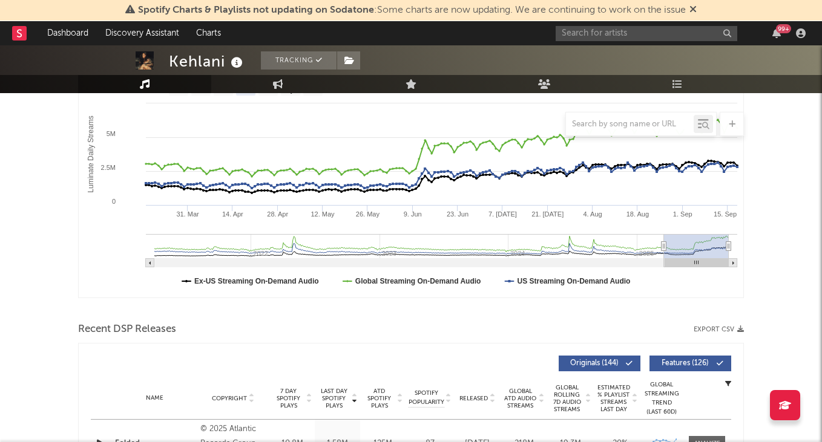
scroll to position [370, 0]
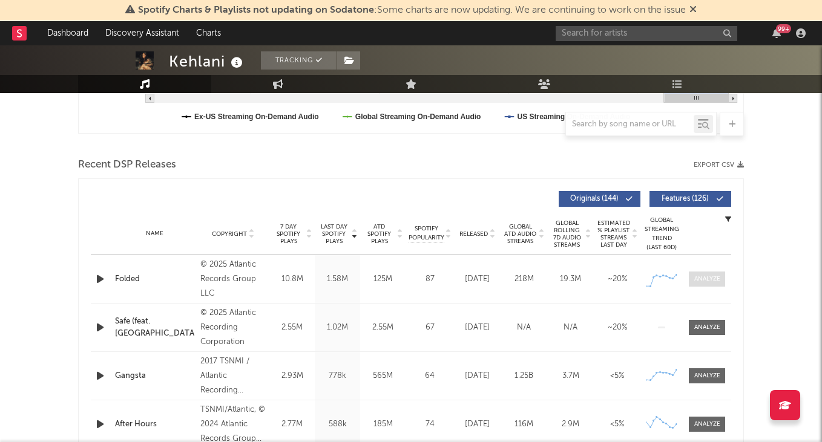
click at [701, 283] on div at bounding box center [707, 279] width 26 height 9
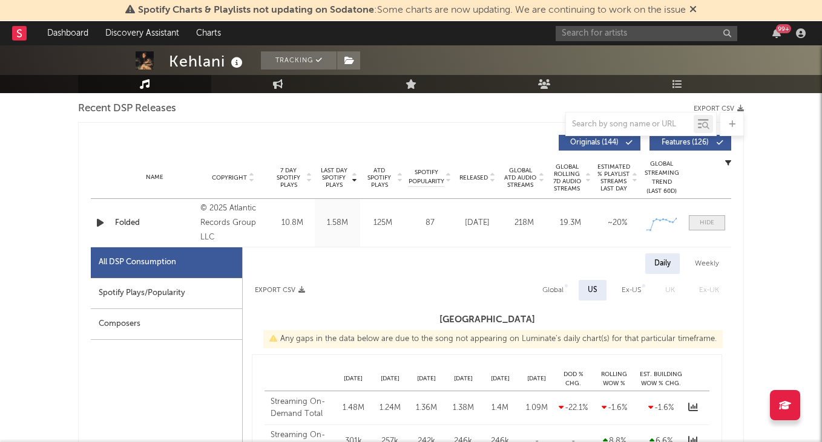
select select "1w"
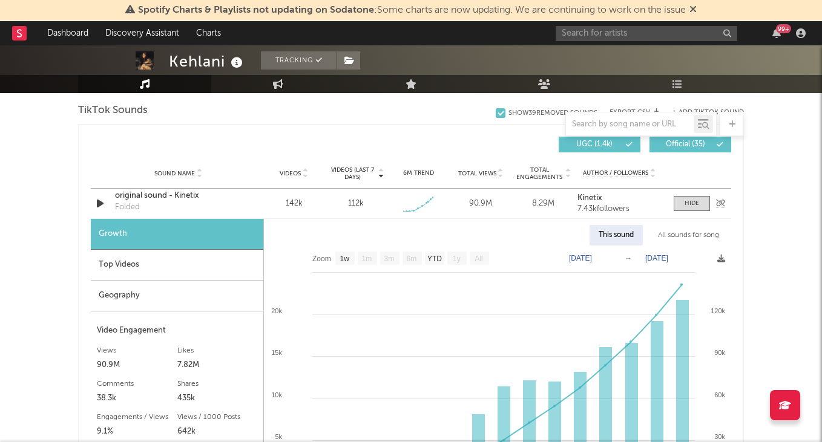
scroll to position [1387, 0]
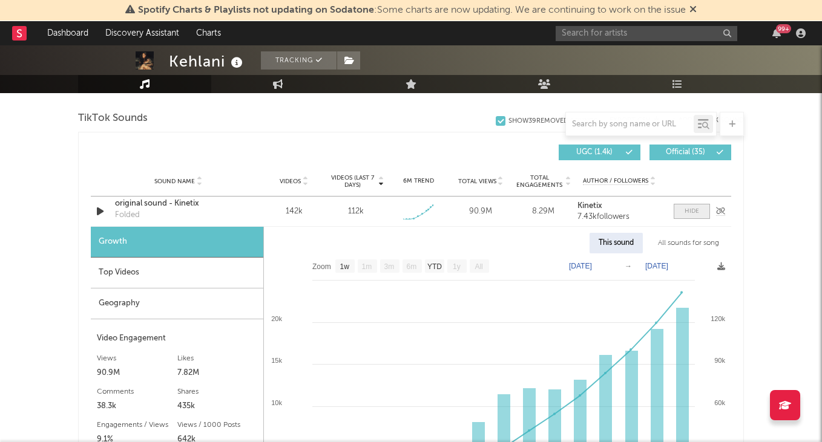
click at [681, 214] on span at bounding box center [691, 211] width 36 height 15
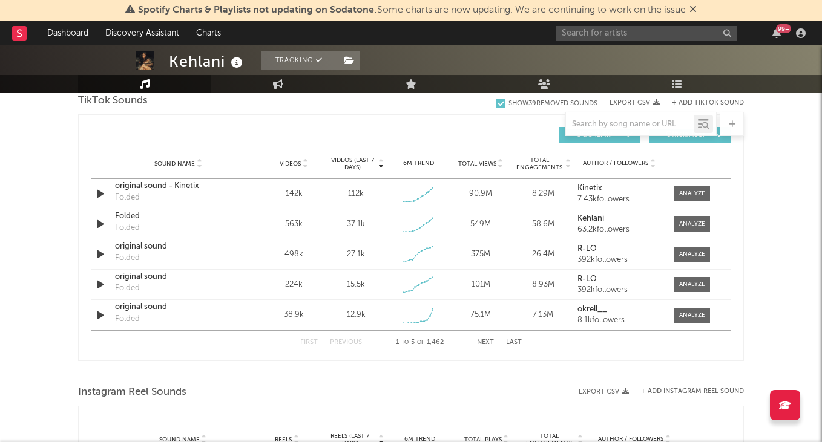
scroll to position [1405, 0]
click at [172, 184] on div "original sound - Kinetix" at bounding box center [178, 186] width 126 height 12
click at [177, 178] on div "Sound Name Videos Videos (last 7 days) Weekly Growth % 6M Trend Total Views Tot…" at bounding box center [411, 163] width 640 height 30
click at [177, 189] on div "original sound - Kinetix" at bounding box center [178, 186] width 126 height 12
click at [683, 197] on div at bounding box center [692, 193] width 26 height 9
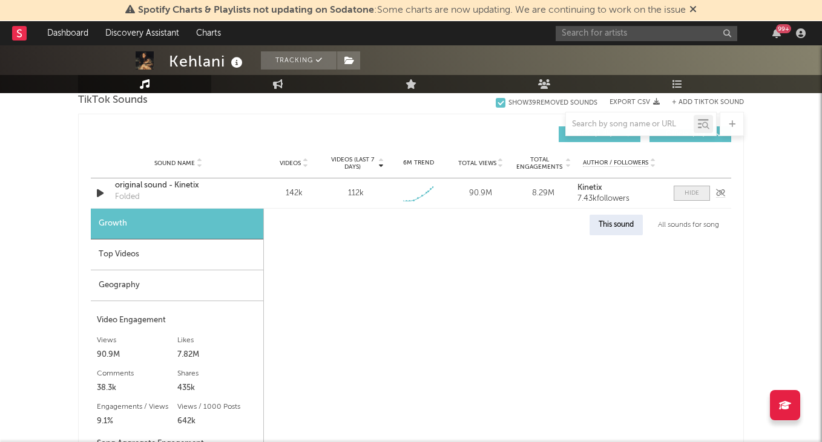
select select "1w"
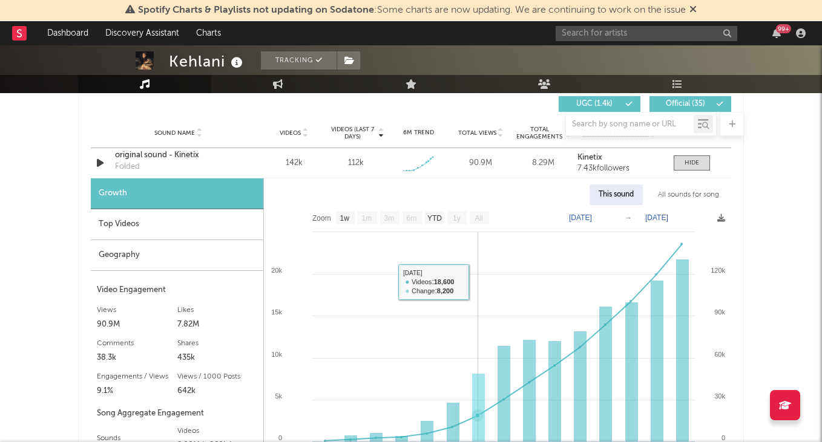
scroll to position [1437, 0]
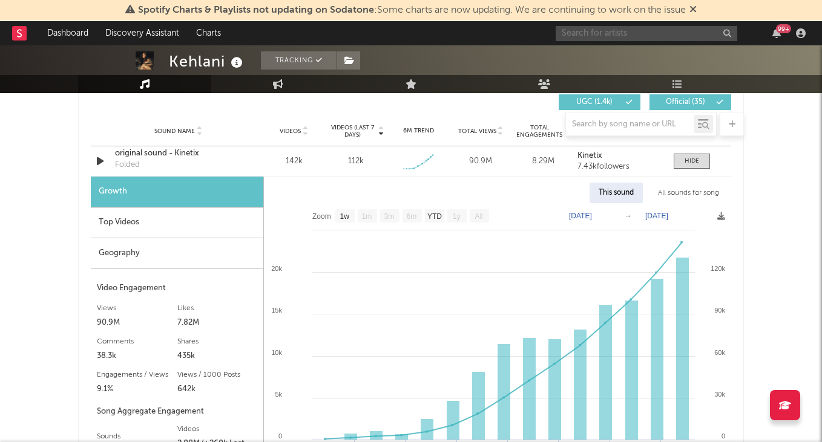
click at [634, 31] on input "text" at bounding box center [646, 33] width 182 height 15
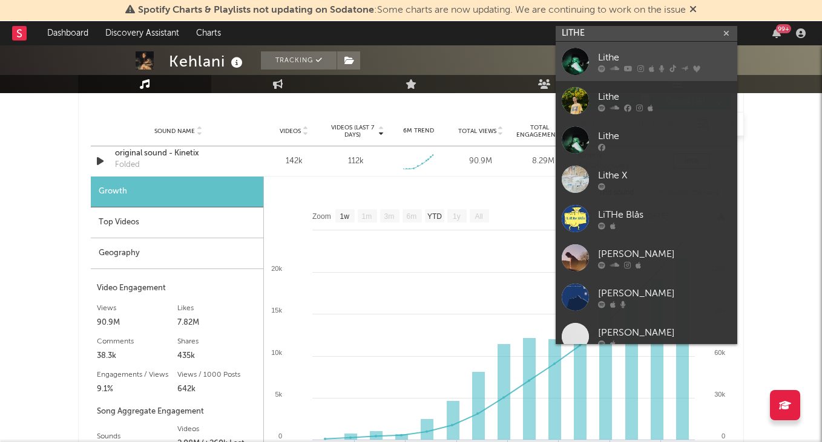
type input "LITHE"
click at [638, 54] on div "Lithe" at bounding box center [664, 57] width 133 height 15
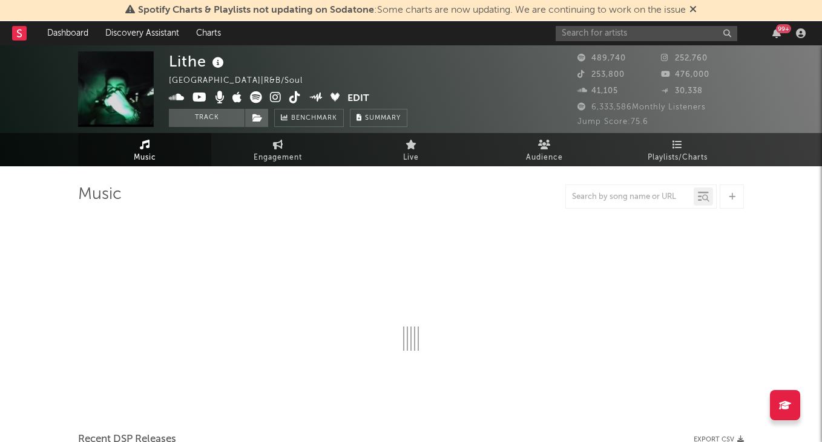
select select "6m"
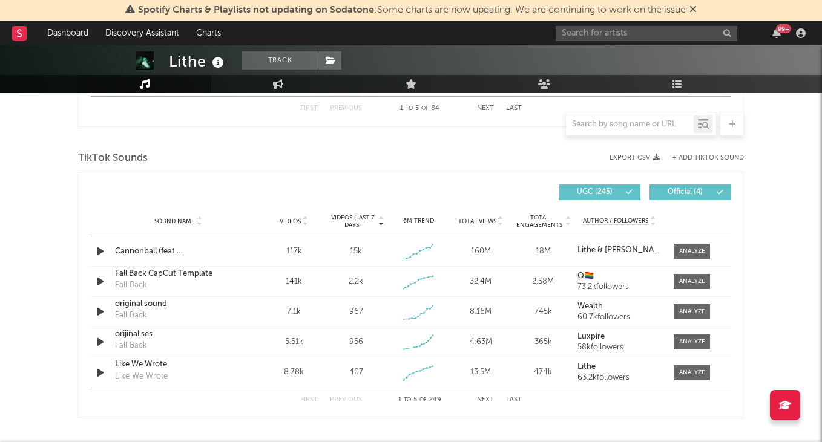
scroll to position [773, 0]
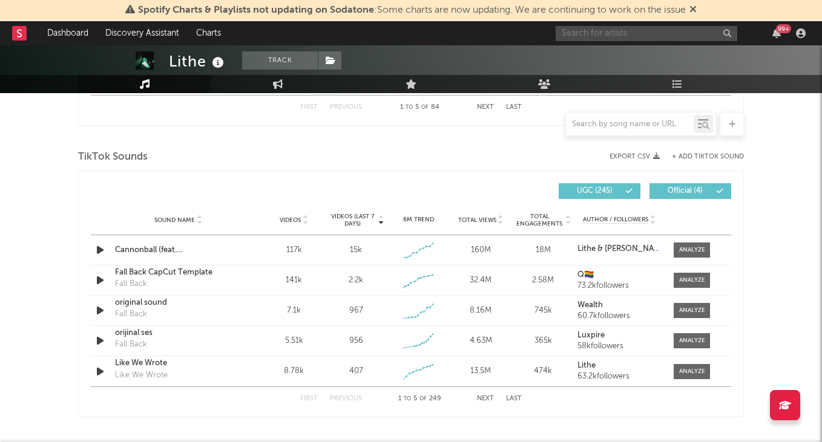
click at [677, 37] on input "text" at bounding box center [646, 33] width 182 height 15
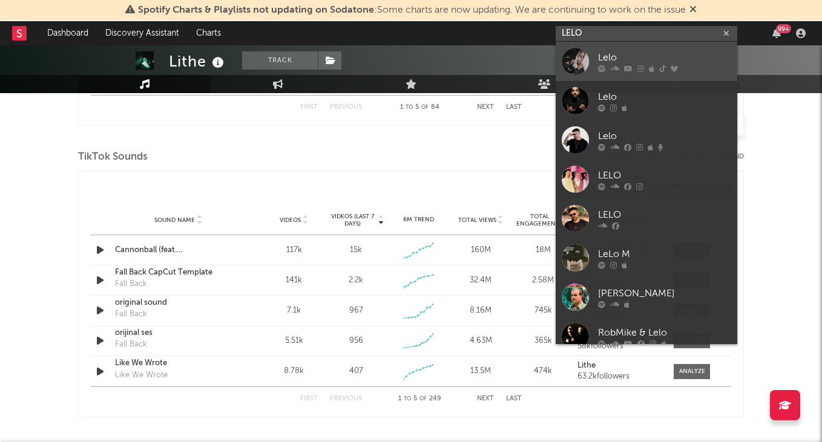
type input "LELO"
click at [669, 51] on div "Lelo" at bounding box center [664, 57] width 133 height 15
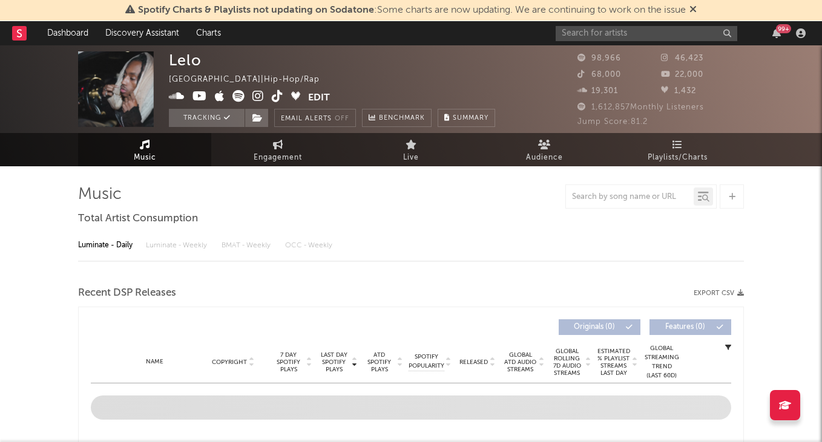
select select "6m"
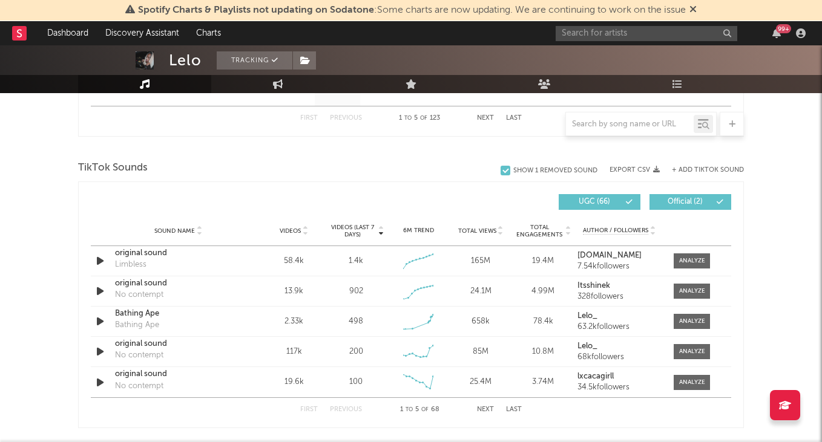
scroll to position [765, 0]
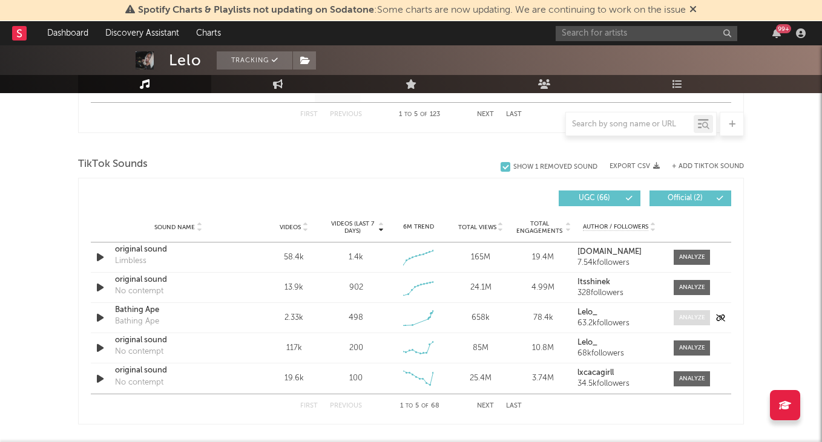
click at [695, 316] on div at bounding box center [692, 317] width 26 height 9
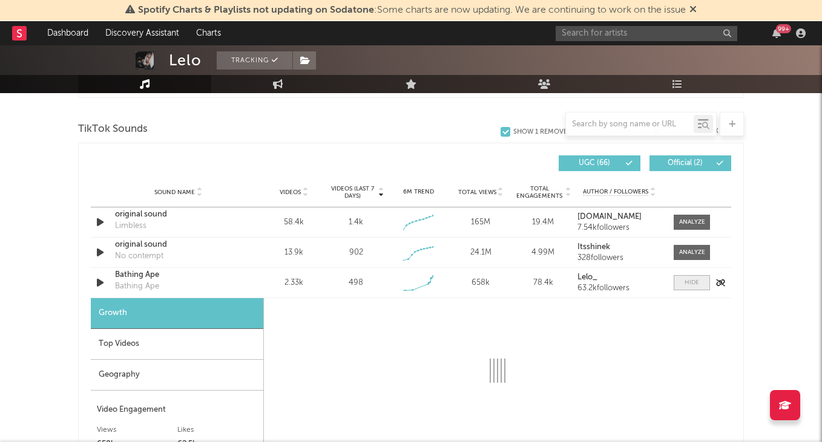
scroll to position [842, 0]
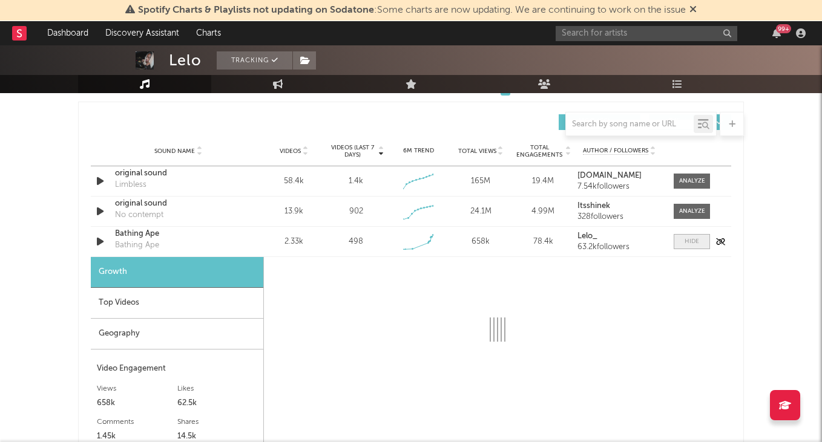
select select "1w"
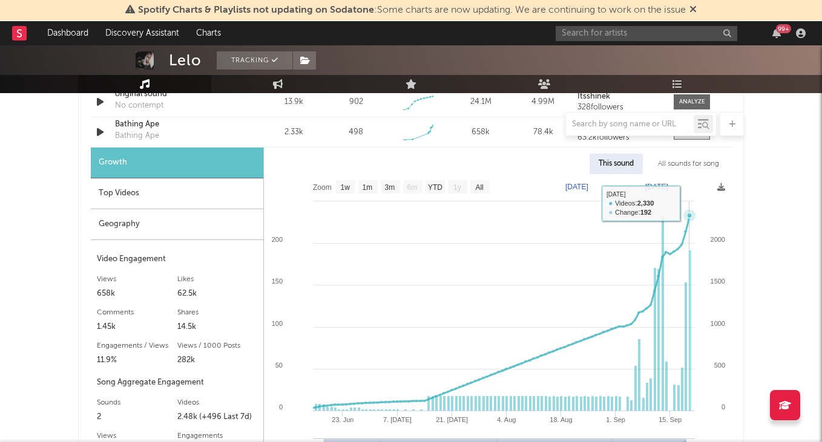
scroll to position [957, 0]
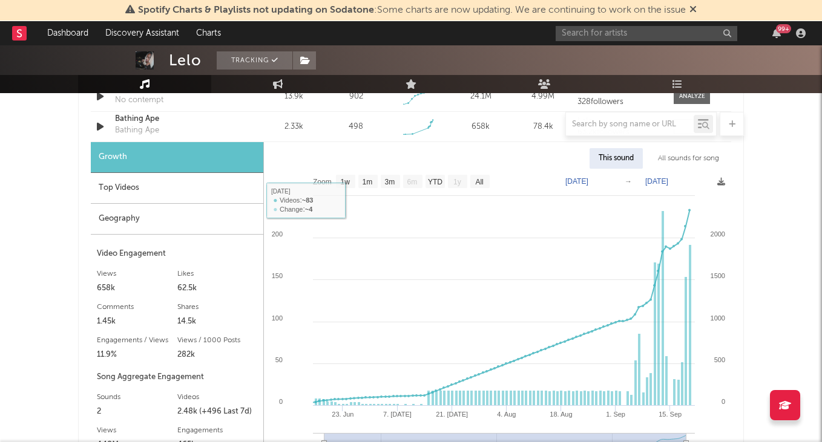
click at [176, 185] on div "Top Videos" at bounding box center [177, 188] width 172 height 31
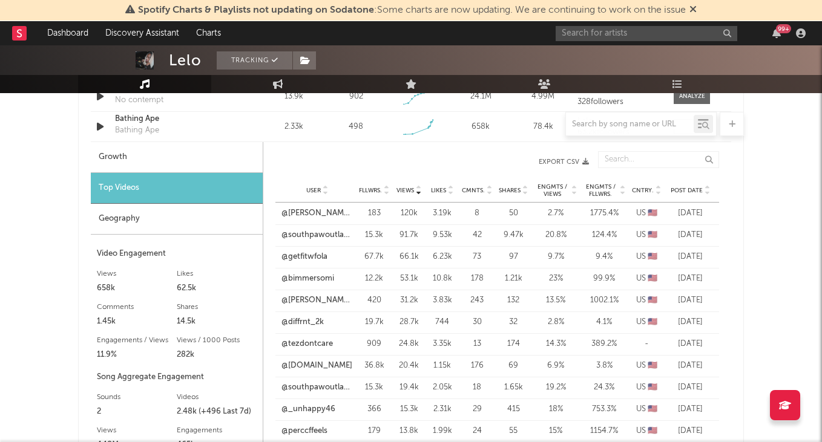
click at [684, 191] on span "Post Date" at bounding box center [686, 190] width 32 height 7
click at [312, 241] on link "@ash3rxv" at bounding box center [298, 235] width 35 height 12
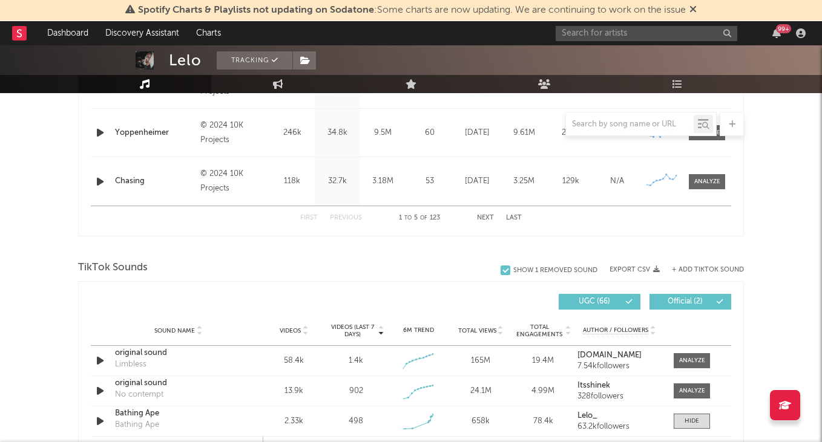
scroll to position [677, 1]
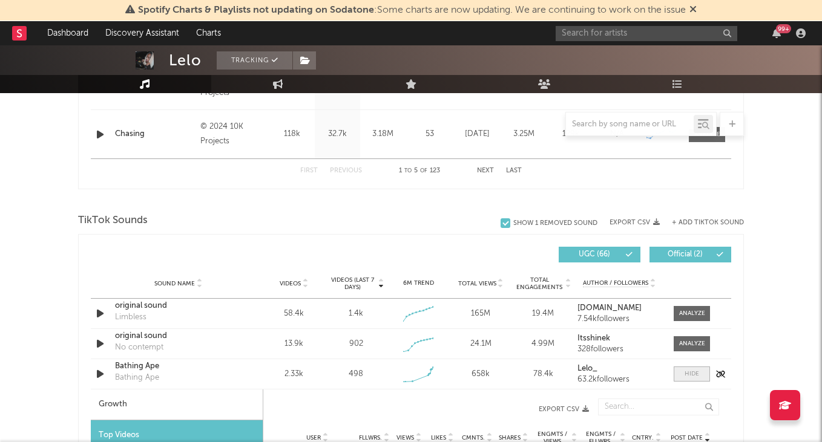
click at [681, 373] on span at bounding box center [691, 374] width 36 height 15
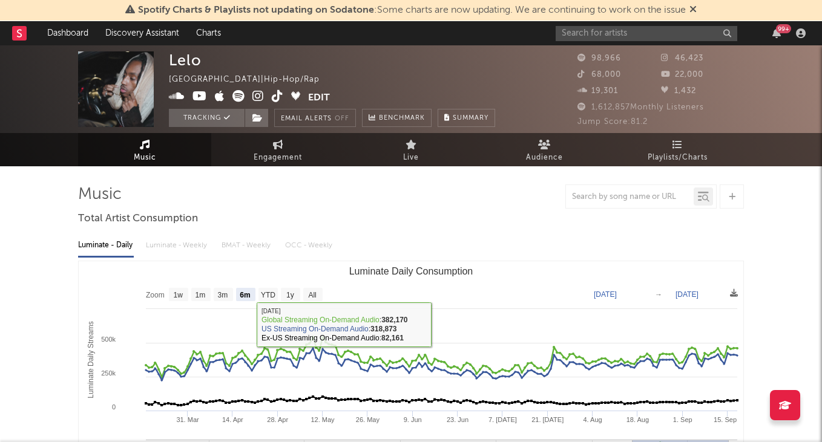
scroll to position [0, 0]
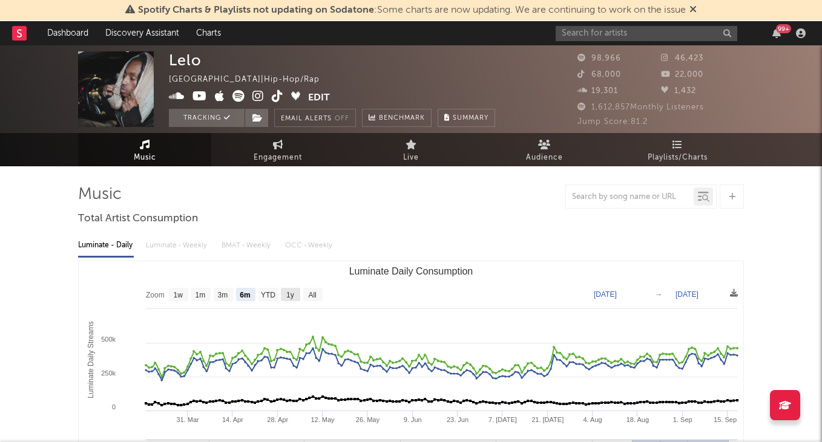
click at [295, 296] on rect "Luminate Daily Consumption" at bounding box center [290, 294] width 19 height 13
select select "1y"
type input "2024-09-18"
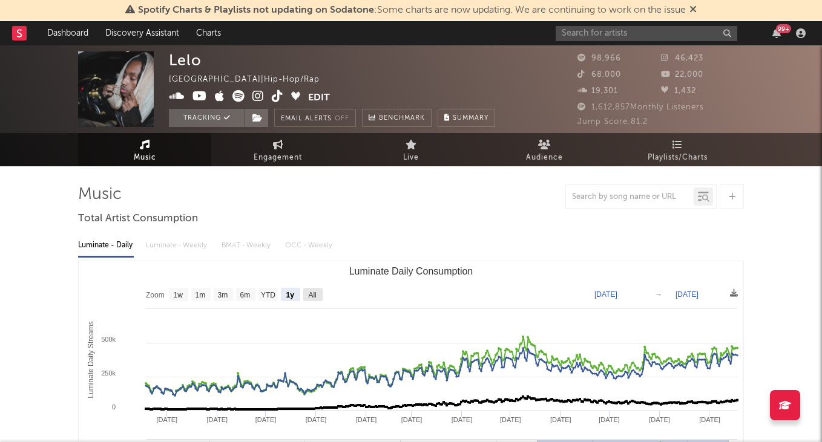
click at [316, 295] on text "All" at bounding box center [312, 295] width 8 height 8
select select "All"
type input "2022-09-18"
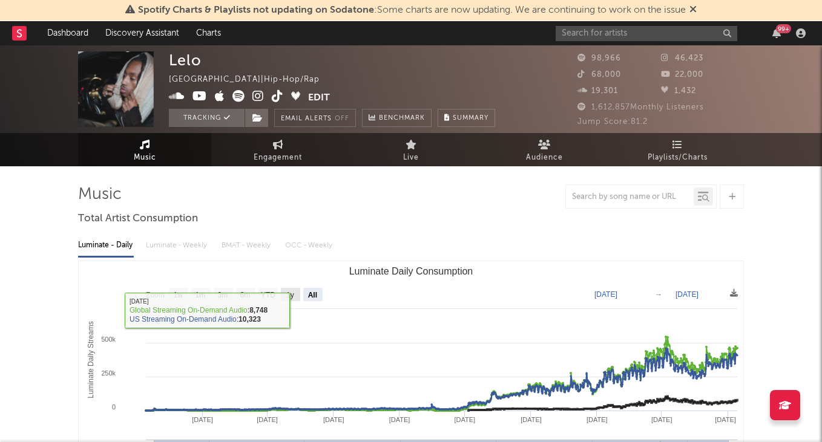
click at [295, 300] on rect "Luminate Daily Consumption" at bounding box center [290, 294] width 19 height 13
select select "1y"
type input "2024-09-18"
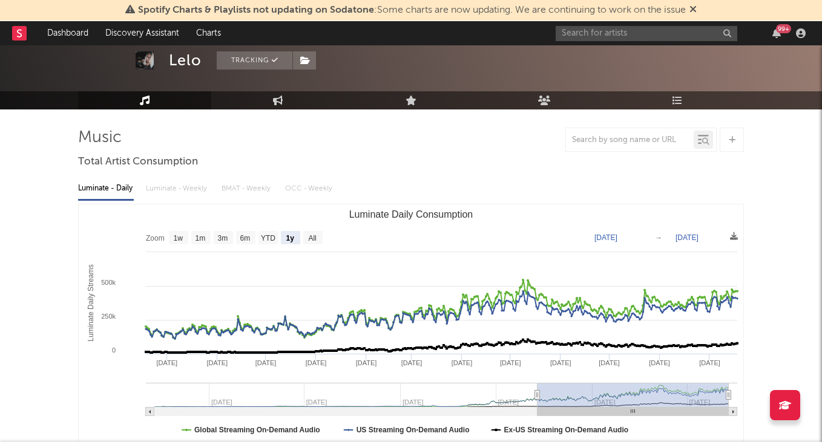
scroll to position [48, 0]
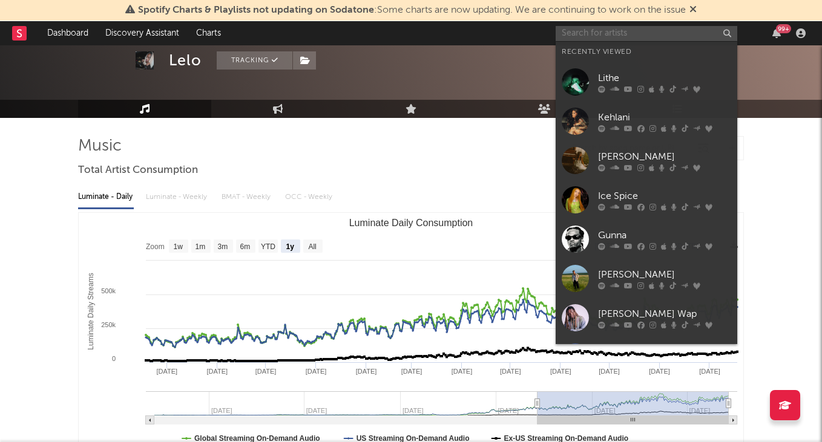
click at [617, 33] on input "text" at bounding box center [646, 33] width 182 height 15
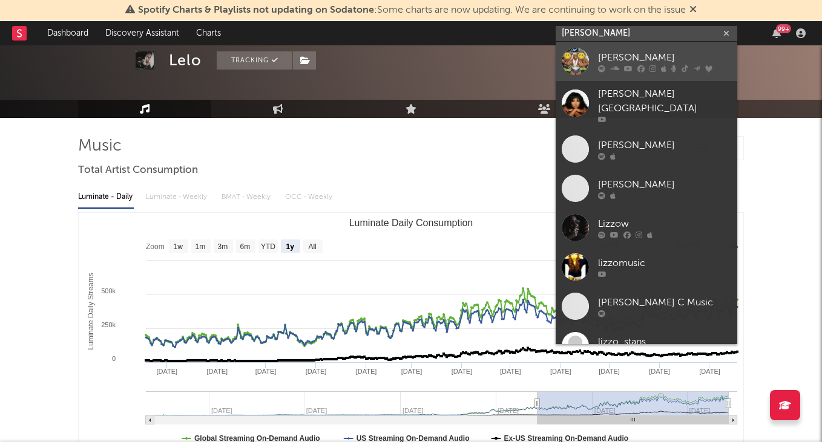
type input "LIZZO"
click at [643, 53] on div "Lizzo" at bounding box center [664, 57] width 133 height 15
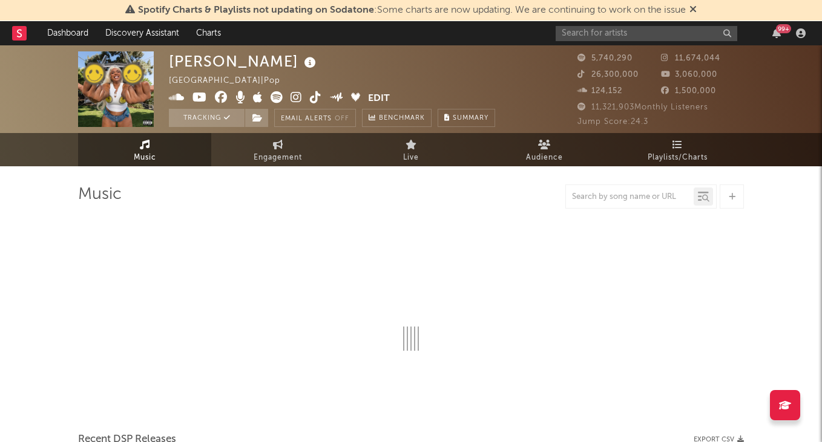
select select "6m"
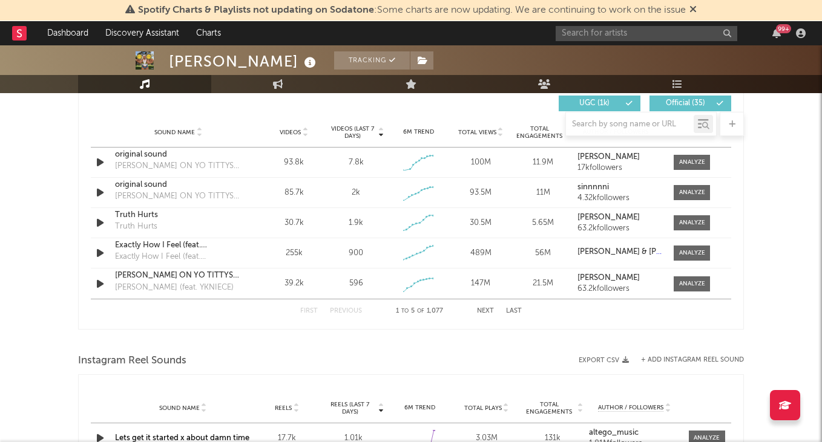
scroll to position [869, 0]
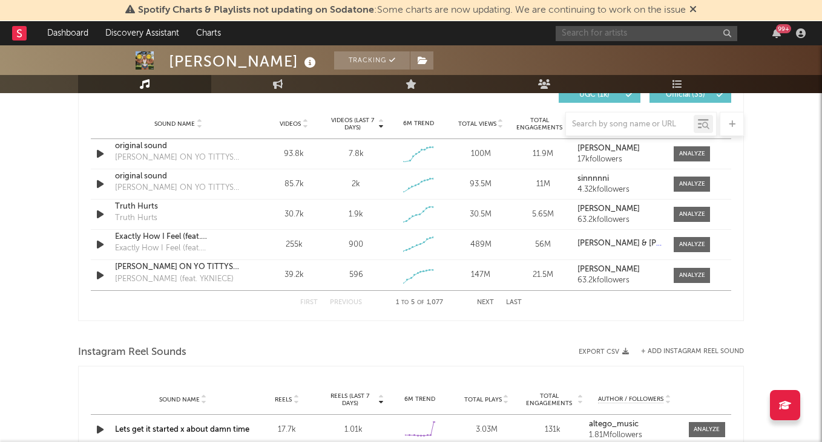
click at [586, 41] on input "text" at bounding box center [646, 33] width 182 height 15
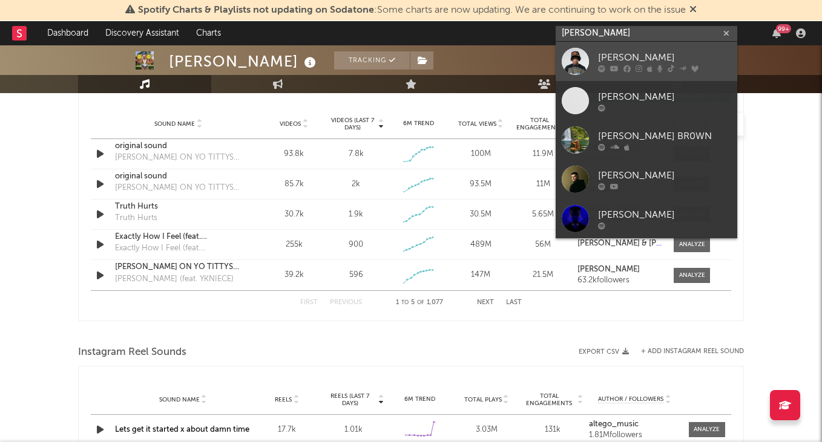
type input "LUIS BROWN"
click at [673, 61] on div "Luis Brown" at bounding box center [664, 57] width 133 height 15
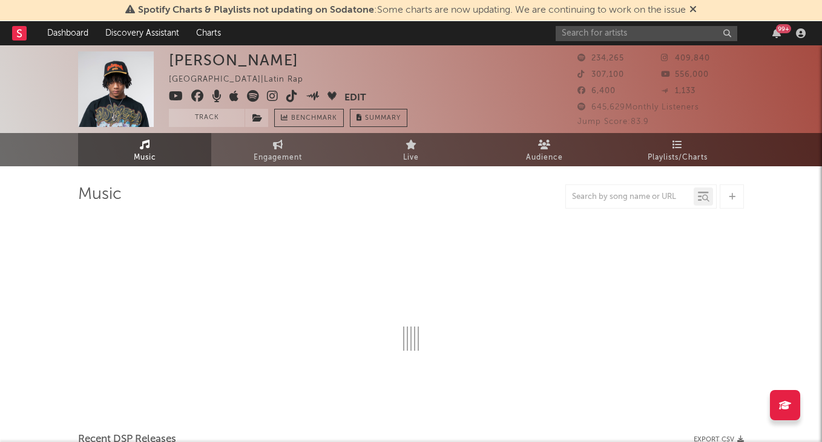
select select "6m"
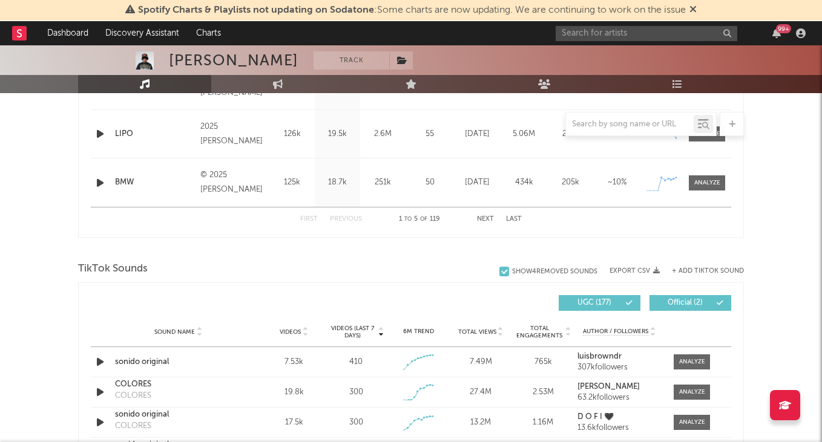
scroll to position [759, 0]
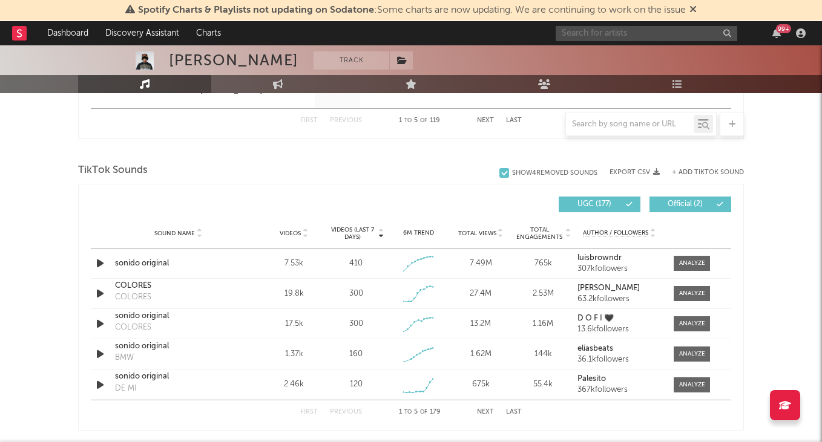
click at [583, 32] on input "text" at bounding box center [646, 33] width 182 height 15
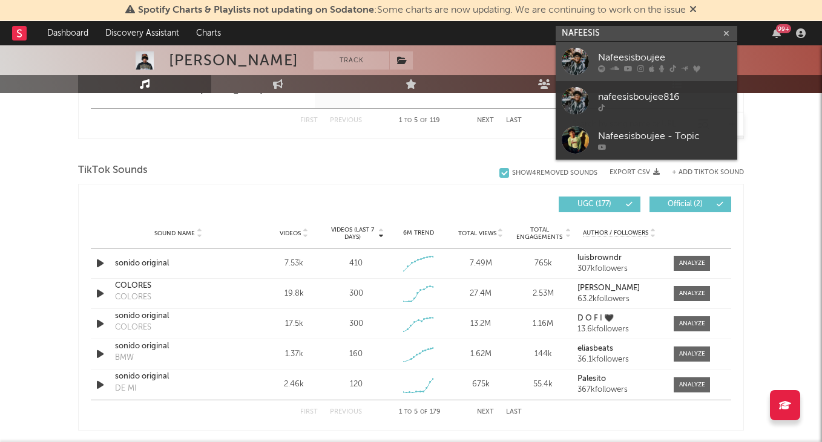
type input "NAFEESIS"
click at [656, 55] on div "Nafeesisboujee" at bounding box center [664, 57] width 133 height 15
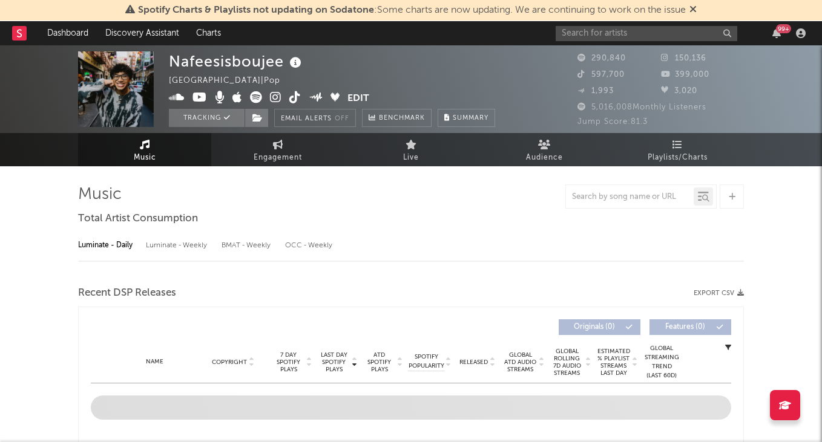
select select "6m"
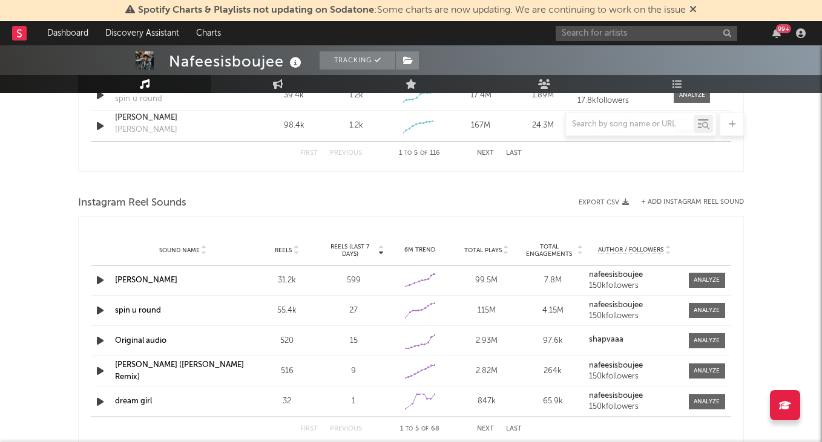
scroll to position [750, 0]
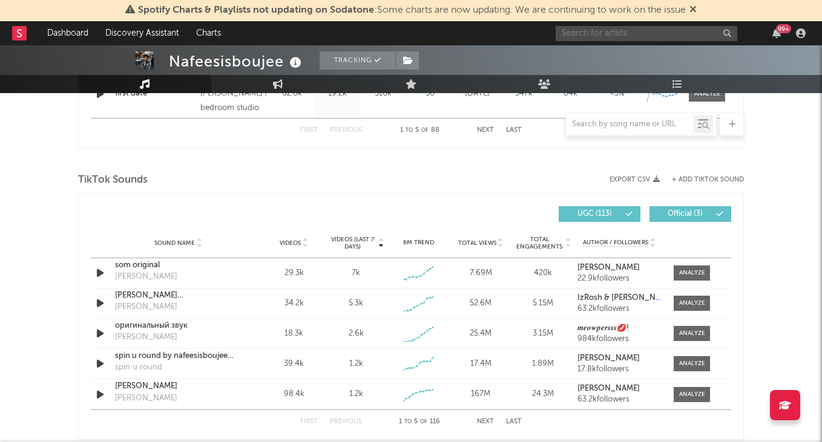
click at [618, 30] on input "text" at bounding box center [646, 33] width 182 height 15
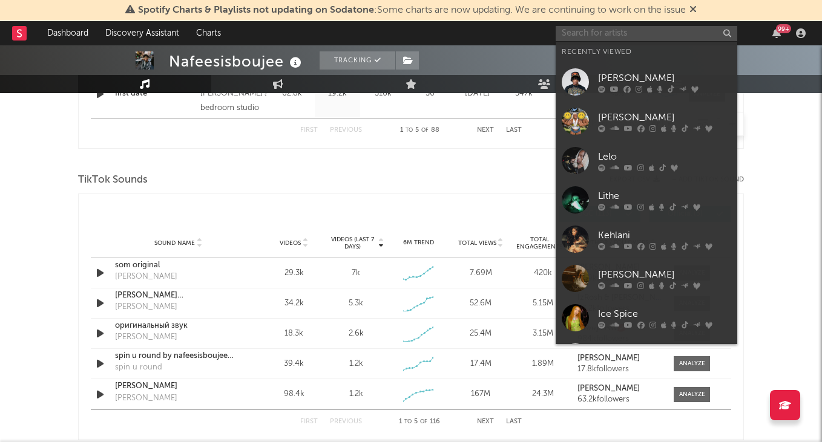
type input "E"
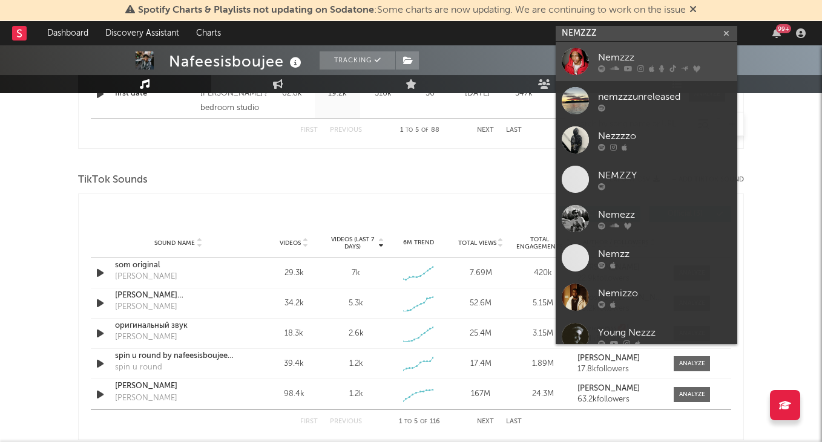
type input "NEMZZZ"
click at [648, 59] on div "Nemzzz" at bounding box center [664, 57] width 133 height 15
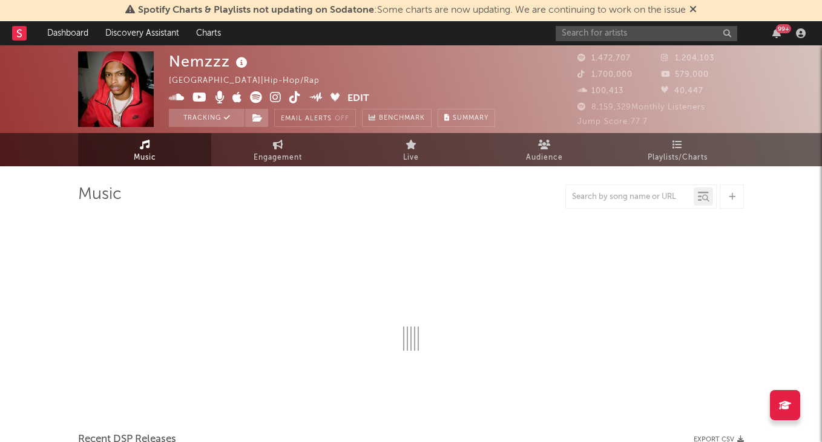
select select "6m"
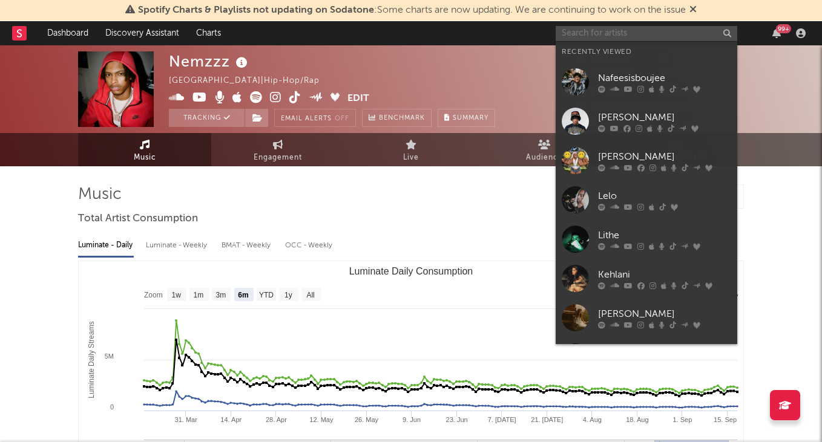
click at [604, 33] on input "text" at bounding box center [646, 33] width 182 height 15
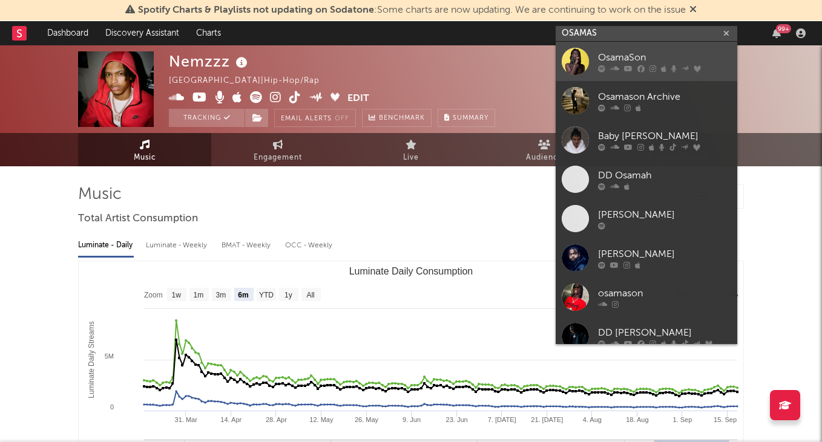
type input "OSAMAS"
click at [632, 53] on div "OsamaSon" at bounding box center [664, 57] width 133 height 15
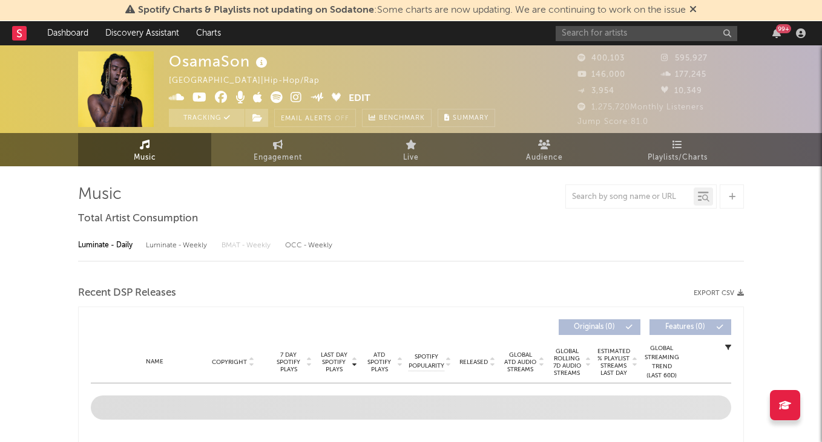
select select "6m"
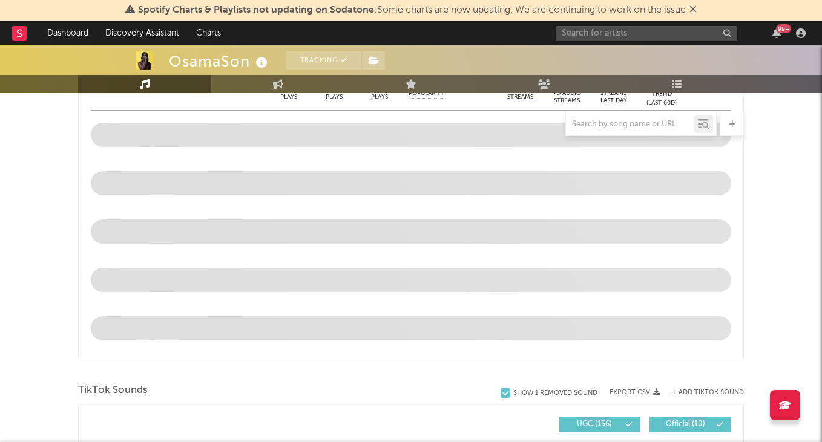
scroll to position [609, 0]
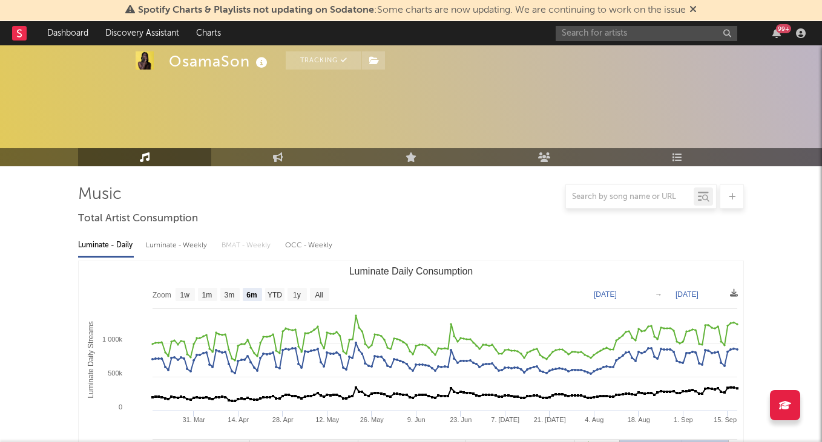
select select "6m"
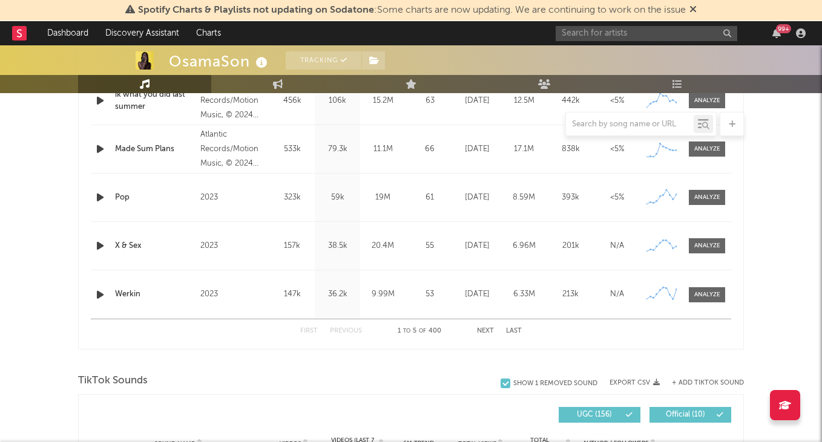
scroll to position [542, 0]
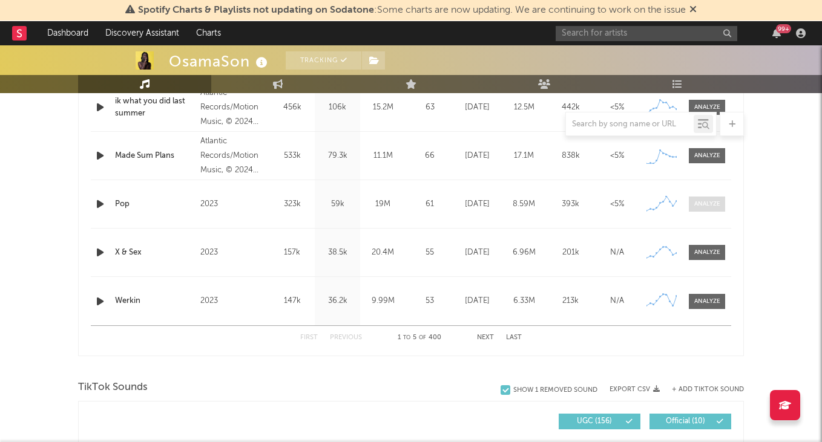
click at [696, 206] on div at bounding box center [707, 204] width 26 height 9
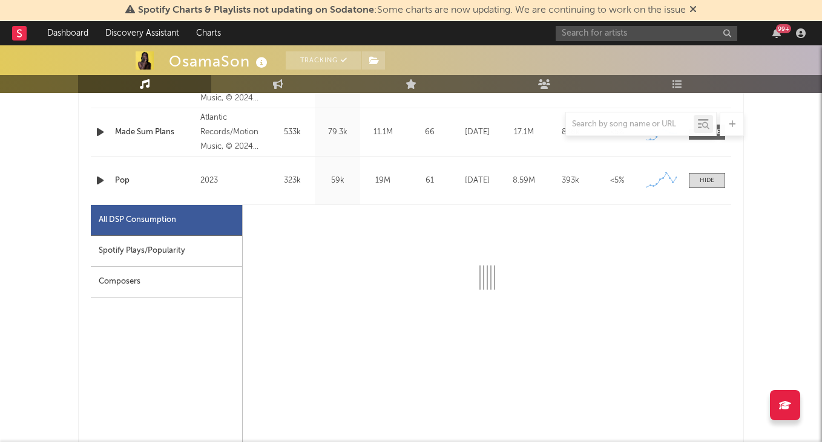
select select "6m"
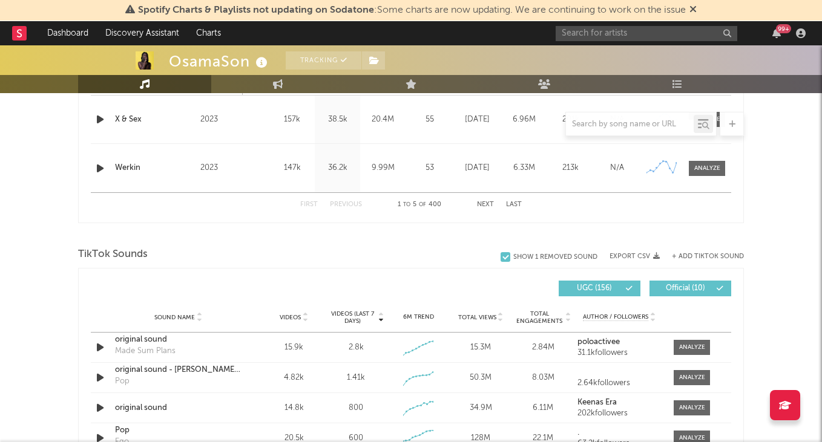
scroll to position [1304, 0]
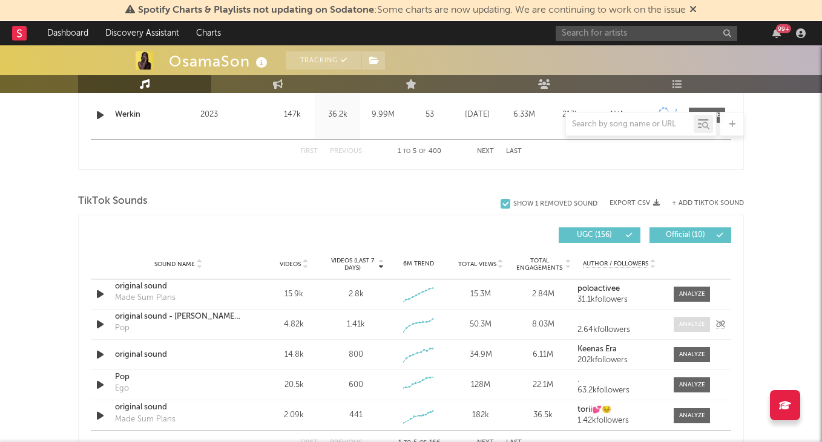
click at [693, 320] on div at bounding box center [692, 324] width 26 height 9
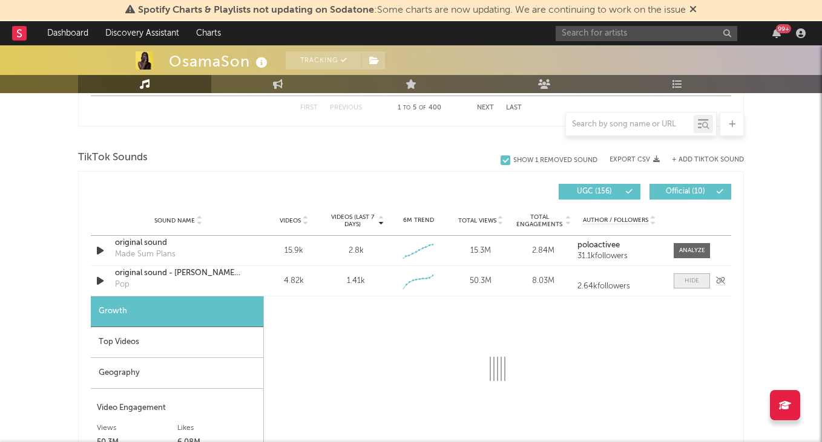
select select "1w"
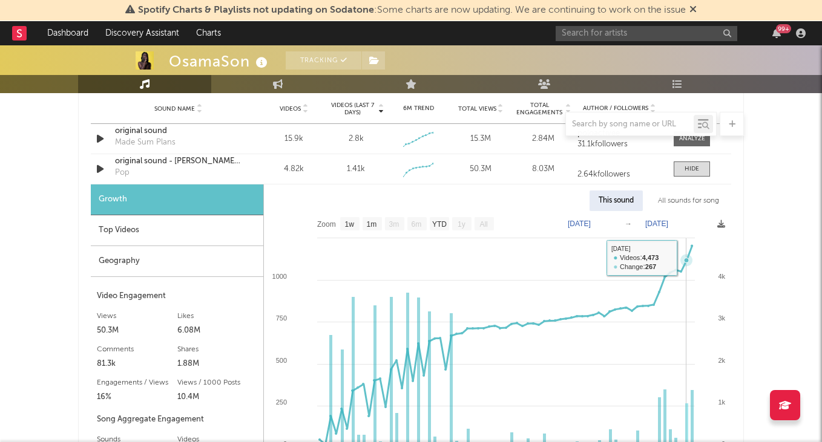
scroll to position [1461, 0]
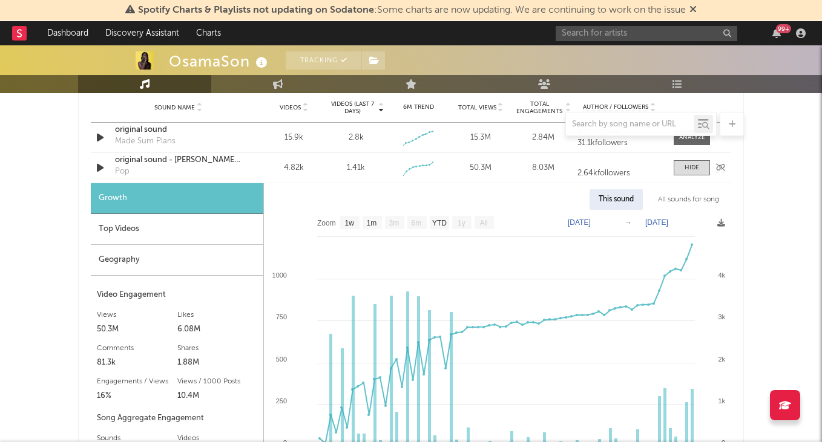
click at [174, 162] on div "original sound - blayne fr" at bounding box center [178, 160] width 126 height 12
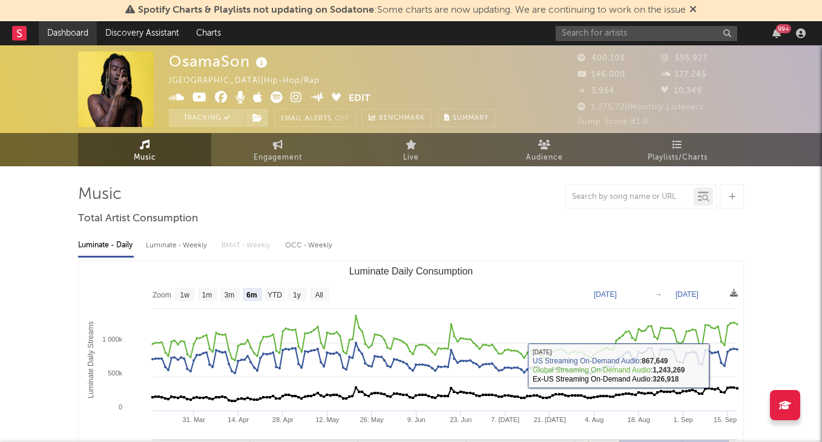
scroll to position [0, 0]
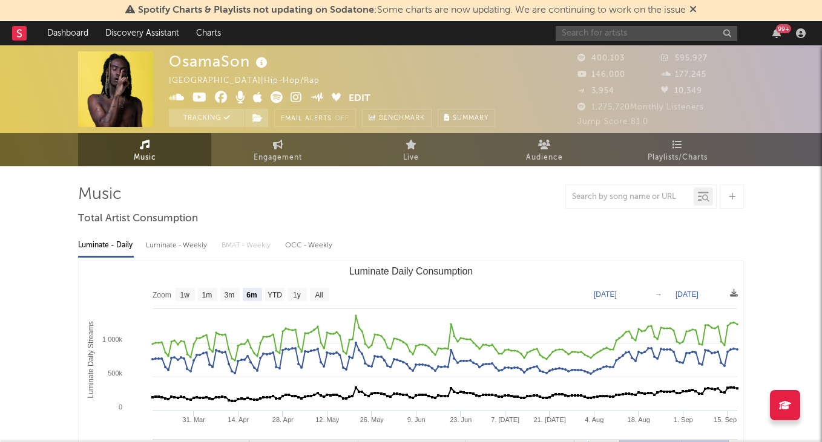
click at [606, 38] on input "text" at bounding box center [646, 33] width 182 height 15
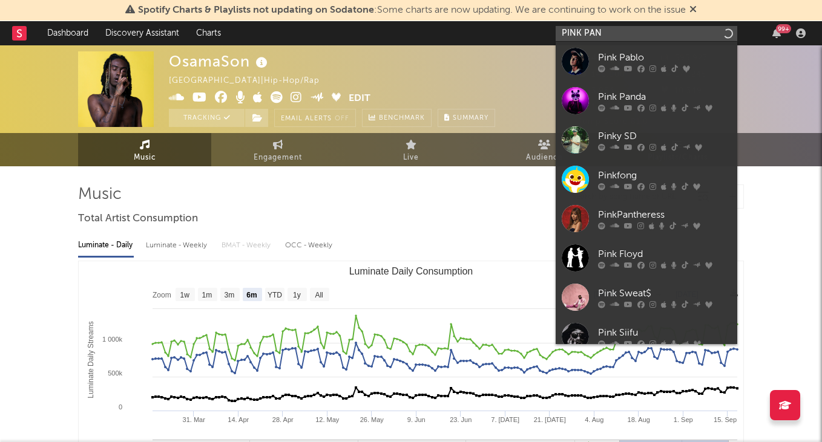
click at [586, 32] on input "PINK PAN" at bounding box center [646, 33] width 182 height 15
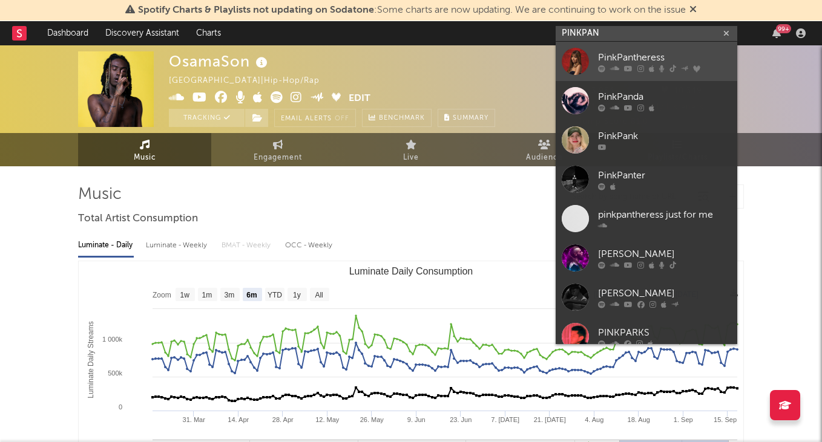
type input "PINKPAN"
click at [645, 54] on div "PinkPantheress" at bounding box center [664, 57] width 133 height 15
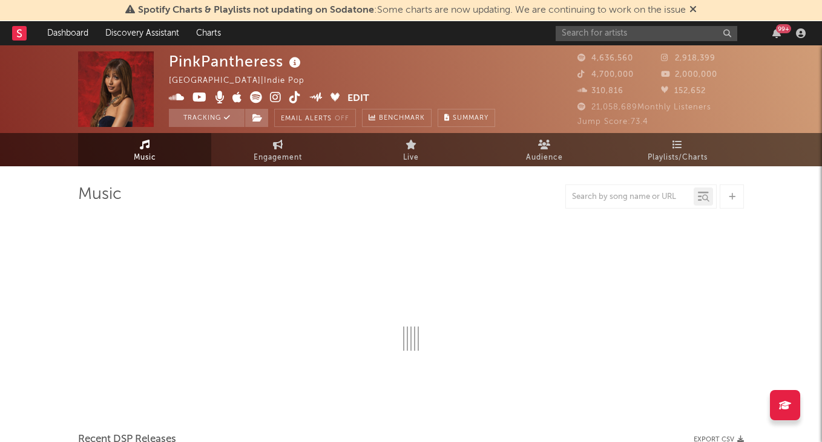
select select "6m"
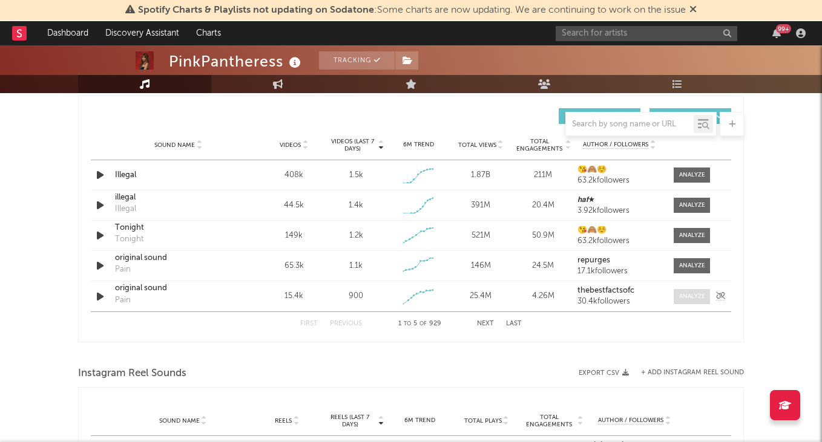
scroll to position [848, 0]
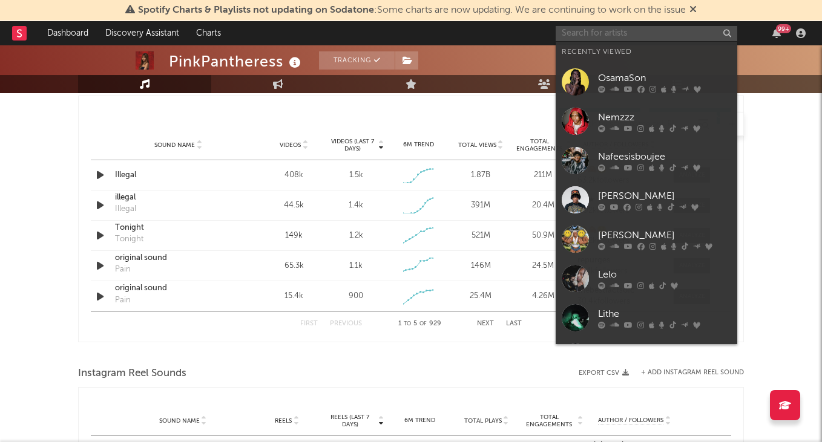
click at [573, 28] on input "text" at bounding box center [646, 33] width 182 height 15
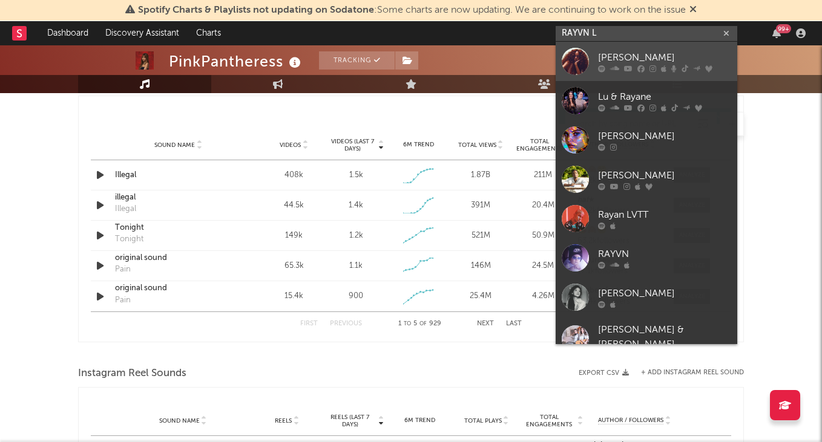
type input "RAYVN L"
click at [664, 51] on div "Ravyn Lenae" at bounding box center [664, 57] width 133 height 15
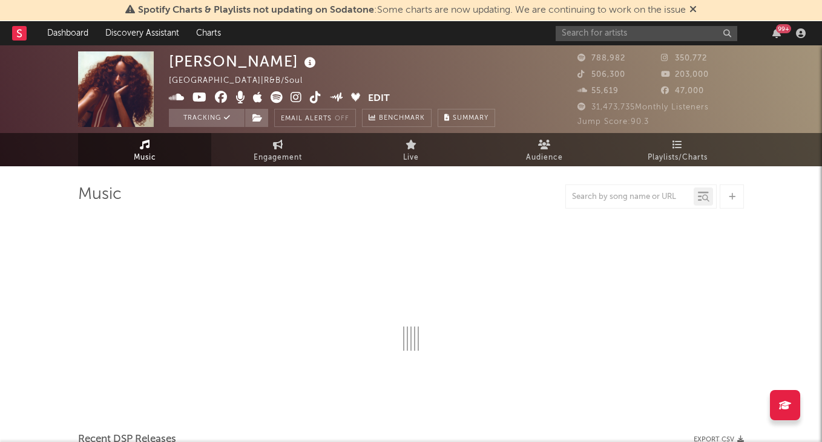
select select "6m"
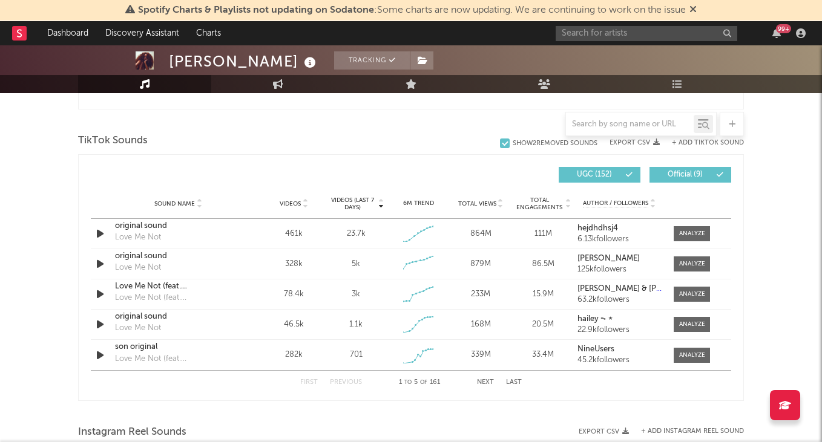
scroll to position [785, 0]
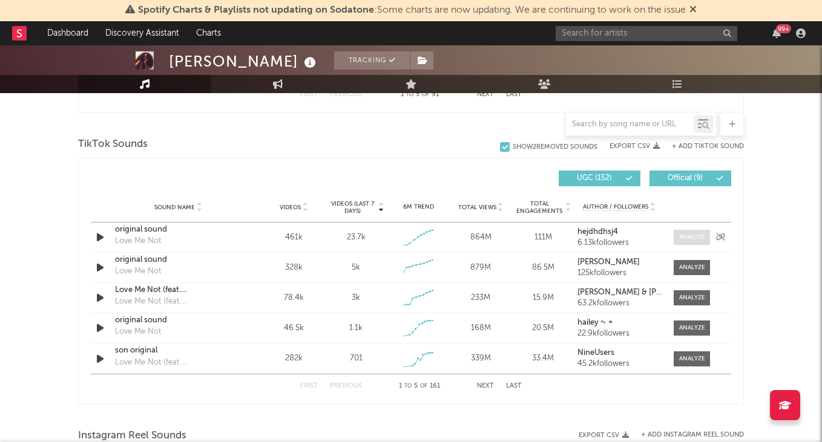
click at [683, 237] on div at bounding box center [692, 237] width 26 height 9
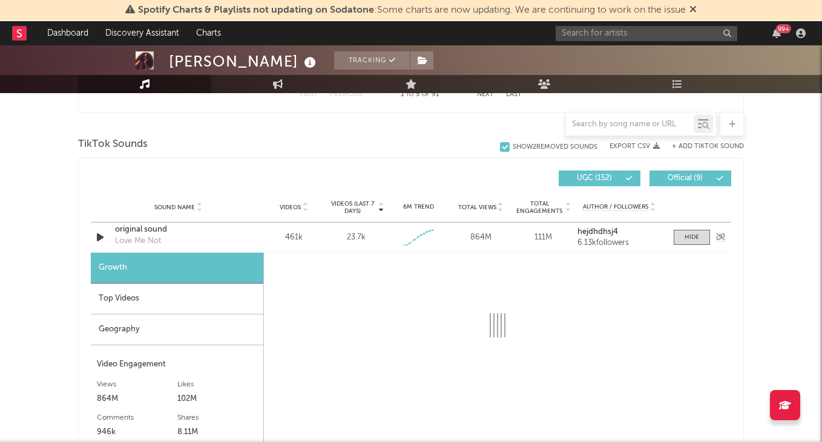
select select "1w"
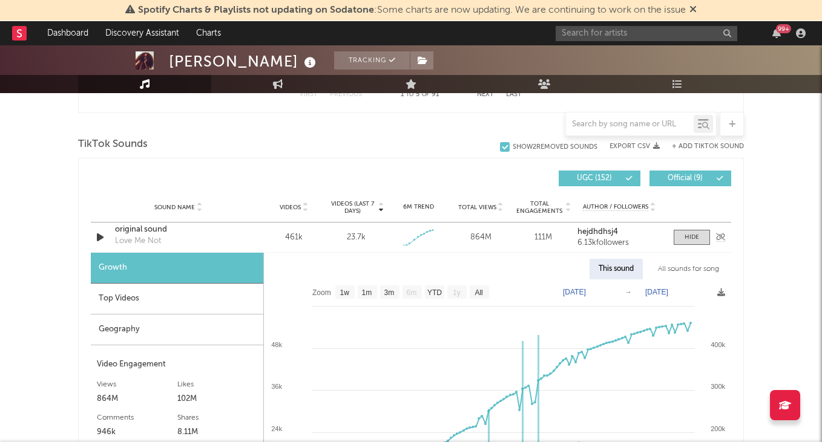
scroll to position [843, 0]
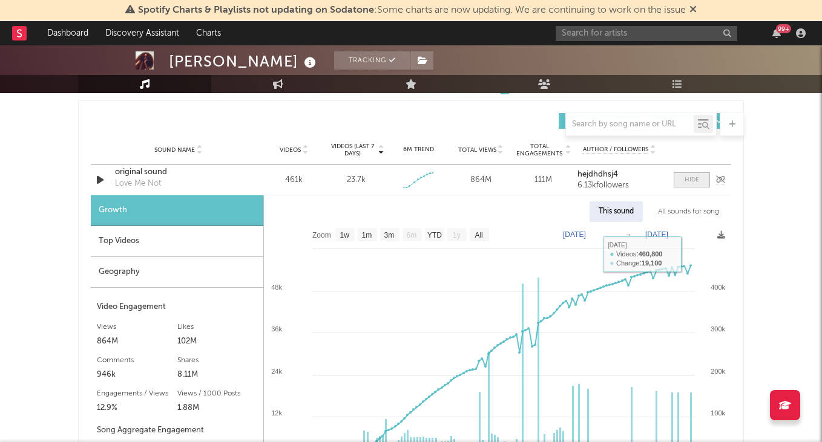
click at [695, 179] on div at bounding box center [691, 179] width 15 height 9
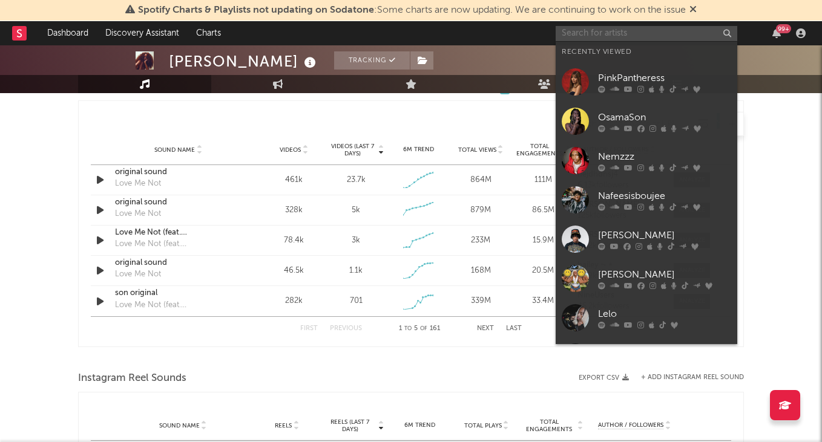
click at [608, 36] on input "text" at bounding box center [646, 33] width 182 height 15
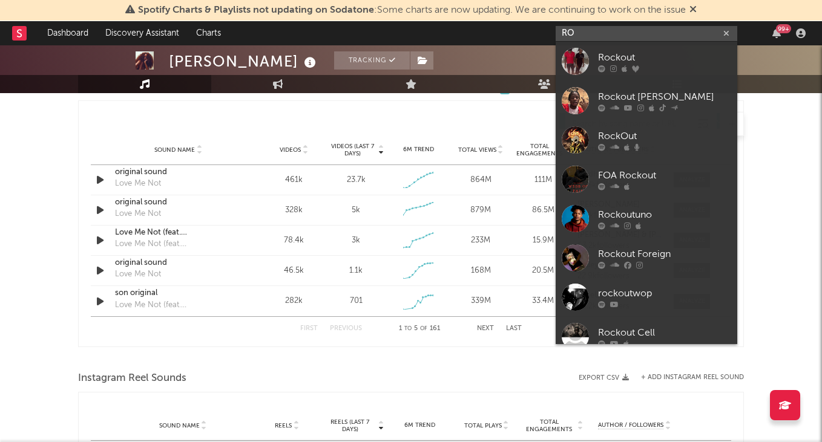
type input "R"
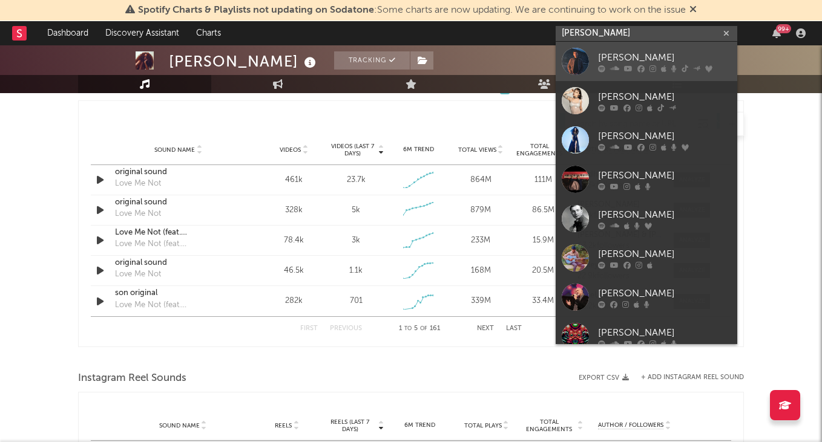
type input "SAM BAR"
click at [661, 61] on div "Sam Barber" at bounding box center [664, 57] width 133 height 15
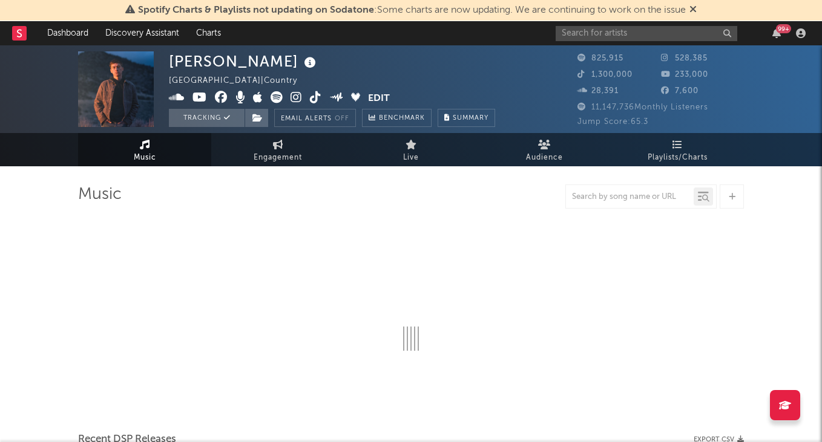
select select "6m"
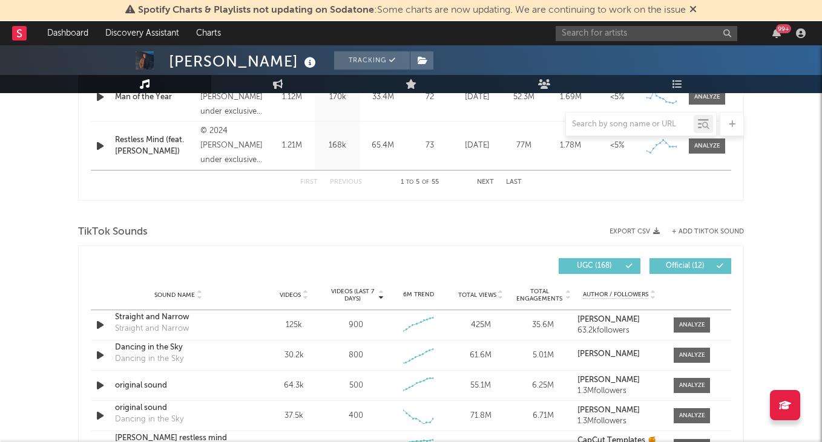
scroll to position [697, 0]
click at [597, 34] on input "text" at bounding box center [646, 33] width 182 height 15
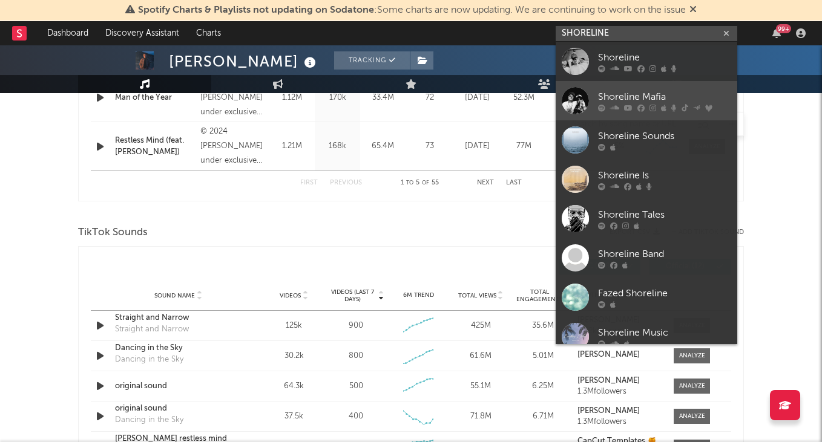
type input "SHORELINE"
click at [642, 90] on div "Shoreline Mafia" at bounding box center [664, 97] width 133 height 15
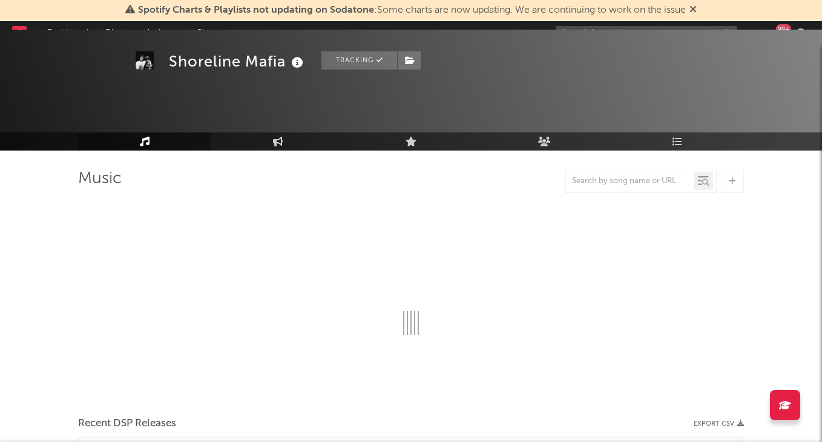
scroll to position [57, 0]
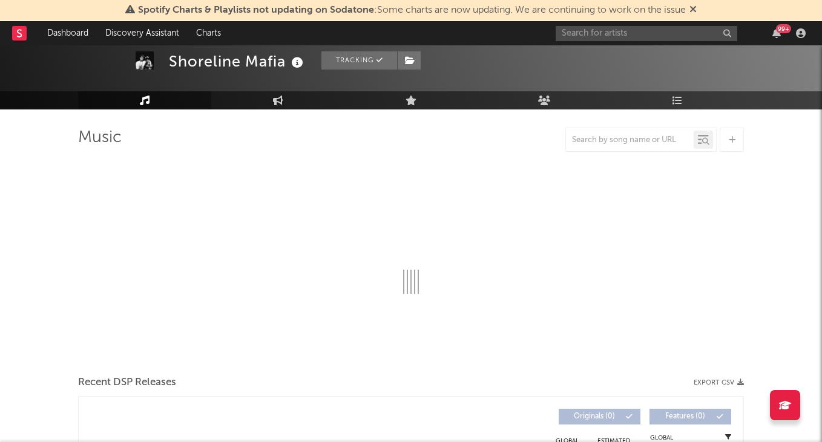
select select "6m"
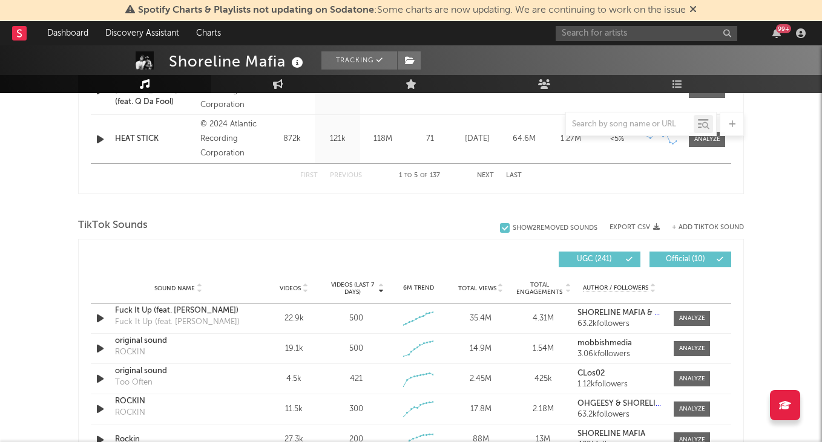
scroll to position [732, 0]
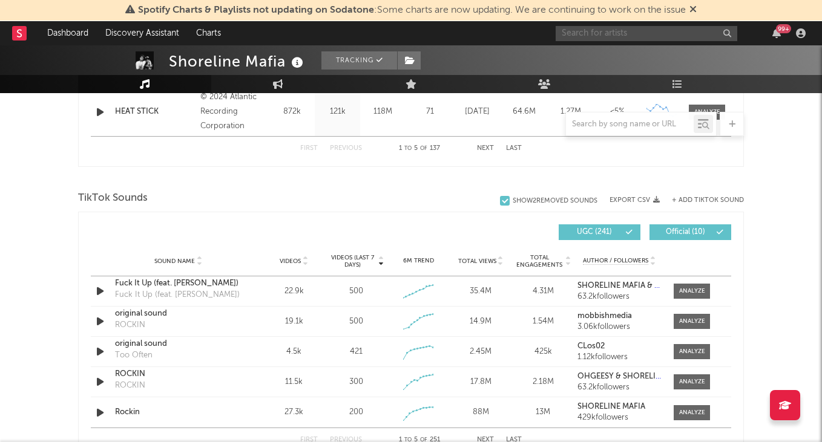
click at [588, 30] on input "text" at bounding box center [646, 33] width 182 height 15
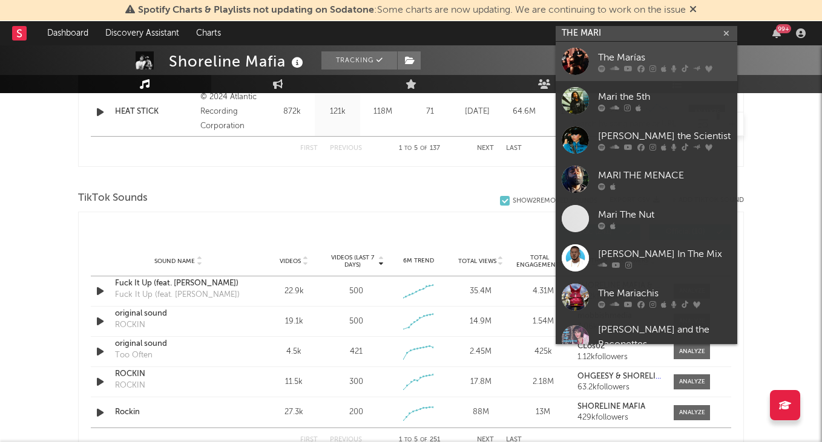
type input "THE MARI"
click at [623, 50] on link "The Marías" at bounding box center [646, 61] width 182 height 39
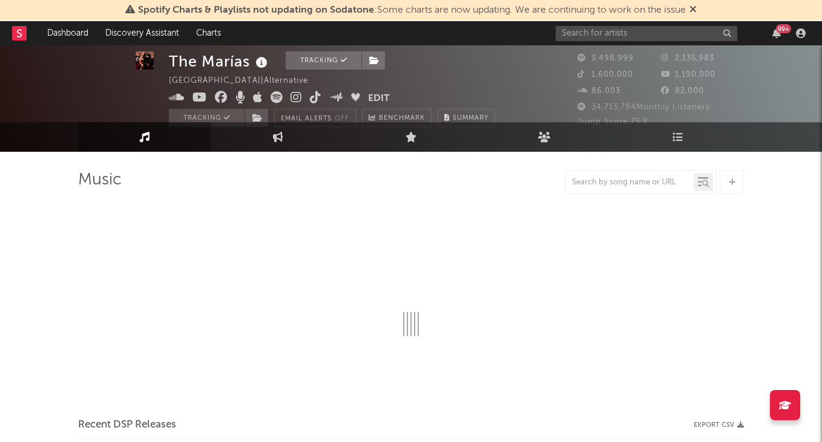
select select "6m"
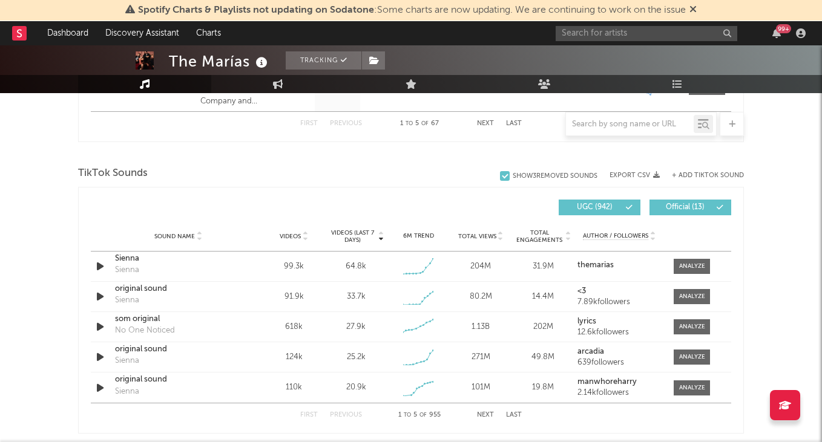
scroll to position [758, 0]
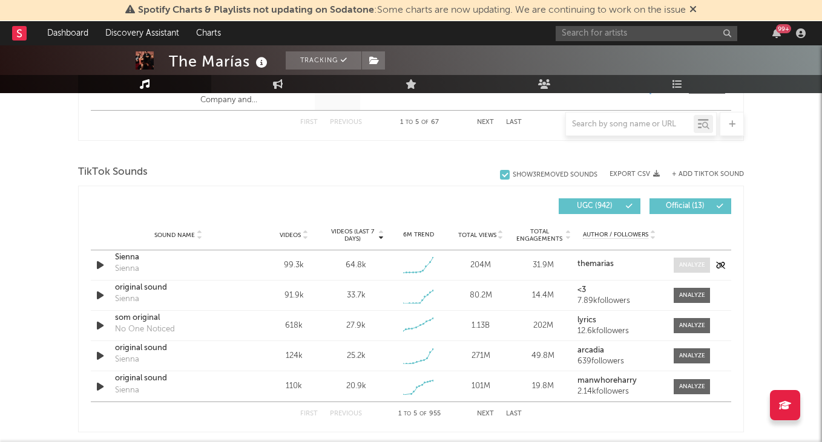
click at [689, 264] on div at bounding box center [692, 265] width 26 height 9
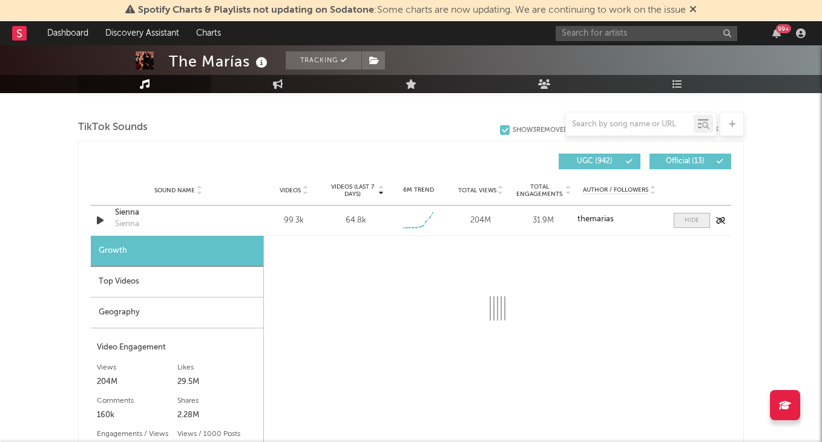
scroll to position [833, 0]
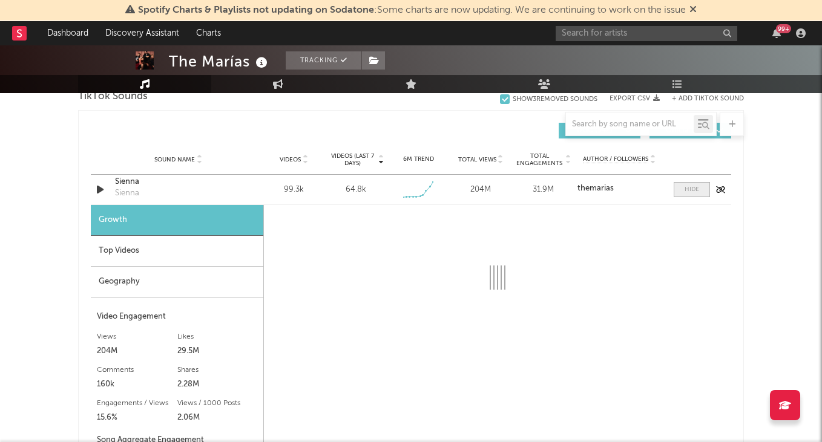
click at [687, 186] on div at bounding box center [691, 189] width 15 height 9
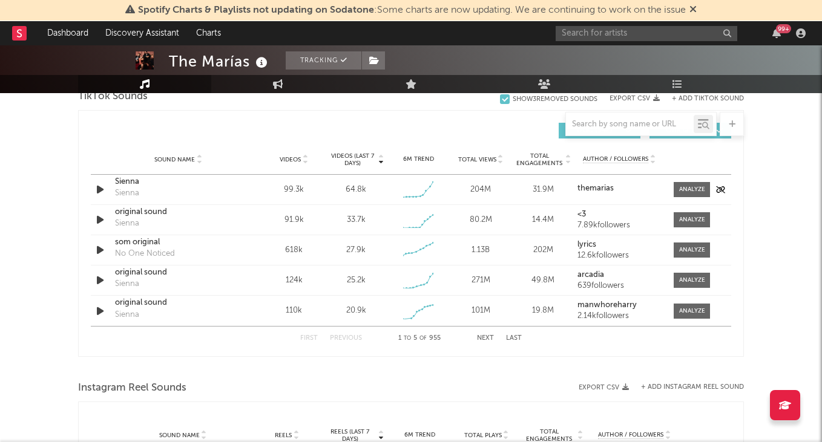
click at [136, 182] on div "Sienna" at bounding box center [178, 182] width 126 height 12
click at [692, 199] on div "Sound Name Sienna Sienna Videos 99.3k Videos (last 7 days) 64.8k Weekly Growth …" at bounding box center [411, 190] width 640 height 30
click at [695, 191] on div at bounding box center [692, 189] width 26 height 9
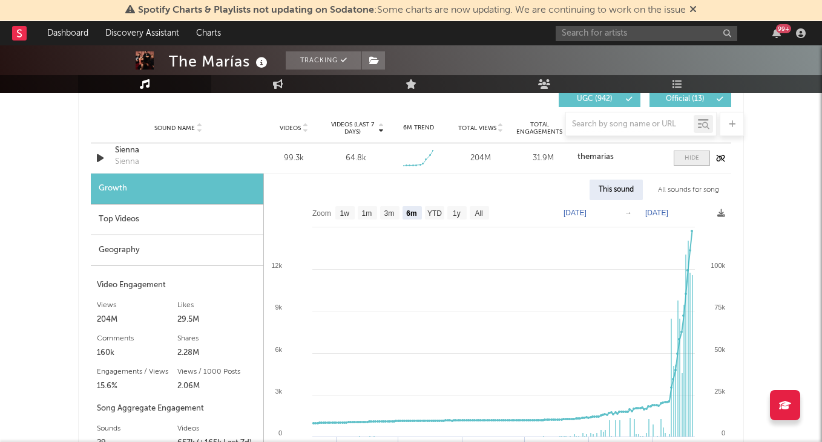
scroll to position [880, 0]
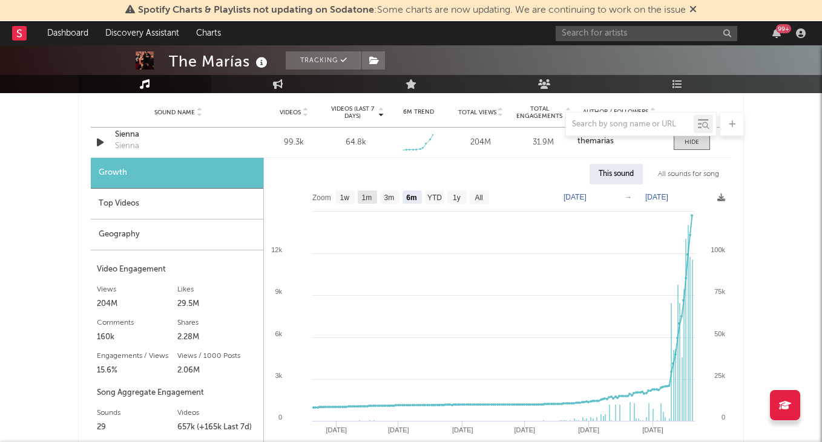
click at [376, 199] on rect at bounding box center [367, 197] width 19 height 13
select select "1m"
type input "2025-08-20"
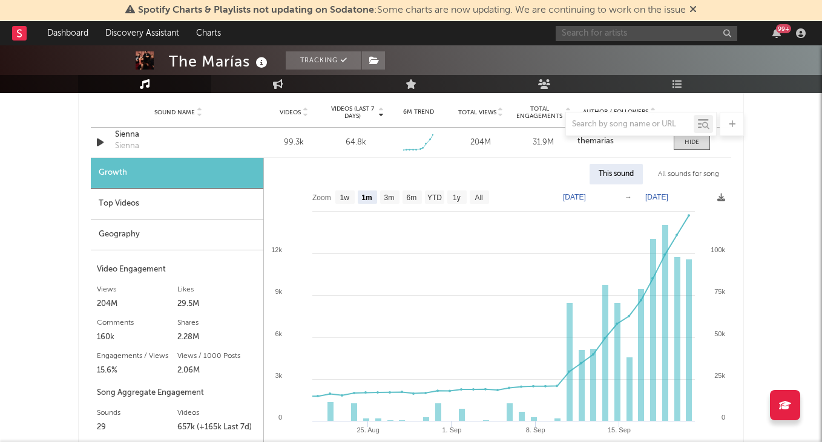
click at [654, 33] on input "text" at bounding box center [646, 33] width 182 height 15
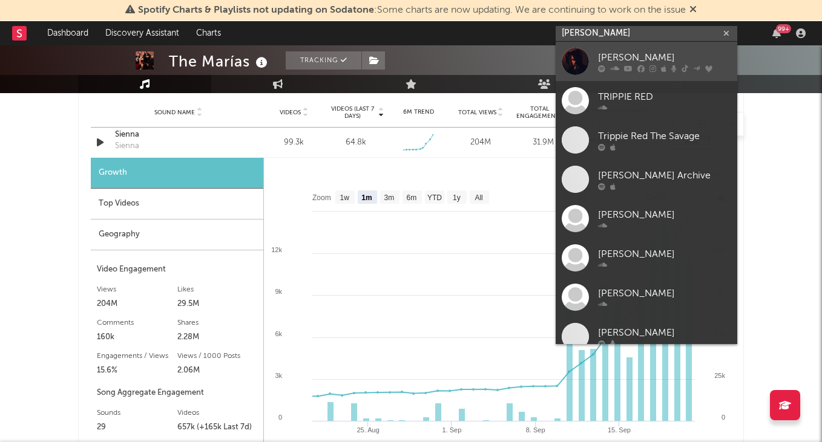
type input "TRIPPIE REDD"
click at [649, 46] on link "[PERSON_NAME]" at bounding box center [646, 61] width 182 height 39
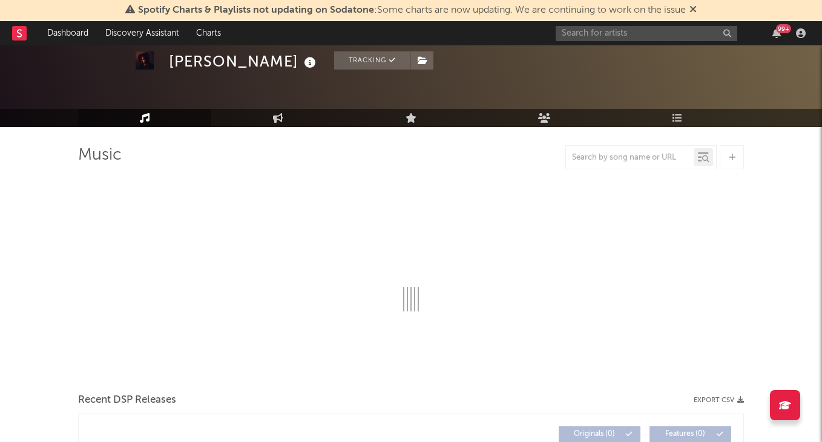
scroll to position [40, 0]
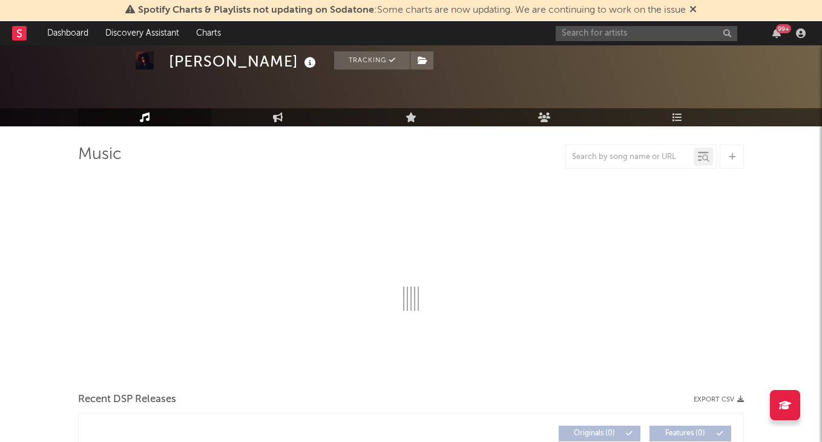
select select "6m"
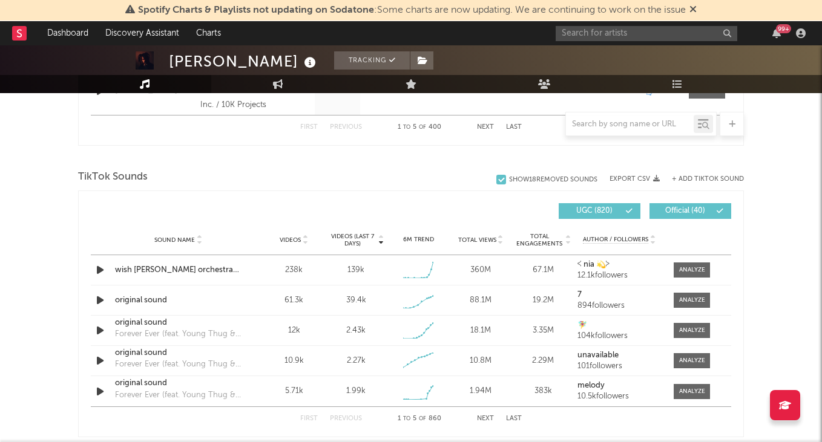
scroll to position [753, 0]
click at [586, 36] on input "text" at bounding box center [646, 33] width 182 height 15
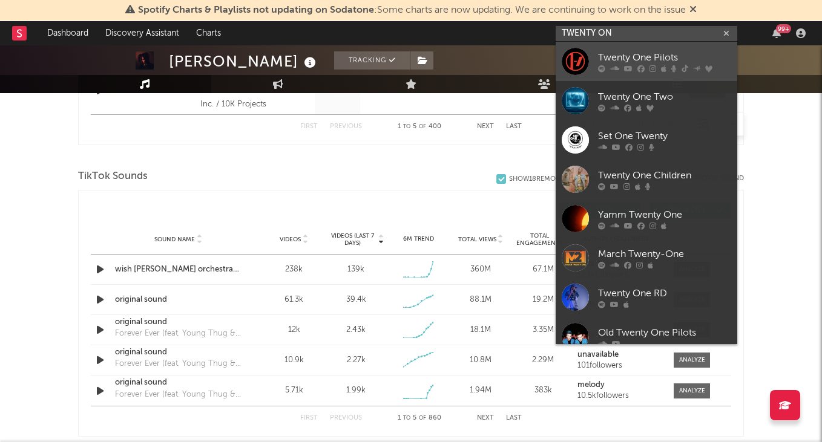
type input "TWENTY ON"
click at [655, 49] on link "Twenty One Pilots" at bounding box center [646, 61] width 182 height 39
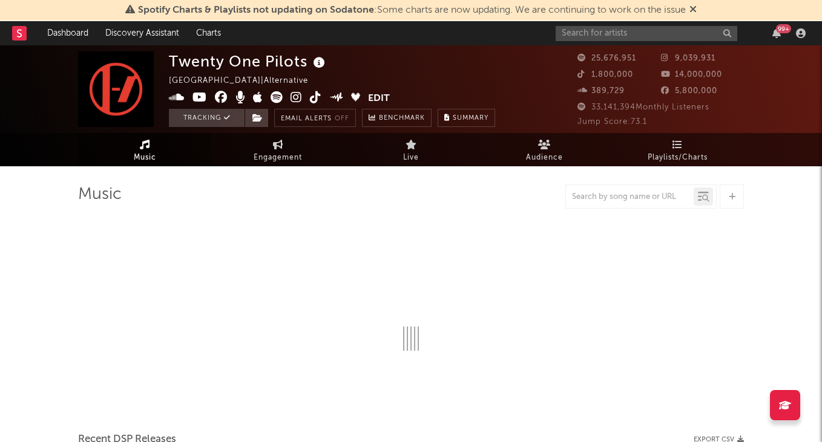
select select "6m"
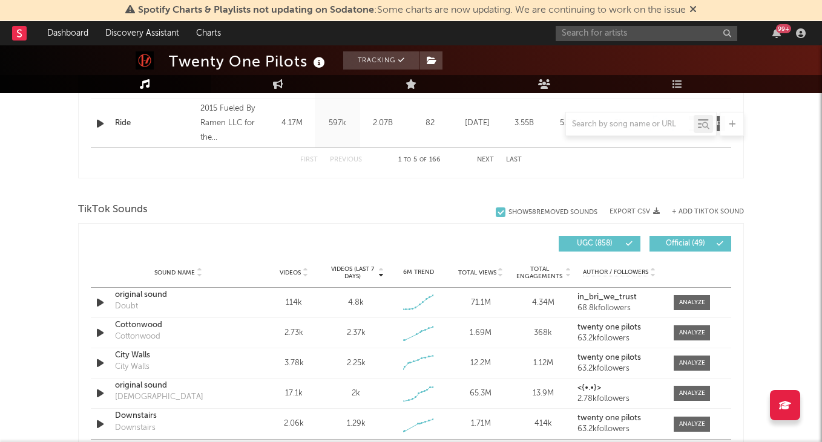
scroll to position [727, 0]
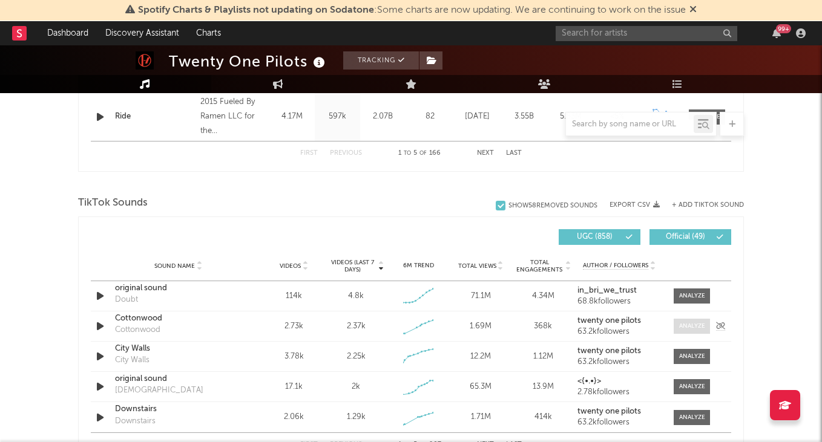
click at [696, 329] on div at bounding box center [692, 326] width 26 height 9
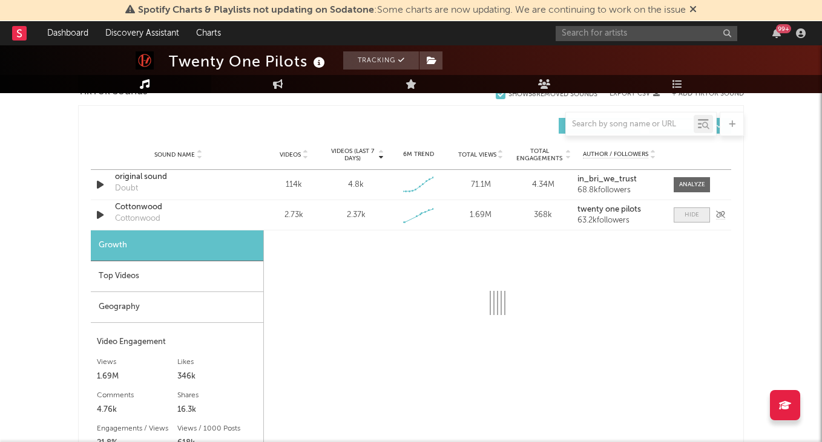
scroll to position [857, 0]
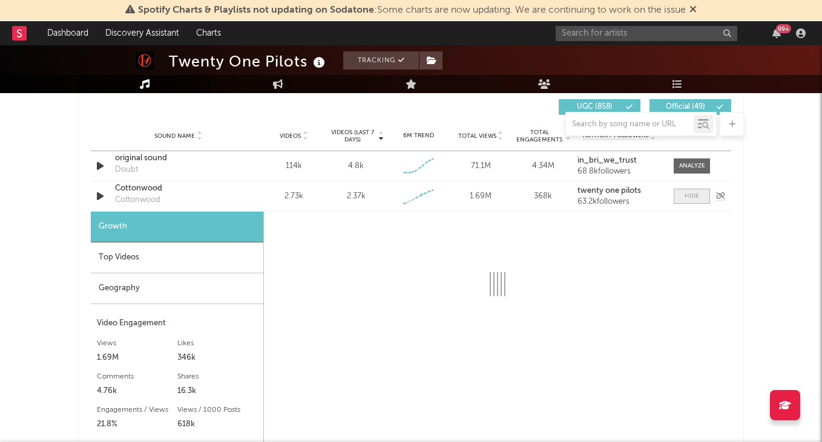
select select "1w"
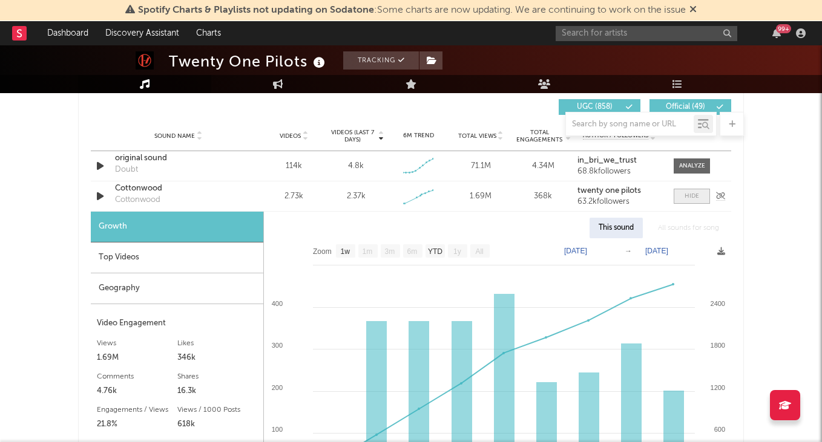
click at [679, 197] on span at bounding box center [691, 196] width 36 height 15
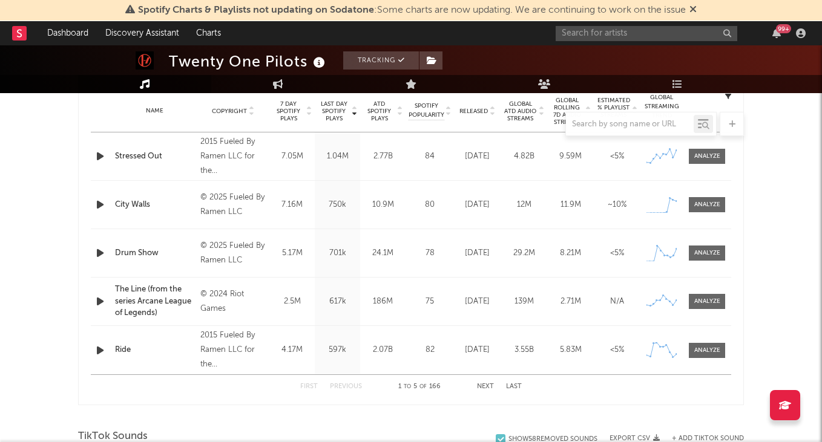
scroll to position [492, 0]
click at [709, 202] on div at bounding box center [707, 206] width 26 height 9
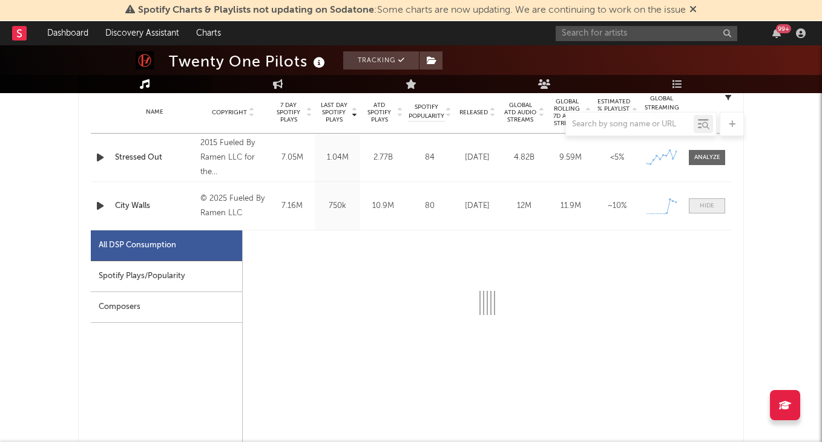
select select "1w"
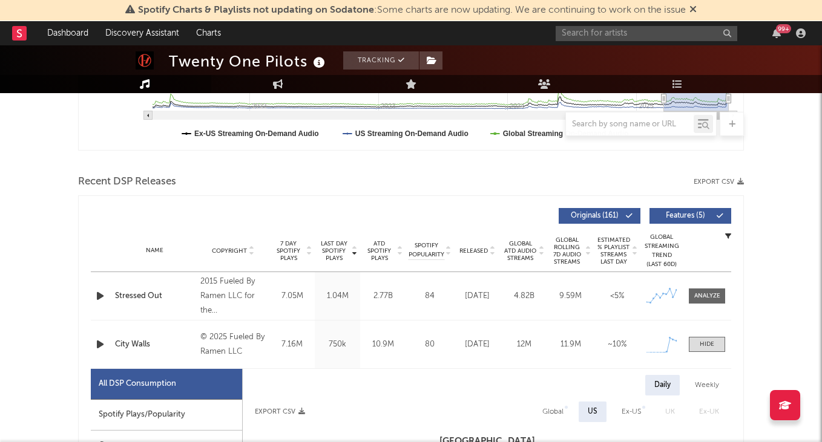
scroll to position [355, 0]
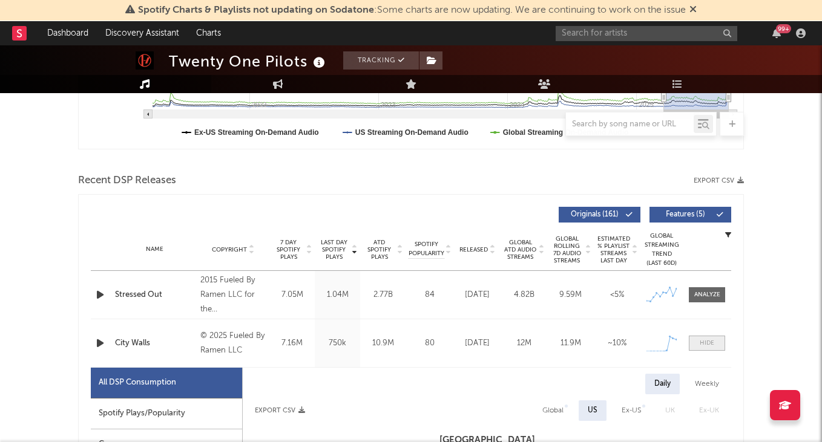
click at [708, 347] on div at bounding box center [707, 343] width 15 height 9
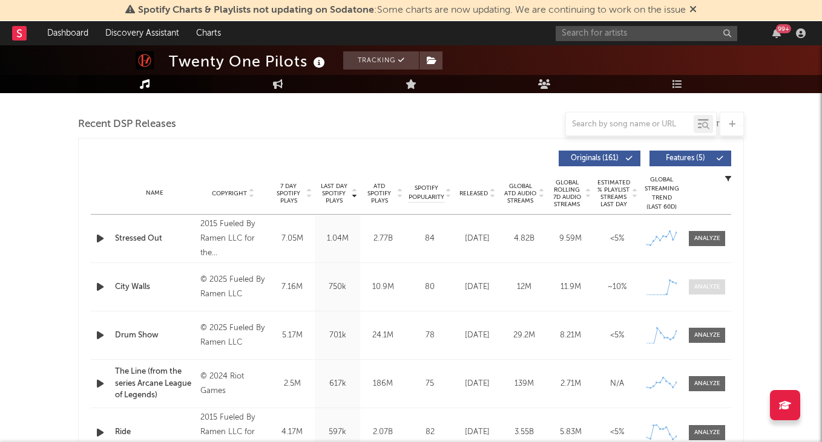
scroll to position [418, 0]
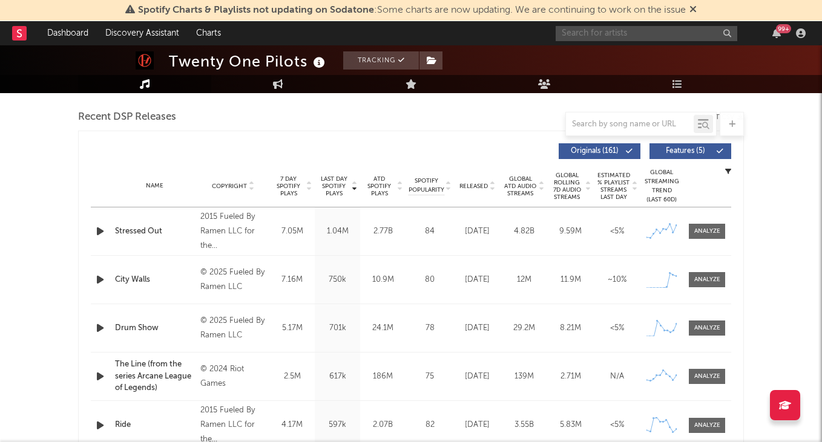
click at [596, 36] on input "text" at bounding box center [646, 33] width 182 height 15
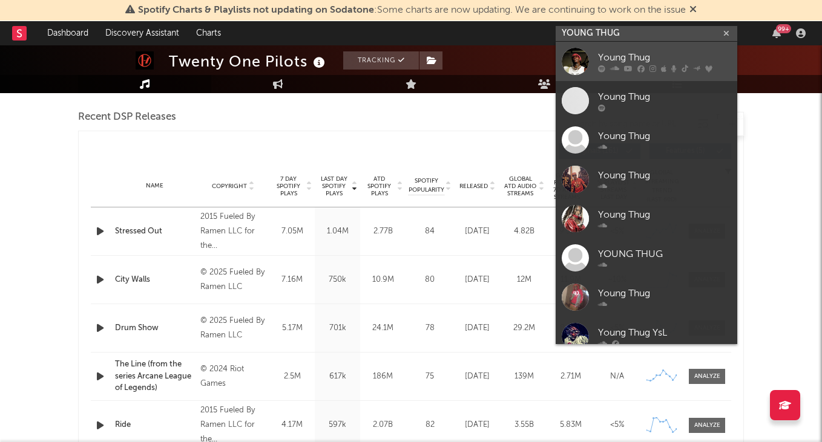
type input "YOUNG THUG"
click at [653, 51] on div "Young Thug" at bounding box center [664, 57] width 133 height 15
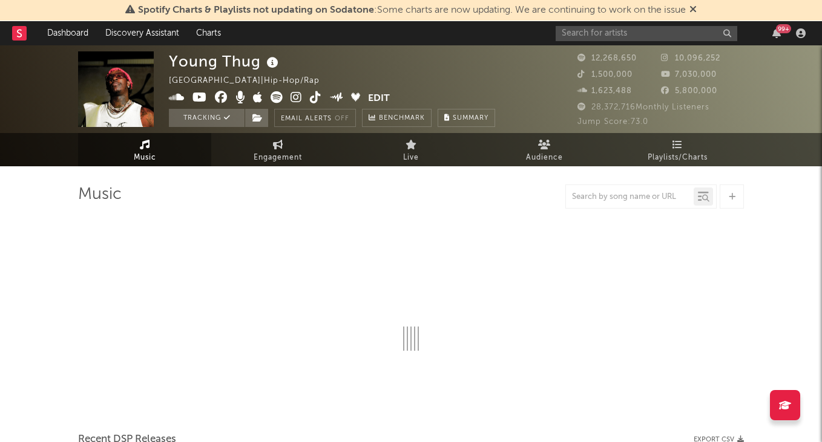
select select "6m"
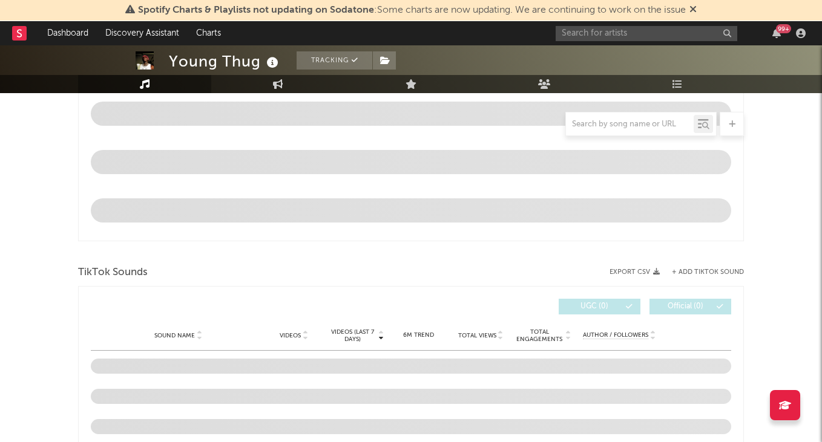
scroll to position [772, 0]
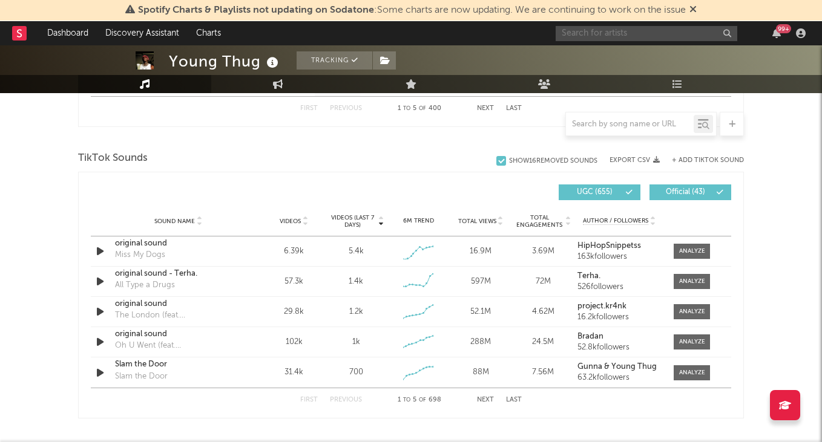
click at [584, 34] on input "text" at bounding box center [646, 33] width 182 height 15
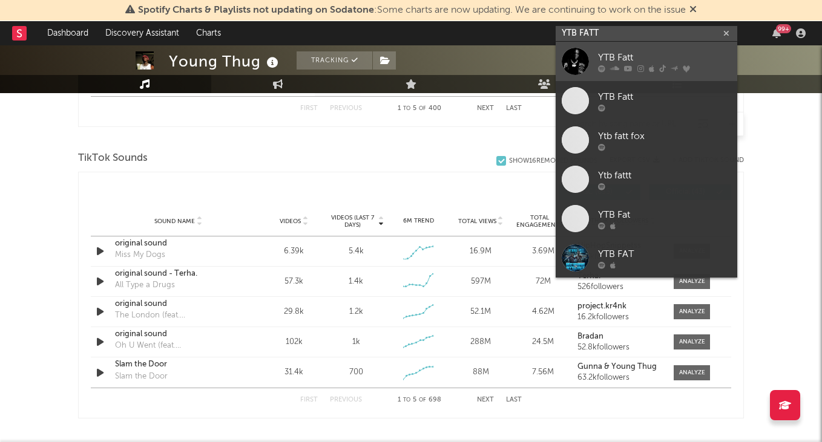
type input "YTB FATT"
click at [646, 54] on div "YTB Fatt" at bounding box center [664, 57] width 133 height 15
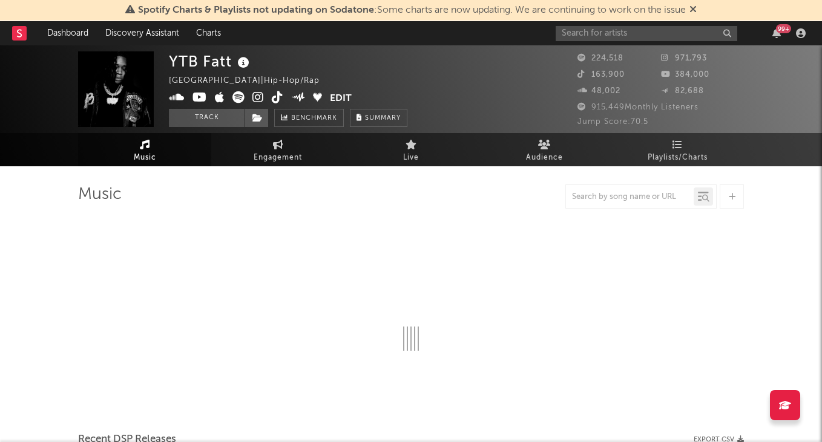
select select "6m"
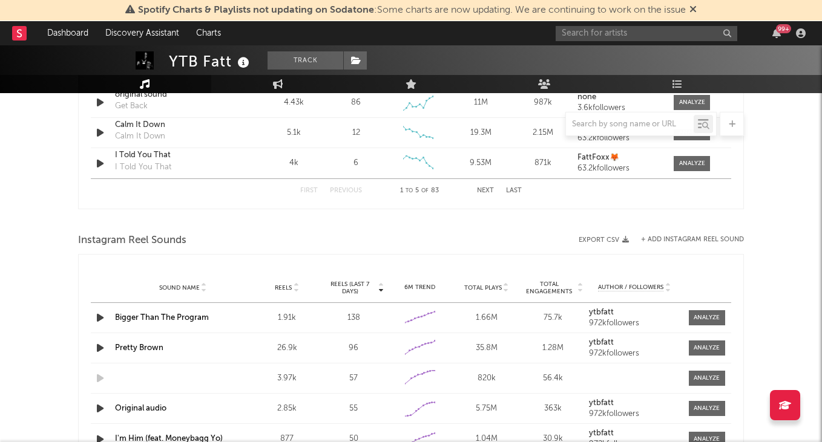
scroll to position [895, 0]
